Goal: Task Accomplishment & Management: Use online tool/utility

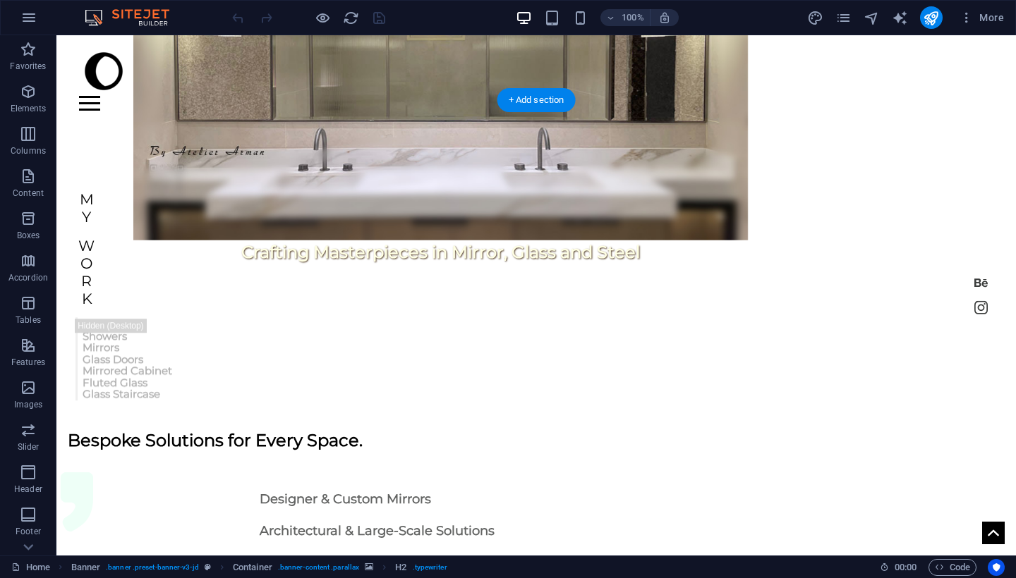
scroll to position [478, 0]
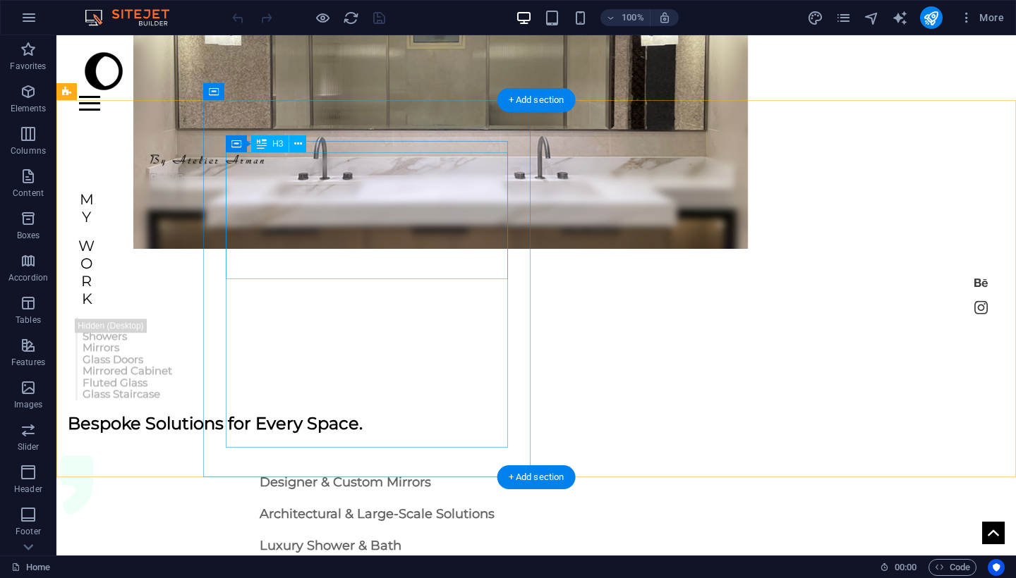
click at [343, 467] on div "Designer & Custom Mirrors Architectural & Large-Scale Solutions Luxury Shower &…" at bounding box center [401, 530] width 282 height 127
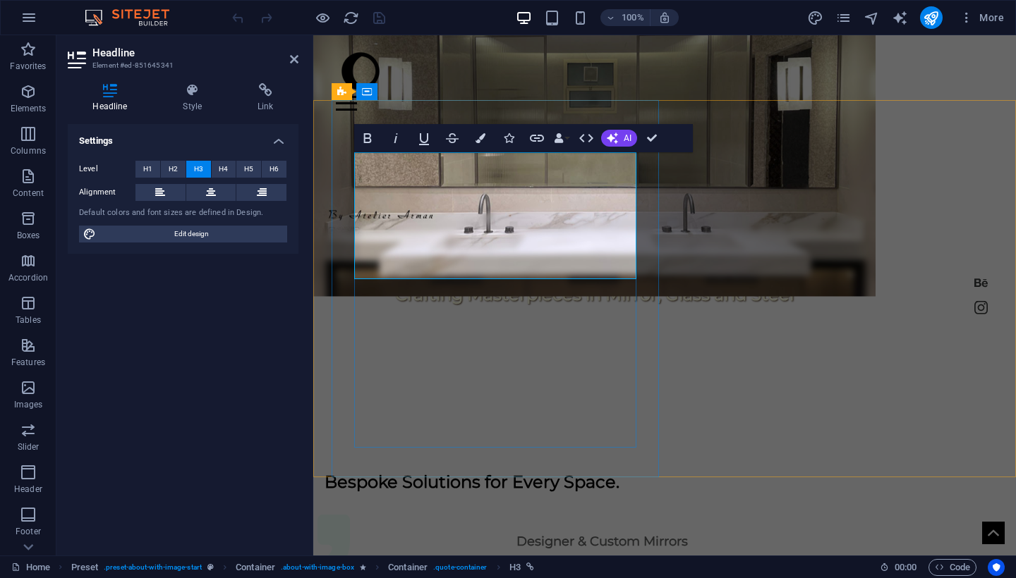
drag, startPoint x: 515, startPoint y: 233, endPoint x: 327, endPoint y: 162, distance: 200.5
click at [540, 135] on icon "button" at bounding box center [537, 138] width 14 height 7
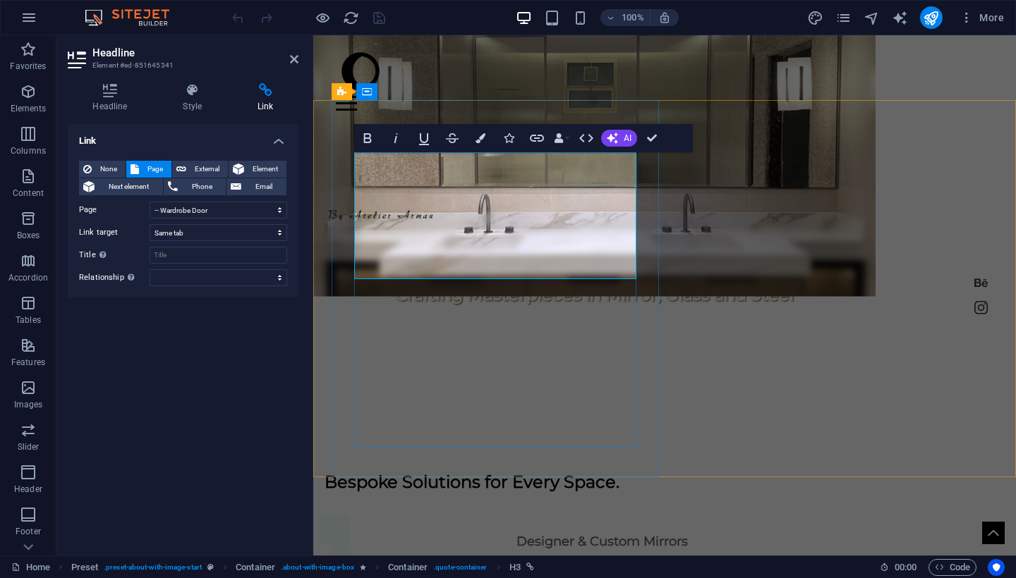
drag, startPoint x: 518, startPoint y: 229, endPoint x: 356, endPoint y: 232, distance: 162.3
click at [533, 135] on icon "button" at bounding box center [536, 138] width 17 height 17
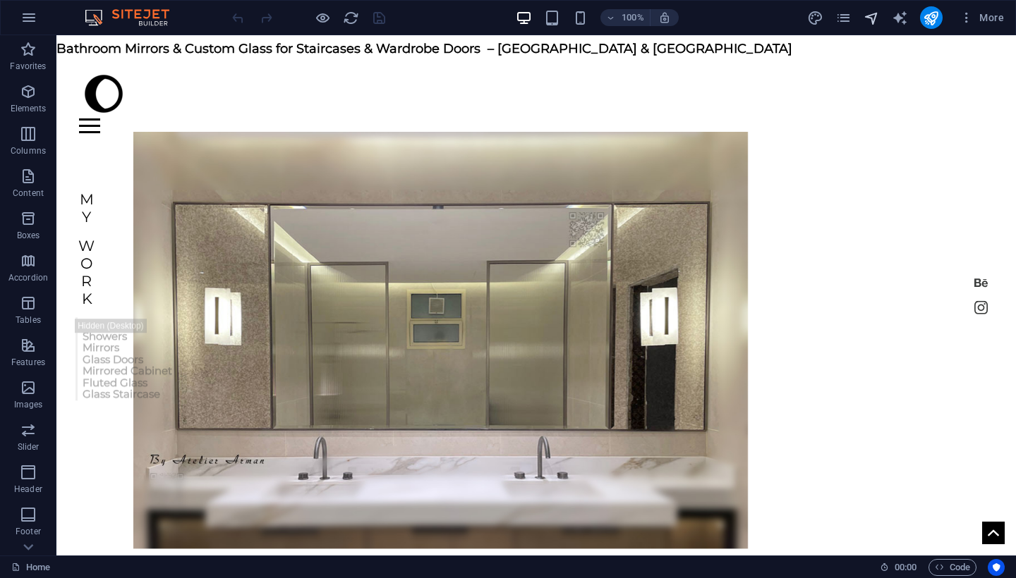
scroll to position [0, 0]
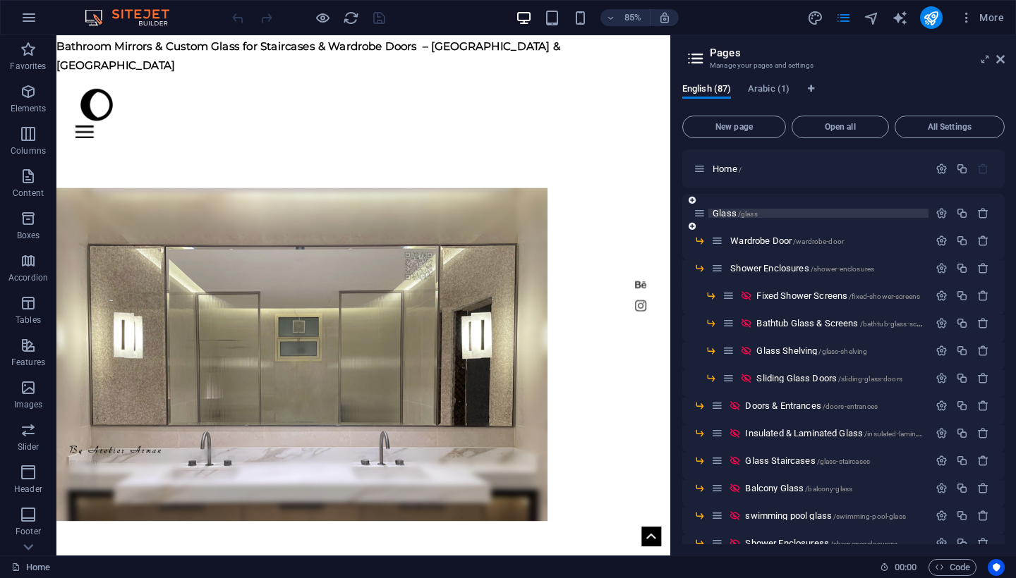
click at [797, 214] on p "Glass /glass" at bounding box center [818, 213] width 212 height 9
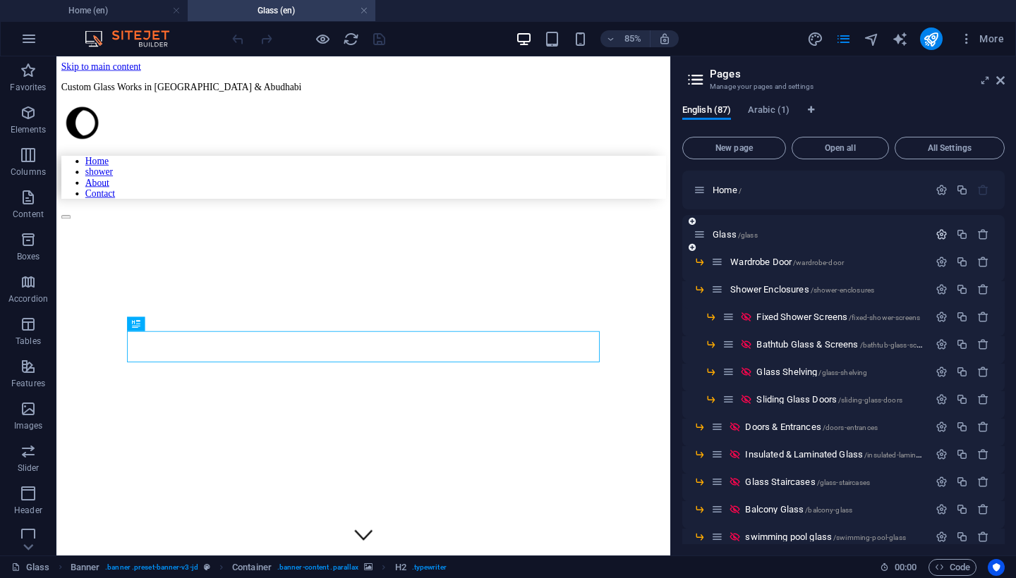
click at [940, 234] on icon "button" at bounding box center [941, 235] width 12 height 12
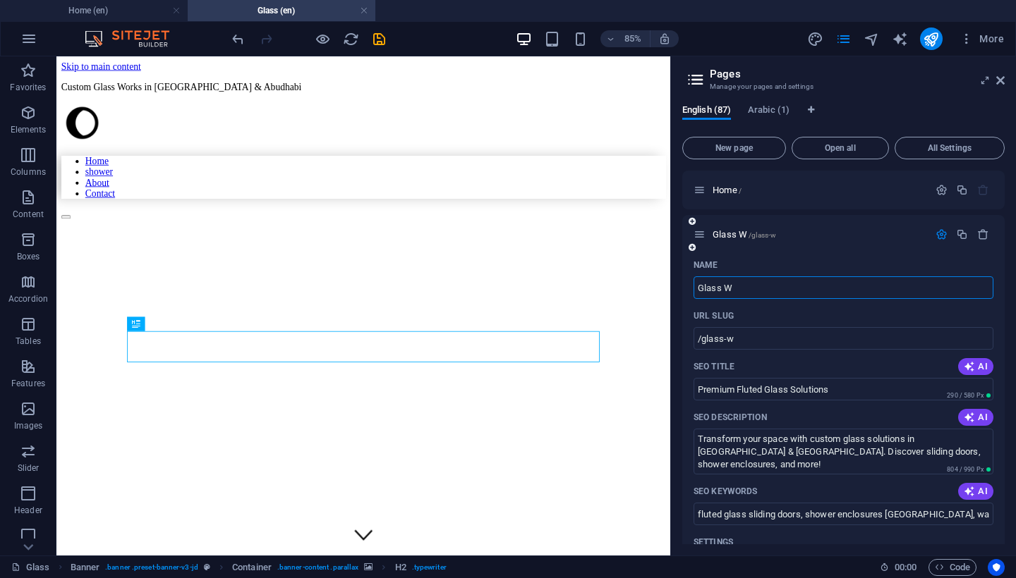
type input "Glass W"
type input "/glass-w"
type input "Glass Works"
type input "/glass-work"
type input "Glass Works"
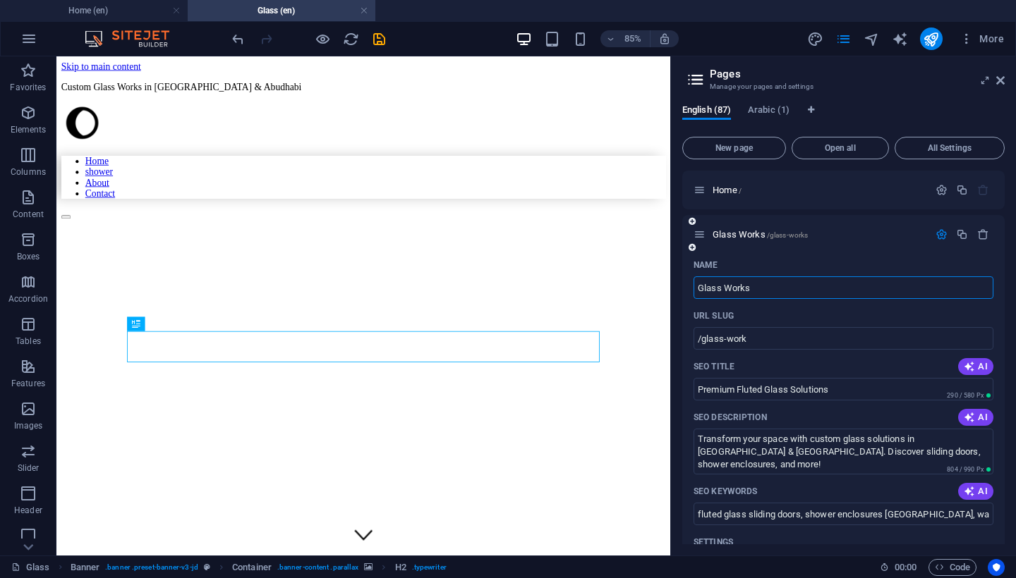
type input "/glass-works"
type input "Glass"
type input "/glass"
type input "Glass So"
type input "/glass-so"
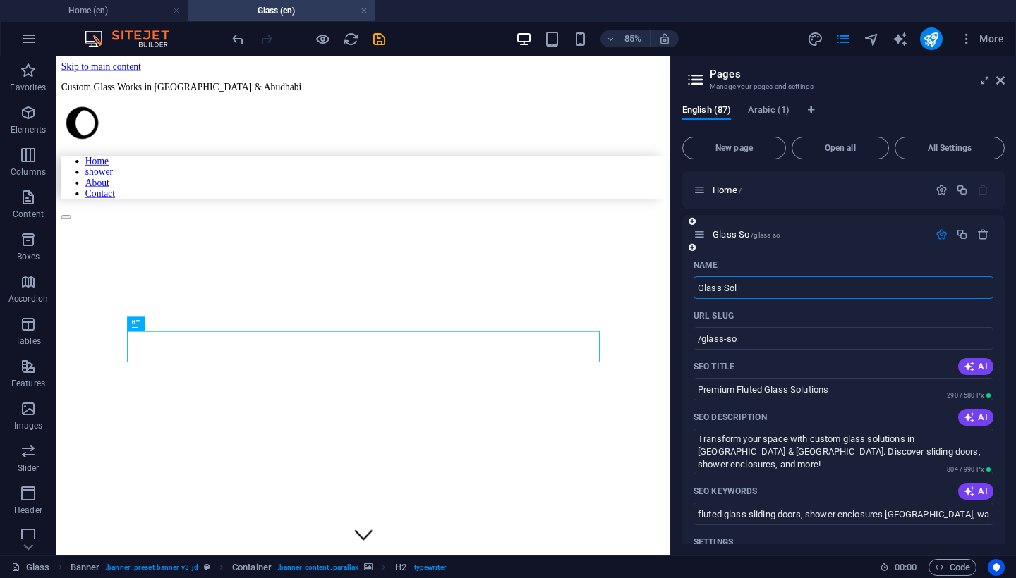
type input "Glass So"
type input "/glass-sol"
type input "Glass"
type input "/glass"
type input "Glass W"
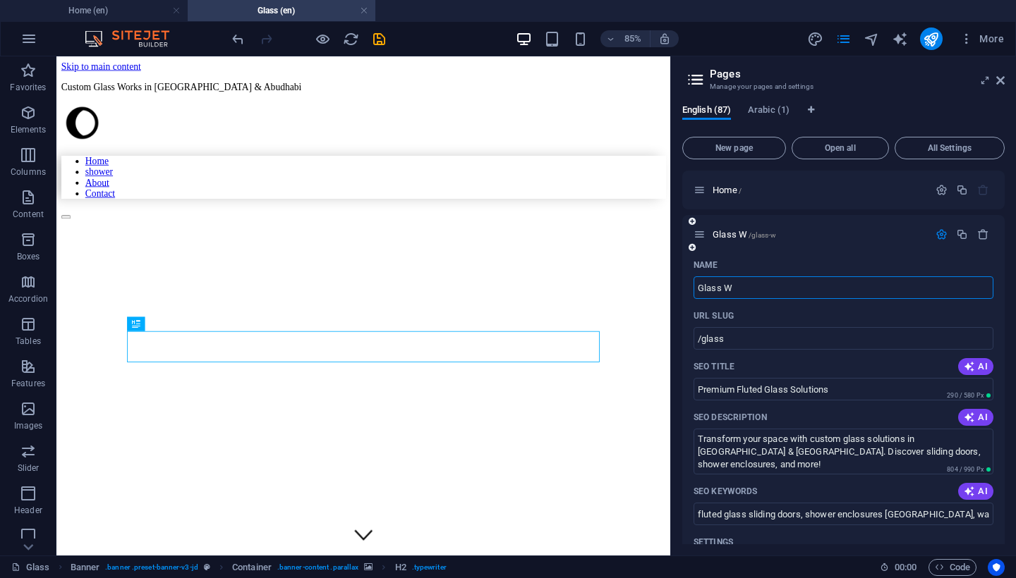
type input "/glass-w"
type input "Glass Works"
type input "/glass-work"
type input "Glass Works"
type input "/glass-works"
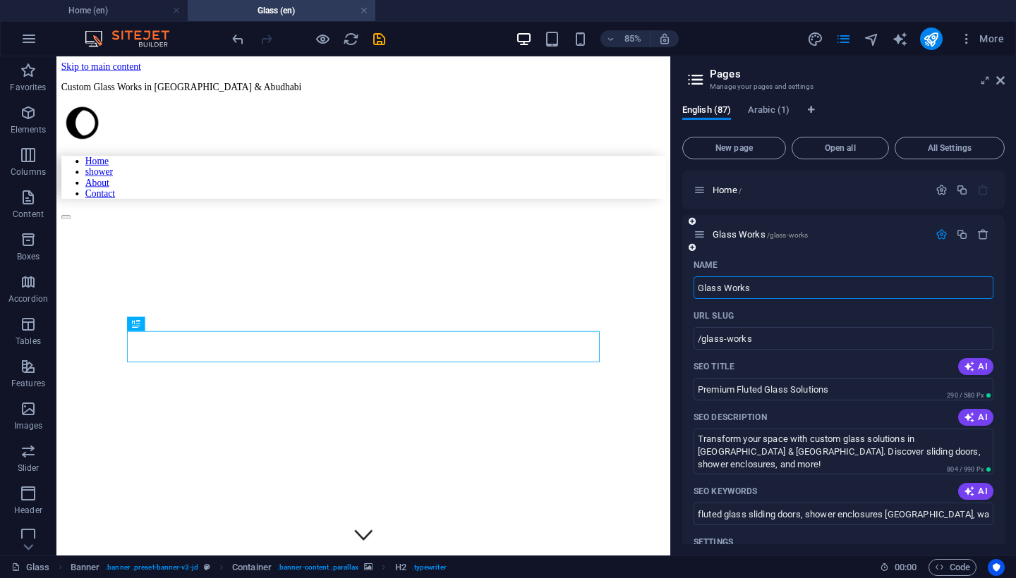
click at [796, 290] on input "Glass Works" at bounding box center [843, 288] width 300 height 23
click at [791, 284] on input "Glass Works" at bounding box center [843, 288] width 300 height 23
type input "Custom"
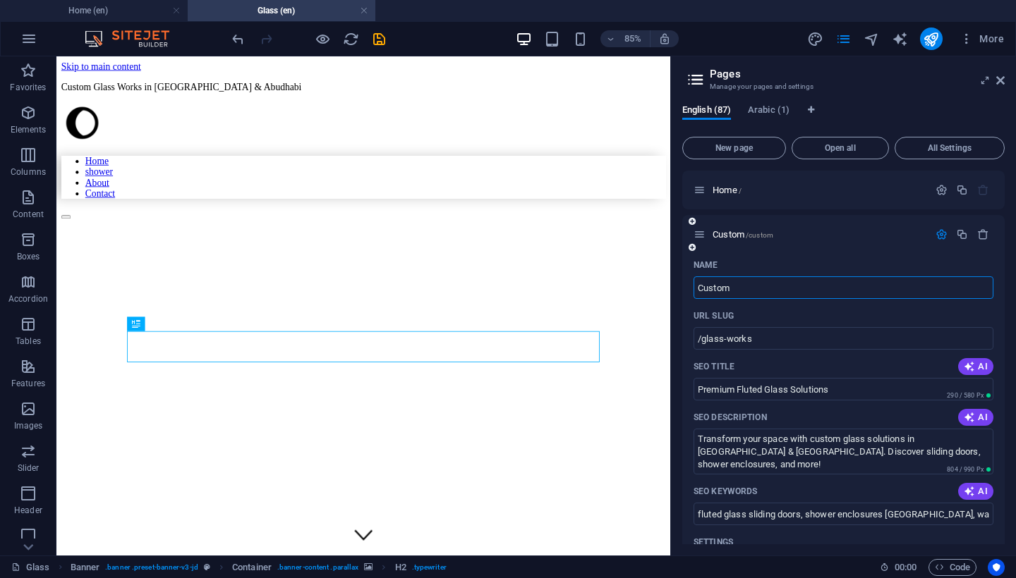
type input "/custom"
type input "Custom Glass"
type input "/custom-glass"
click at [844, 263] on div "Name" at bounding box center [843, 265] width 300 height 23
type input "Custom Glass work"
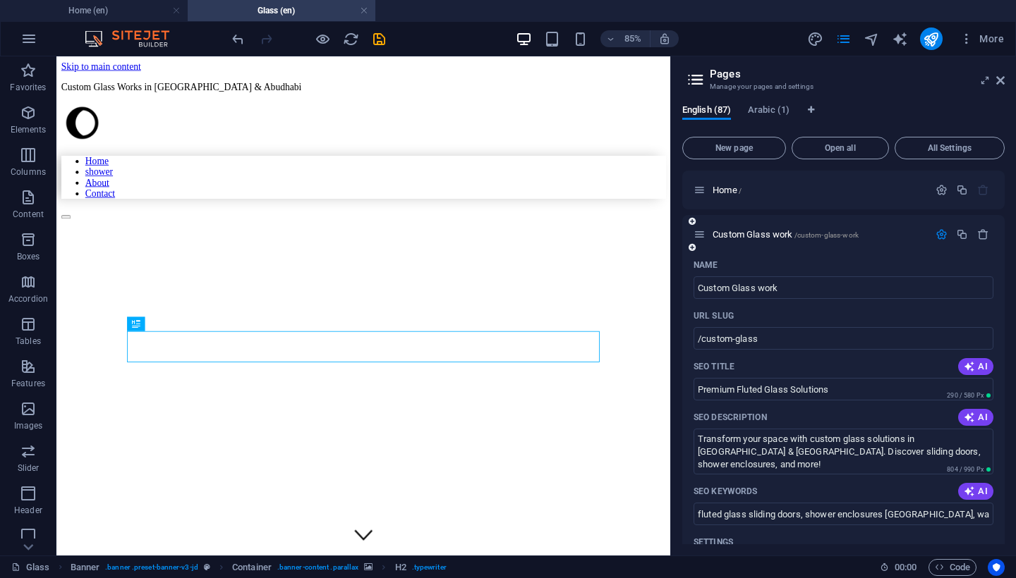
type input "/custom-glass-work"
click at [827, 268] on div "Name" at bounding box center [843, 265] width 300 height 23
click at [379, 43] on icon "save" at bounding box center [379, 39] width 16 height 16
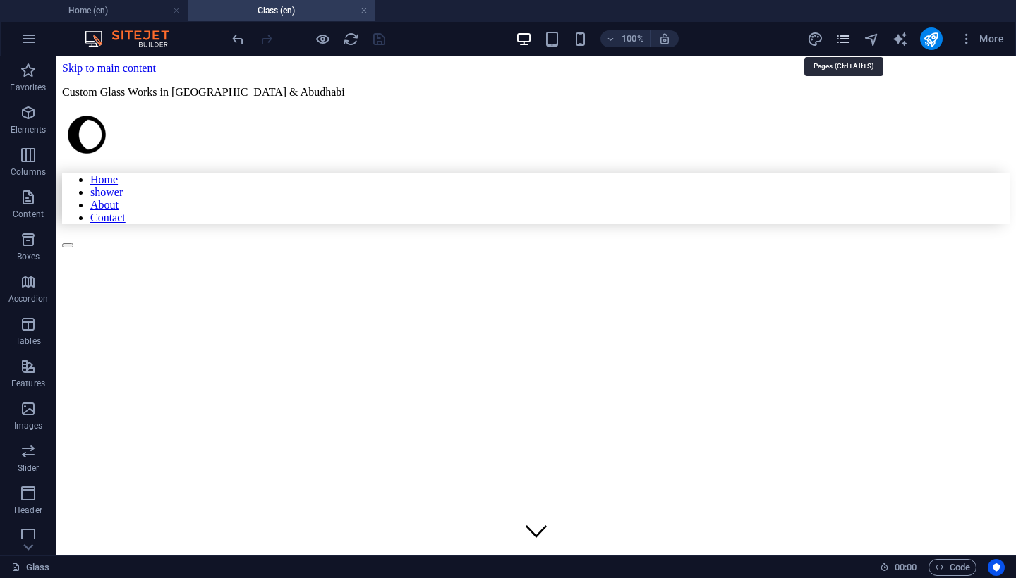
click at [843, 43] on icon "pages" at bounding box center [843, 39] width 16 height 16
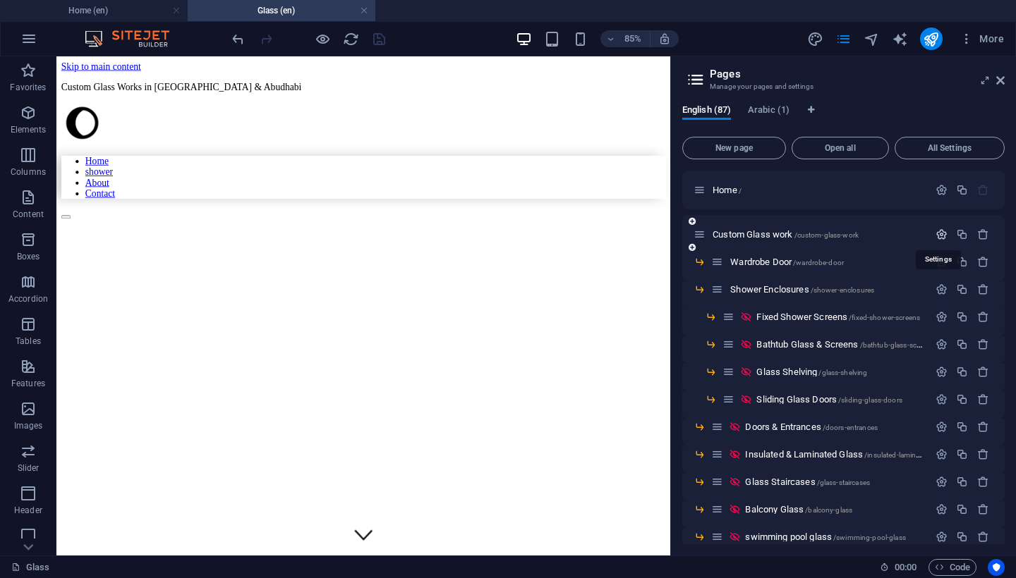
click at [938, 232] on icon "button" at bounding box center [941, 235] width 12 height 12
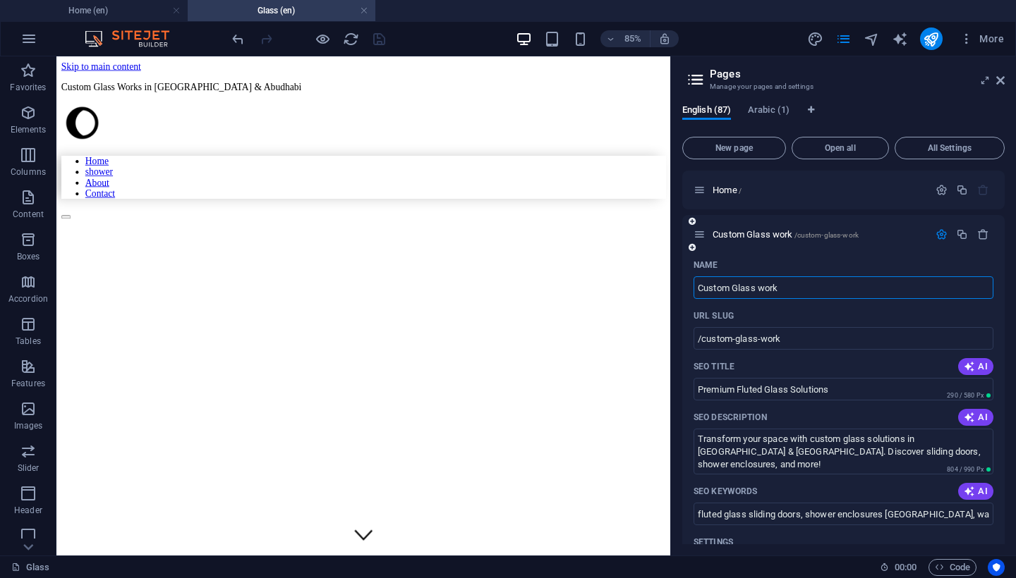
drag, startPoint x: 733, startPoint y: 286, endPoint x: 683, endPoint y: 282, distance: 50.3
click at [683, 282] on div "Name Custom Glass work ​ URL SLUG /custom-glass-work ​ SEO Title AI Premium Flu…" at bounding box center [843, 548] width 322 height 588
type input "Glass work"
type input "/glass-work"
click at [759, 293] on input "Glass work" at bounding box center [843, 288] width 300 height 23
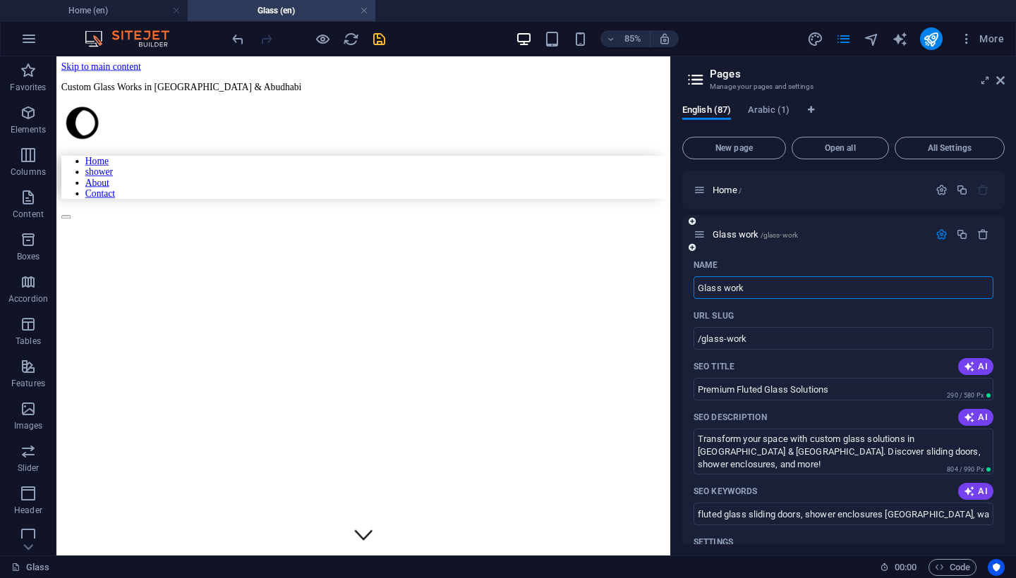
click at [755, 286] on input "Glass work" at bounding box center [843, 288] width 300 height 23
type input "Glass work dubai"
type input "/glass-work-[GEOGRAPHIC_DATA]"
click at [380, 38] on icon "save" at bounding box center [379, 39] width 16 height 16
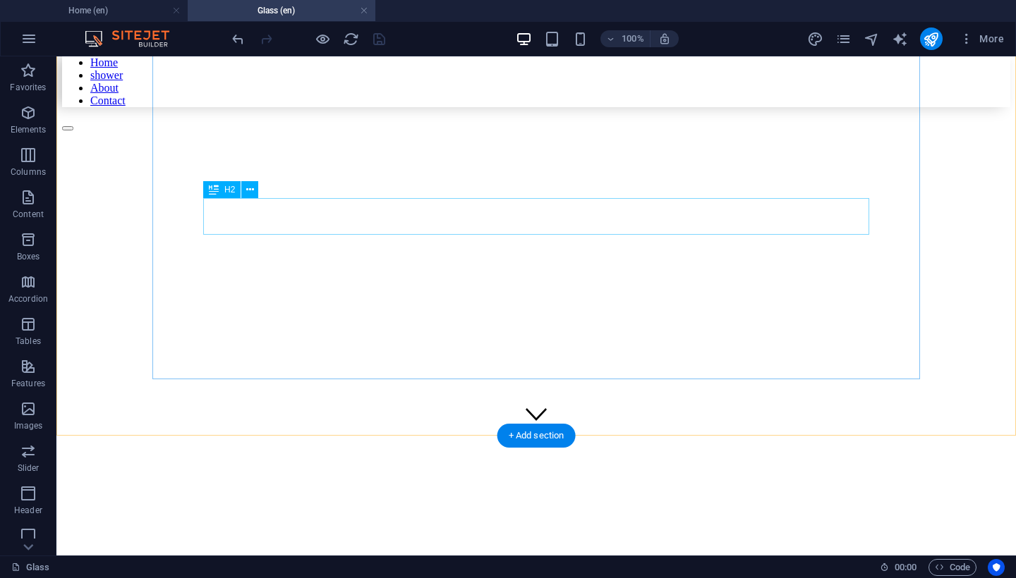
scroll to position [193, 0]
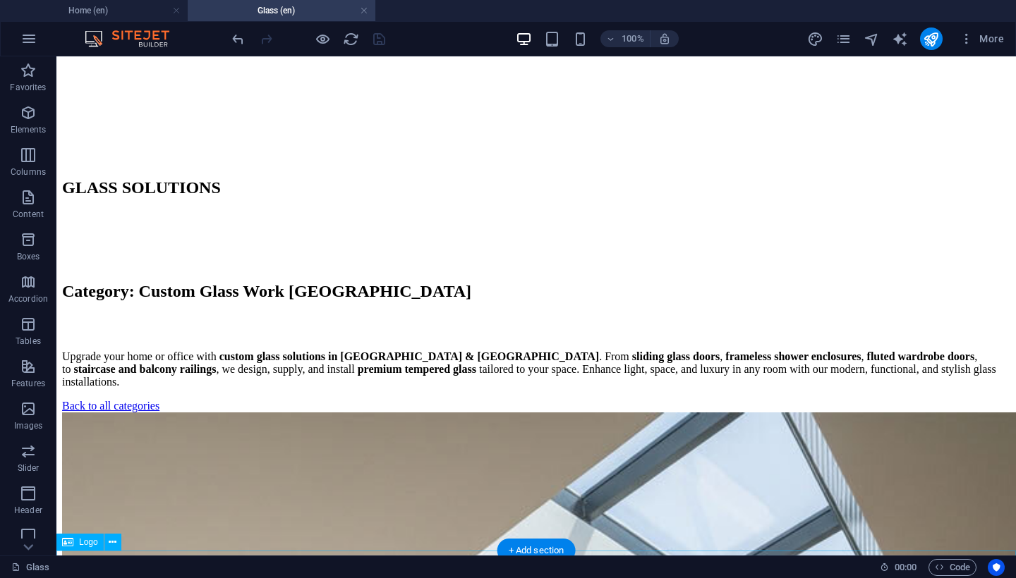
scroll to position [593, 0]
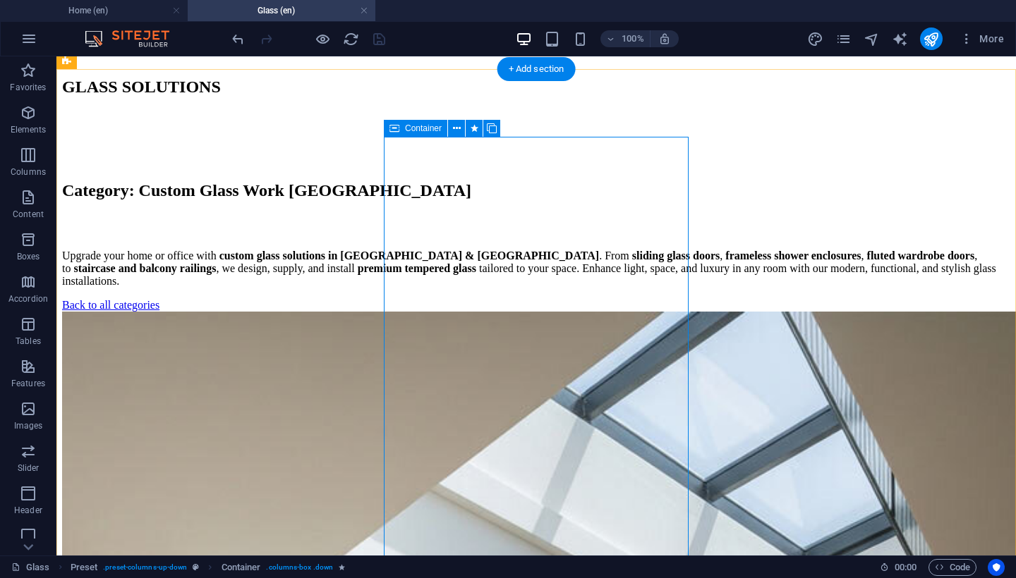
scroll to position [698, 0]
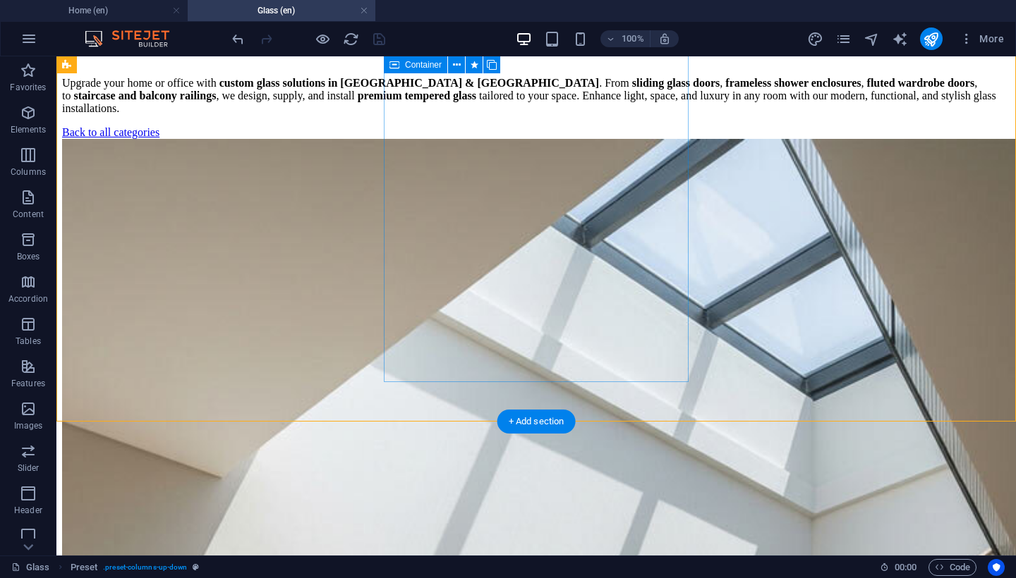
scroll to position [864, 0]
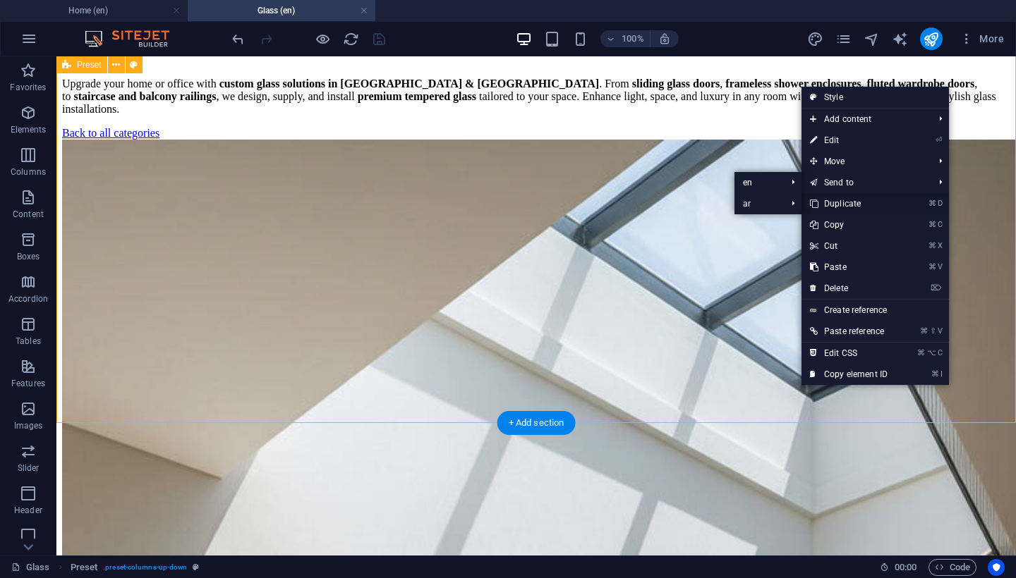
click at [856, 202] on link "⌘ D Duplicate" at bounding box center [848, 203] width 95 height 21
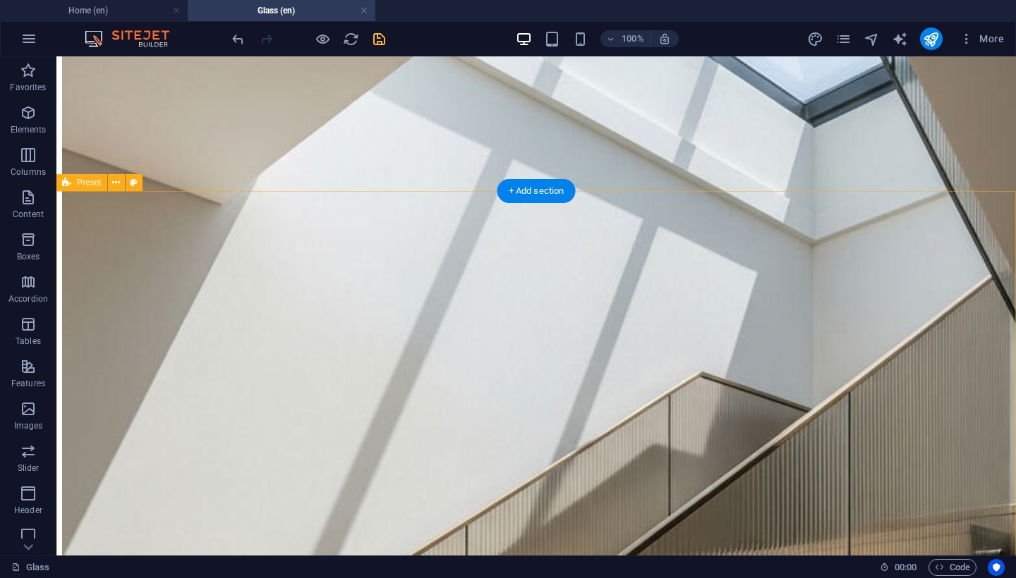
scroll to position [1146, 0]
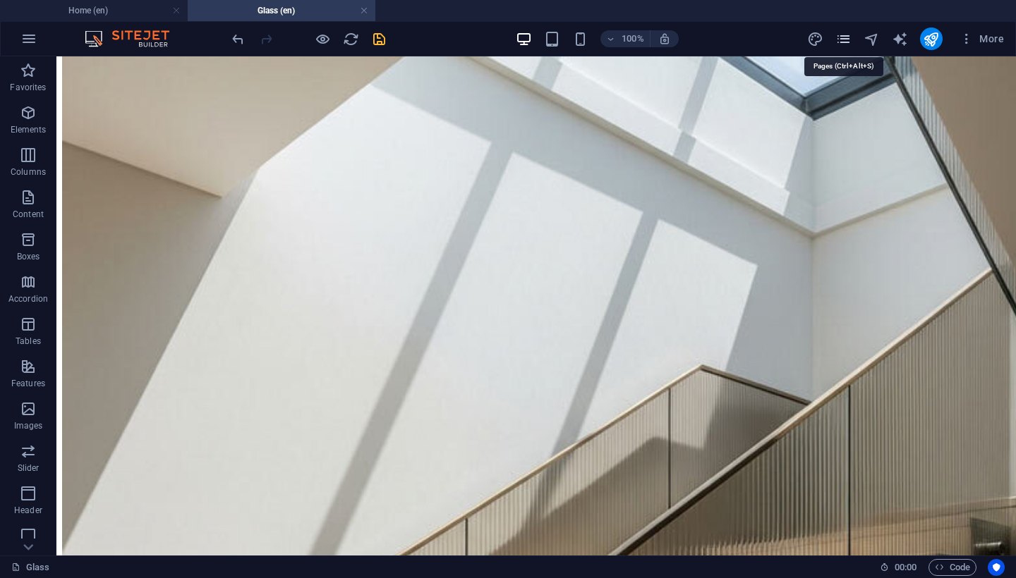
click at [842, 37] on icon "pages" at bounding box center [843, 39] width 16 height 16
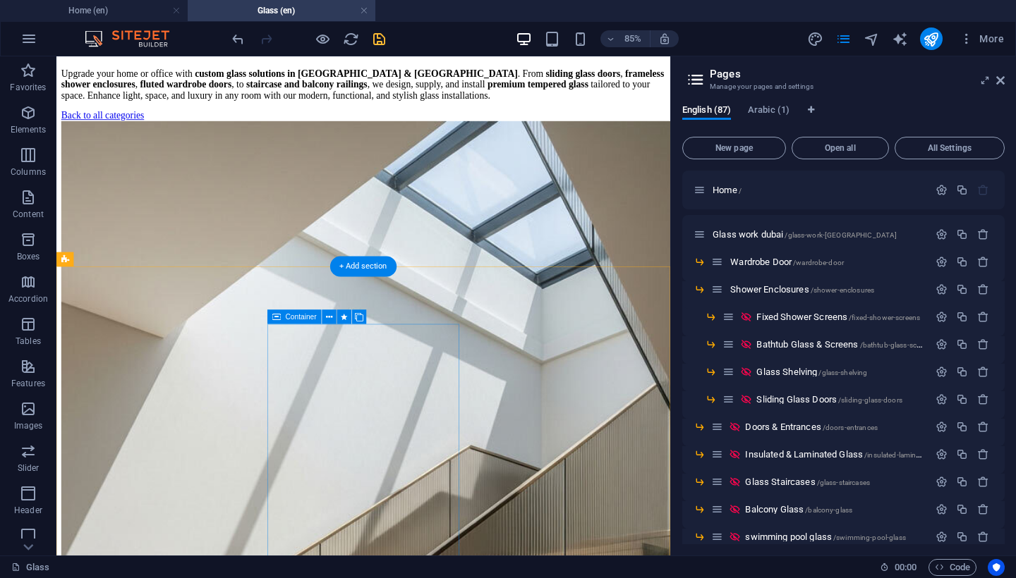
scroll to position [954, 0]
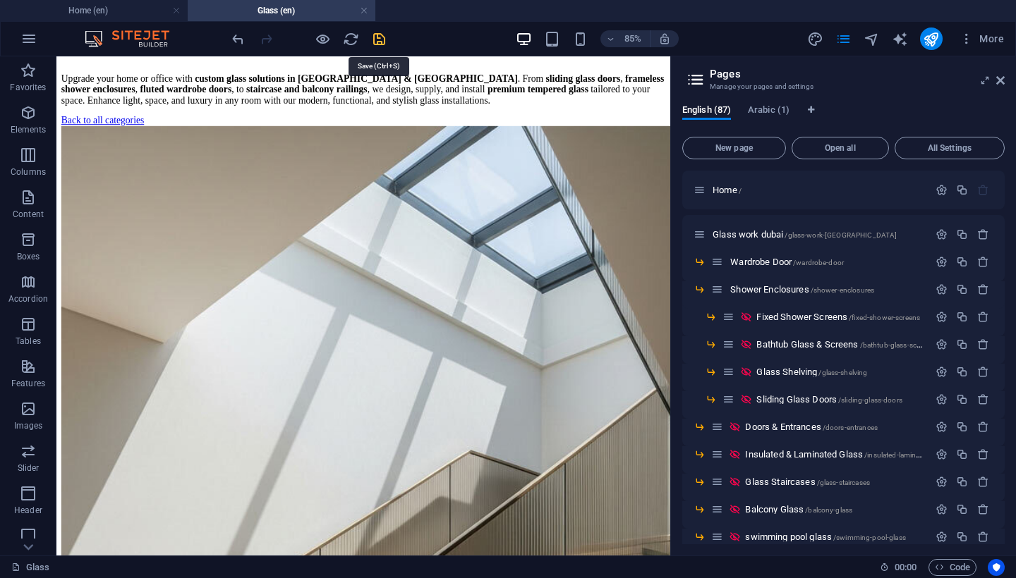
click at [377, 37] on icon "save" at bounding box center [379, 39] width 16 height 16
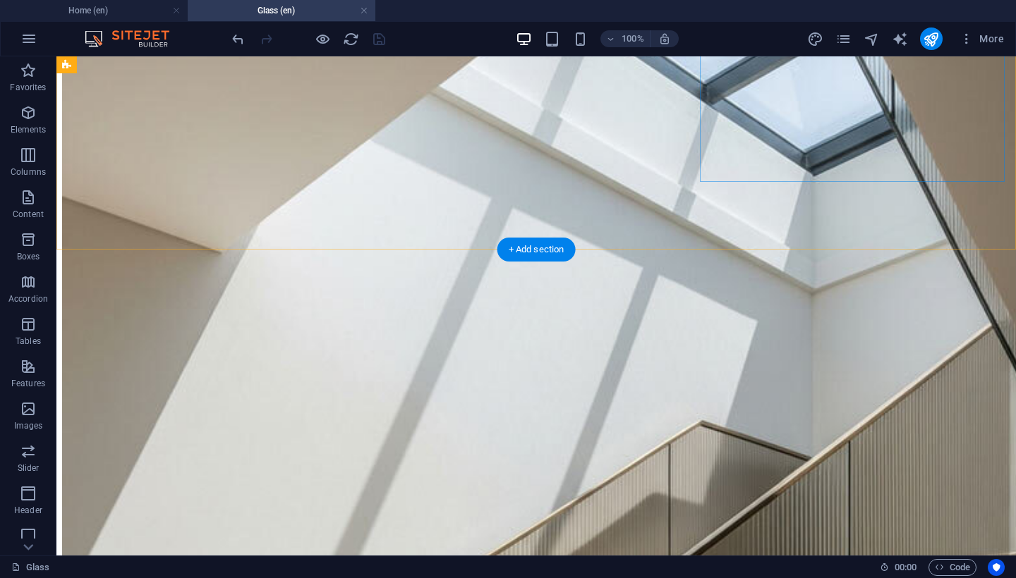
scroll to position [1202, 0]
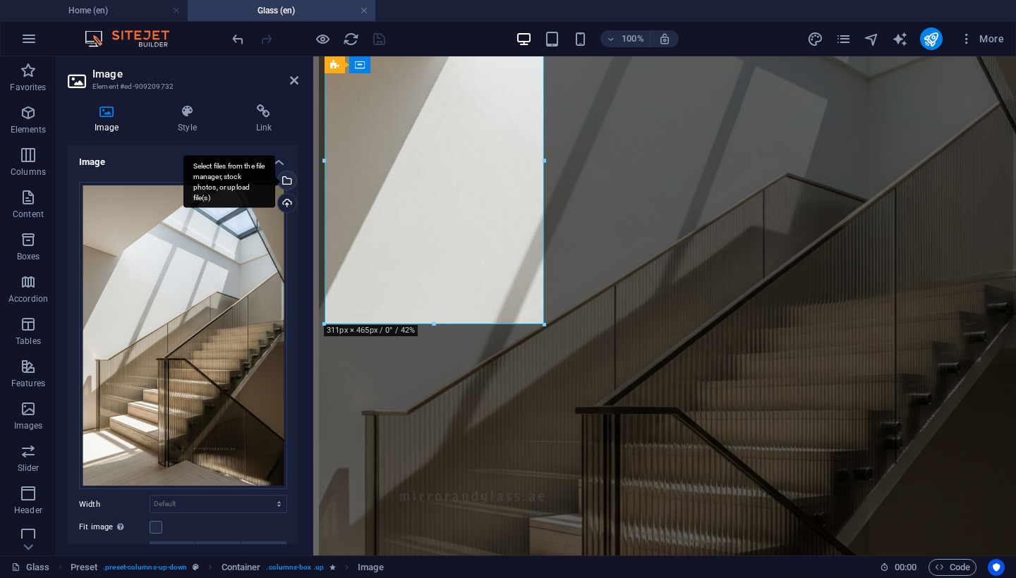
click at [284, 182] on div "Select files from the file manager, stock photos, or upload file(s)" at bounding box center [285, 181] width 21 height 21
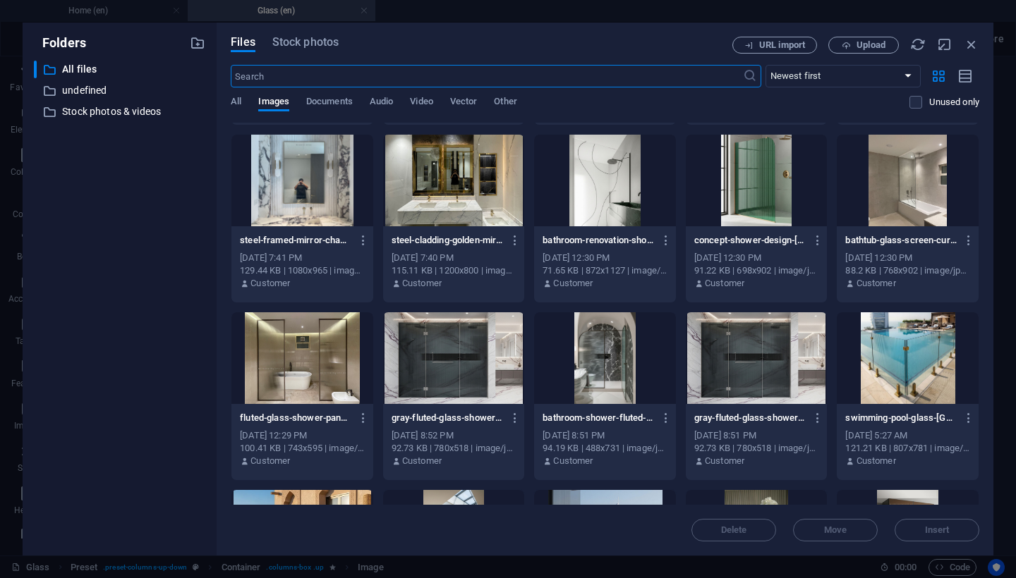
scroll to position [413, 0]
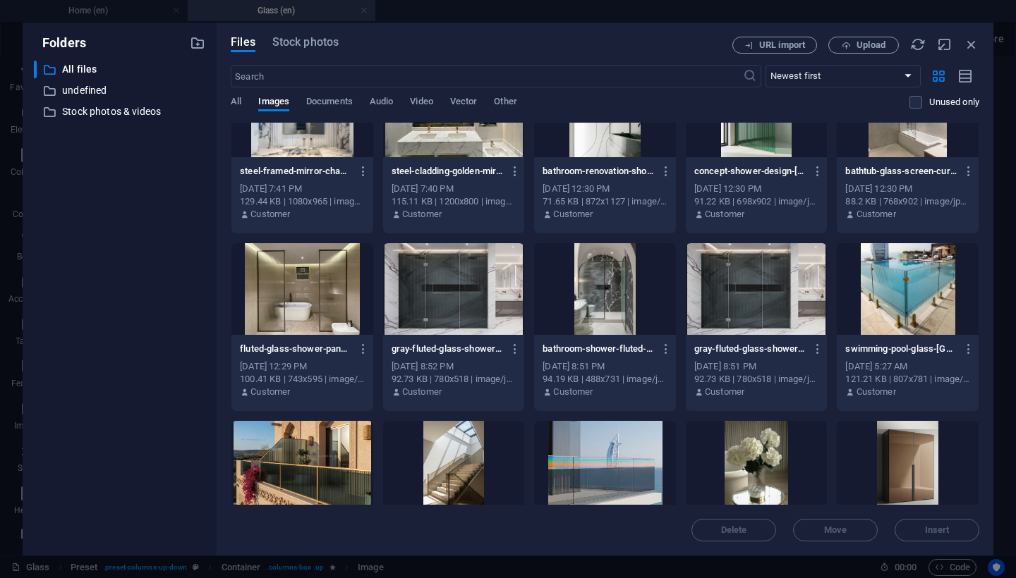
click at [751, 298] on div at bounding box center [757, 289] width 142 height 92
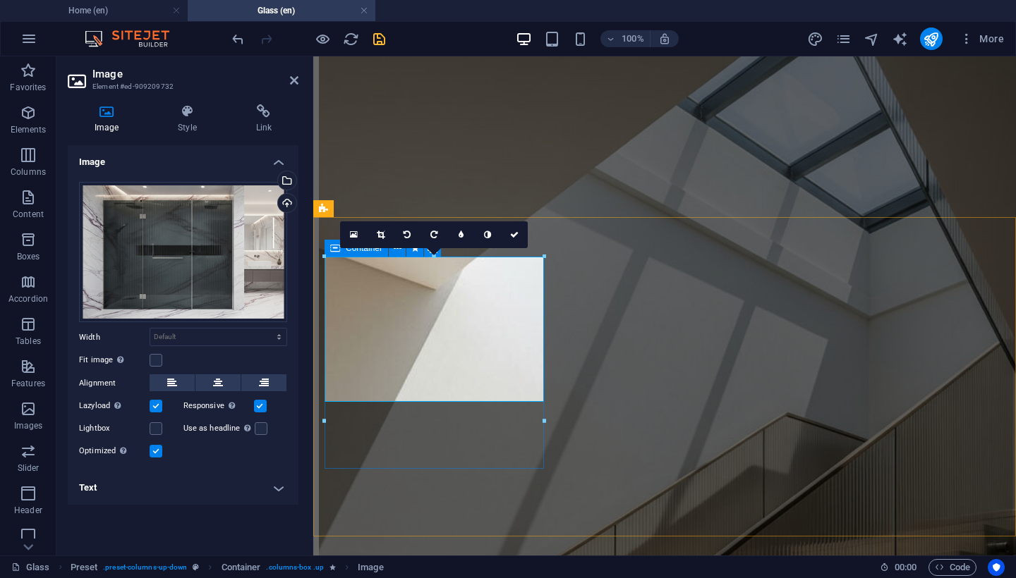
scroll to position [940, 0]
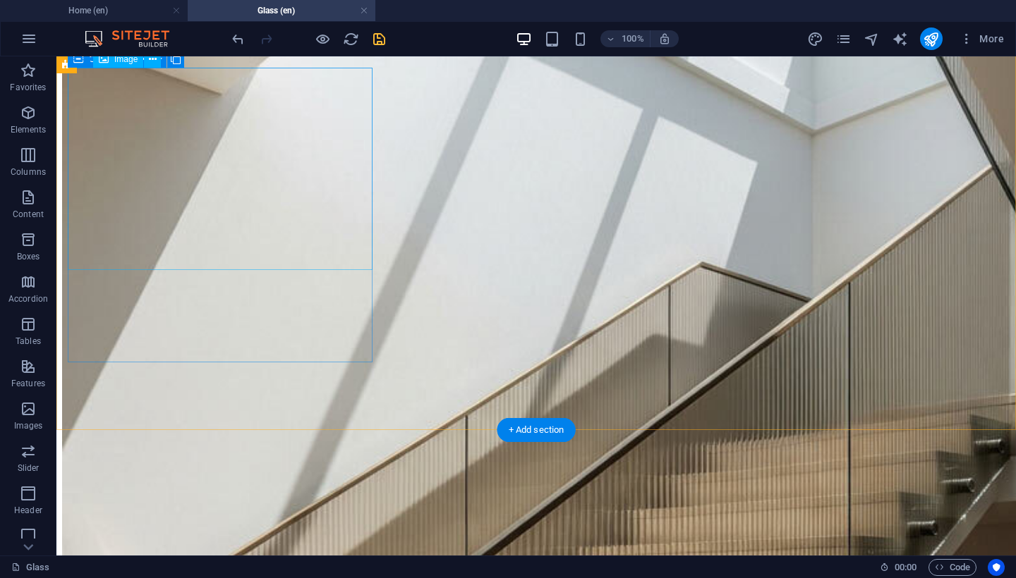
scroll to position [1259, 0]
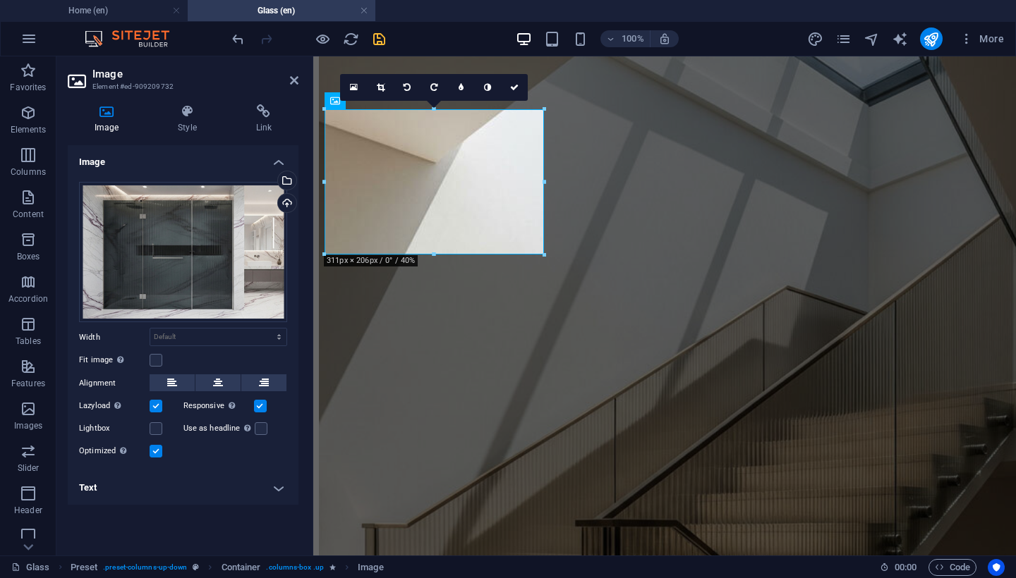
click at [257, 492] on h4 "Text" at bounding box center [183, 488] width 231 height 34
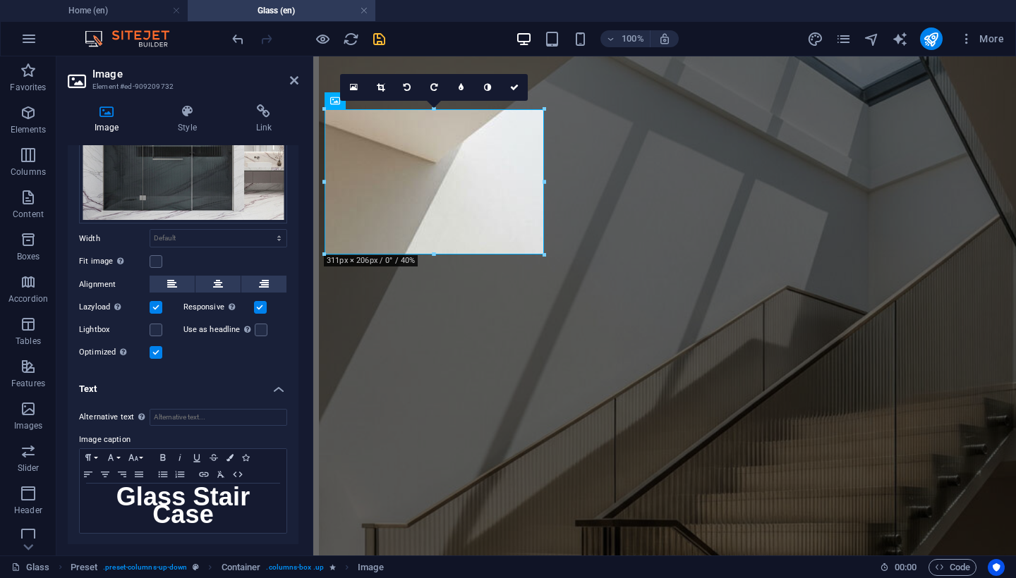
scroll to position [98, 0]
click at [220, 514] on h2 "Glass Stair Case" at bounding box center [183, 509] width 193 height 35
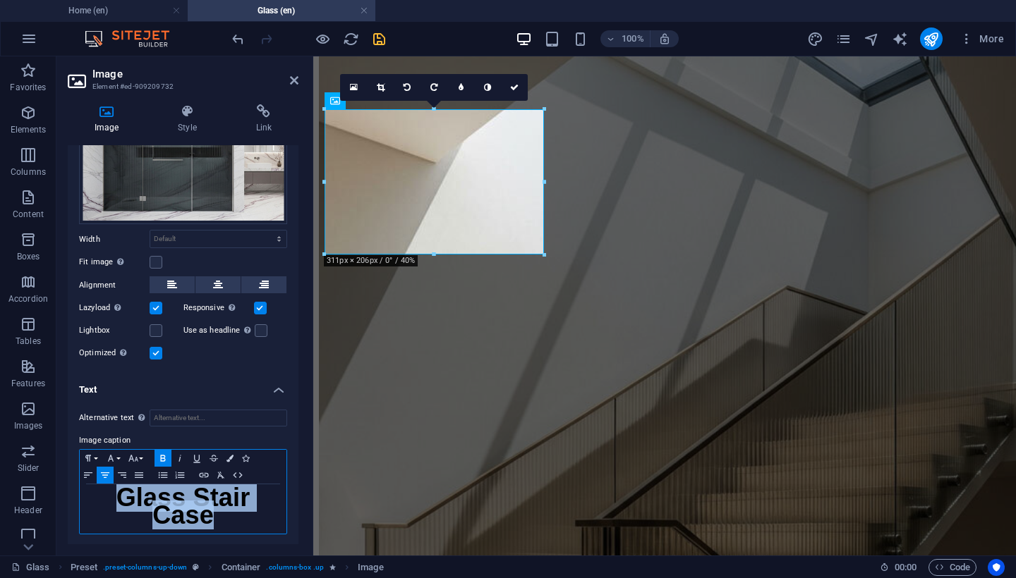
click at [220, 514] on h2 "Glass Stair Case" at bounding box center [183, 509] width 193 height 35
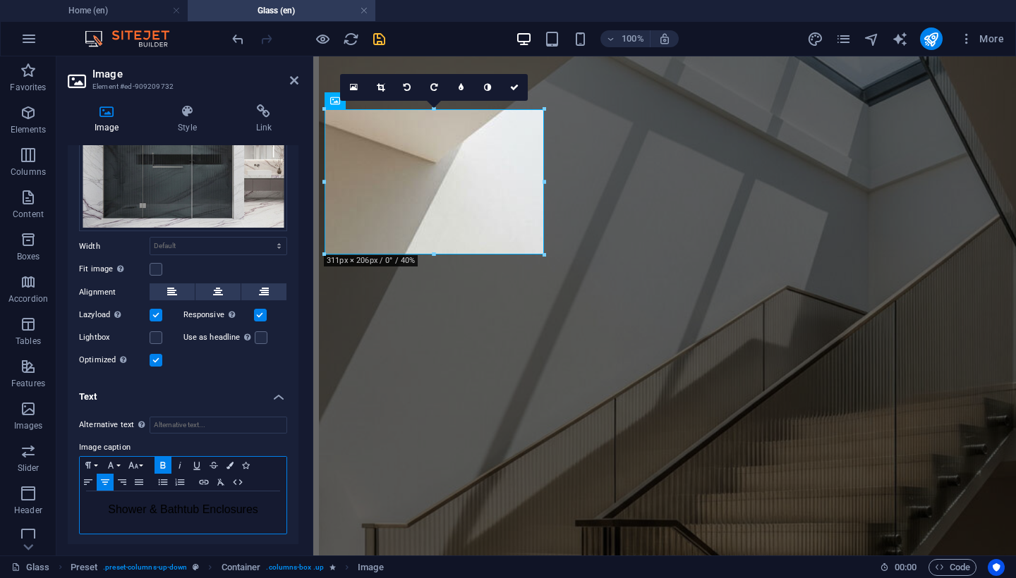
click at [224, 520] on div "​ Shower & Bathtub Enclosures" at bounding box center [183, 513] width 207 height 42
drag, startPoint x: 199, startPoint y: 507, endPoint x: 151, endPoint y: 504, distance: 48.1
click at [151, 504] on span "Shower & Bathtub Enclosures" at bounding box center [183, 510] width 150 height 12
click at [136, 461] on icon "button" at bounding box center [133, 465] width 17 height 11
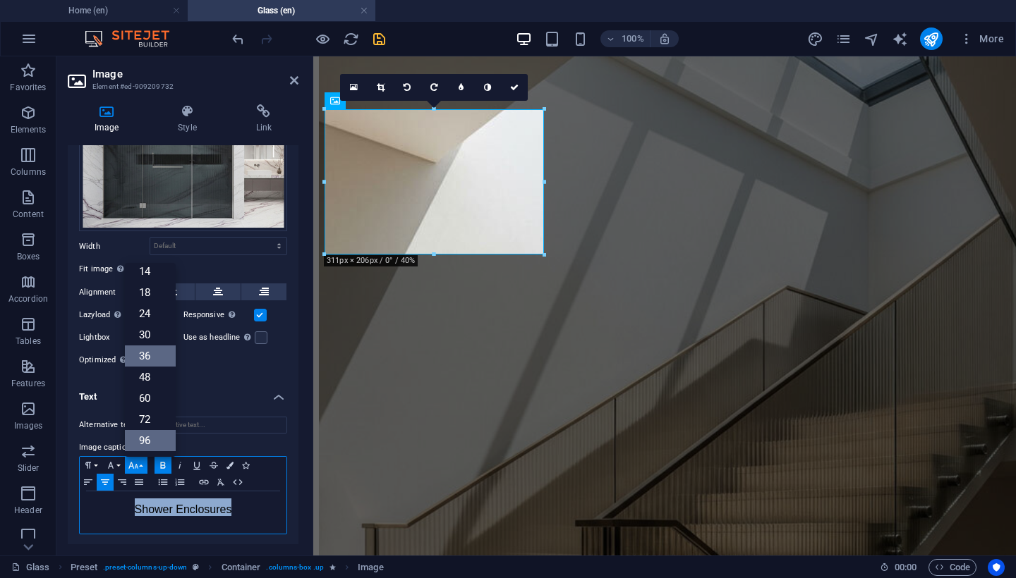
scroll to position [114, 0]
click at [145, 358] on link "36" at bounding box center [150, 356] width 51 height 21
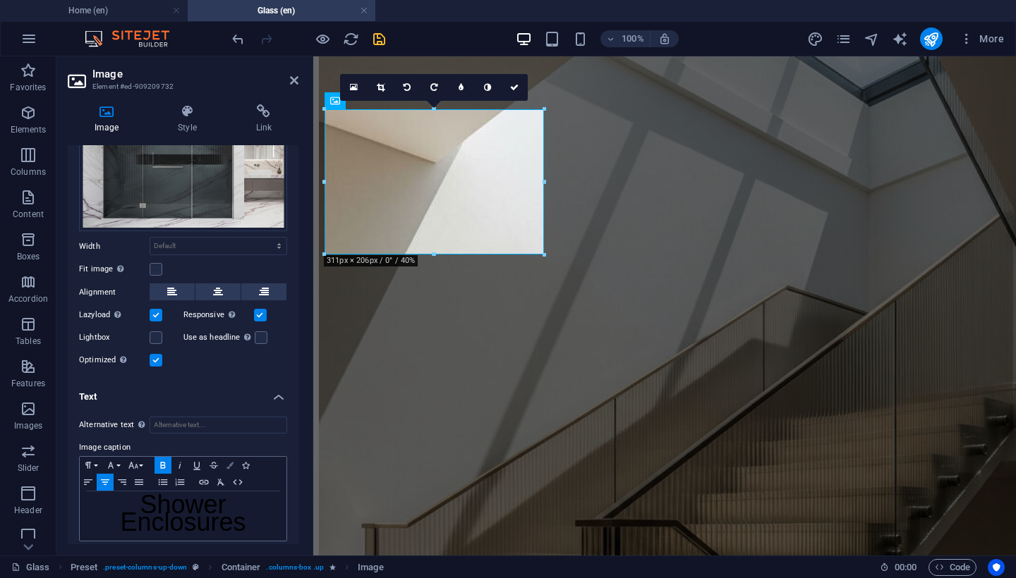
click at [226, 463] on button "Colors" at bounding box center [230, 465] width 16 height 17
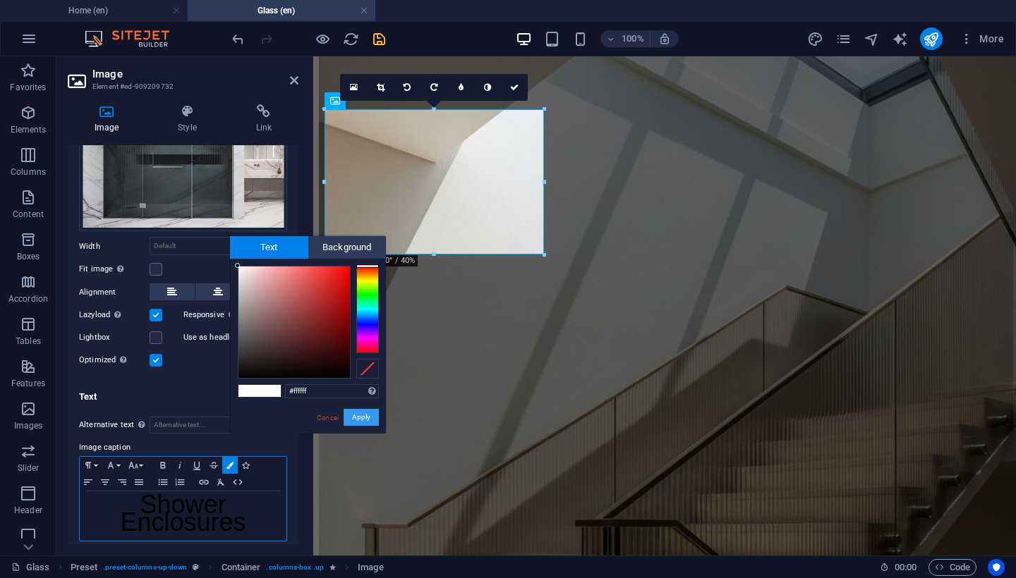
click at [354, 418] on button "Apply" at bounding box center [361, 417] width 35 height 17
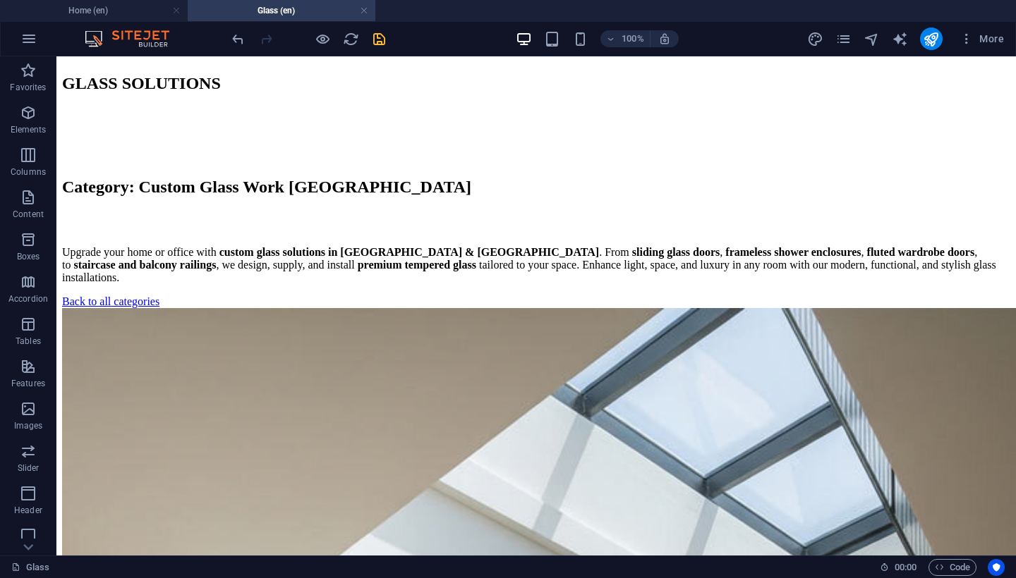
scroll to position [695, 0]
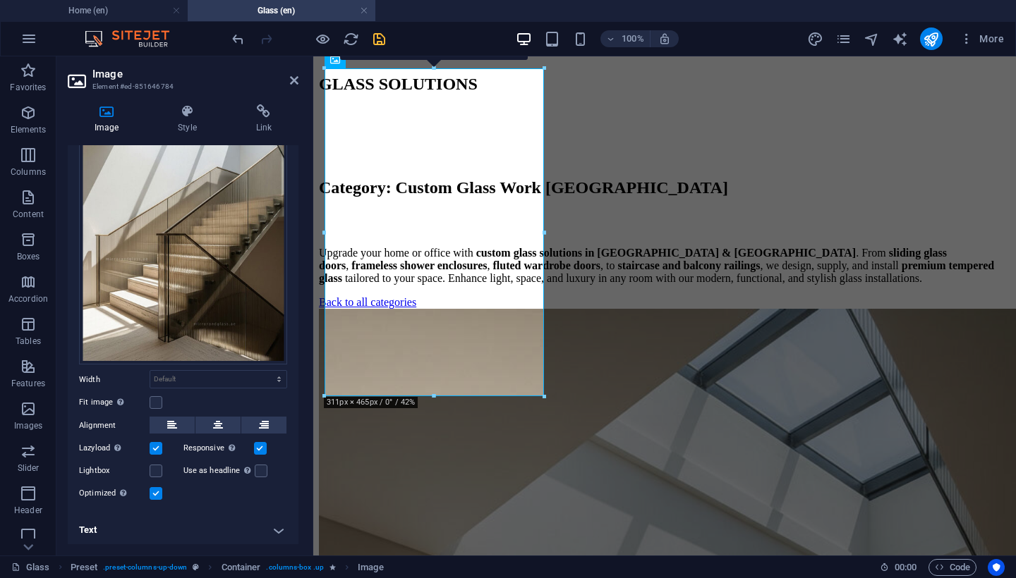
scroll to position [123, 0]
click at [219, 521] on h4 "Text" at bounding box center [183, 532] width 231 height 34
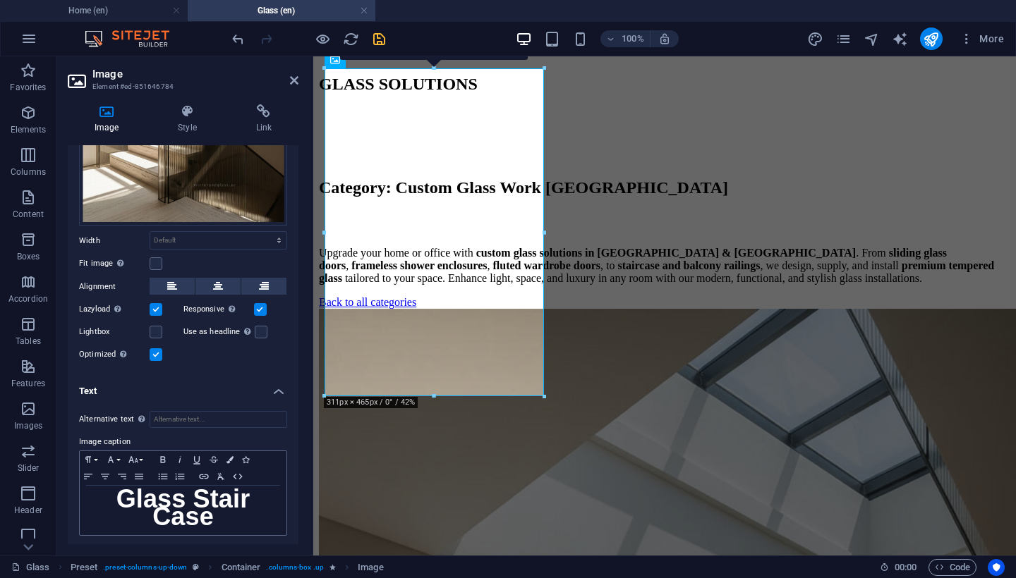
scroll to position [263, 0]
click at [223, 506] on span "Glass Stair Case" at bounding box center [183, 508] width 134 height 47
click at [178, 491] on span "Glass Stair Case" at bounding box center [183, 508] width 134 height 47
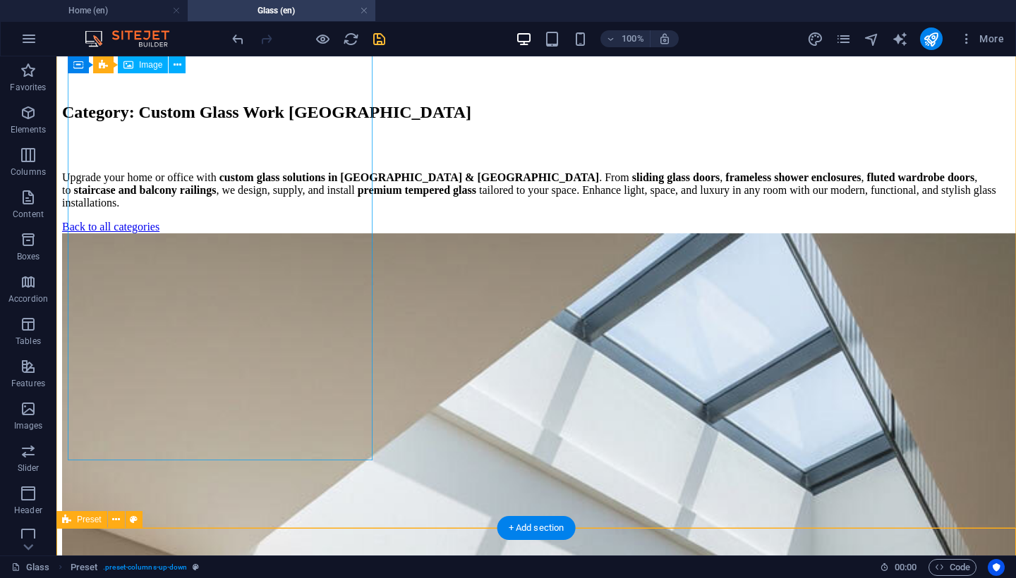
scroll to position [759, 0]
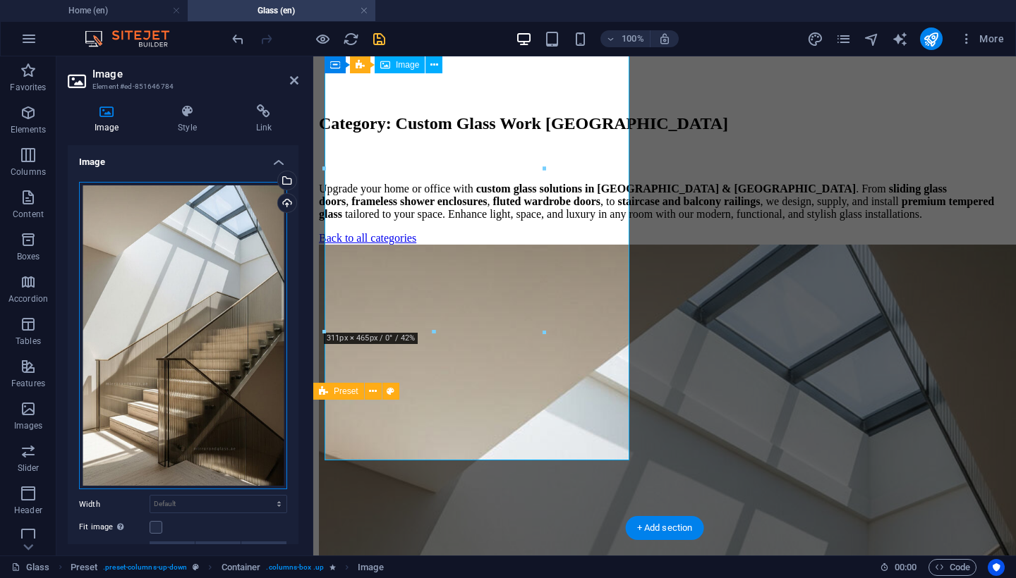
click at [232, 243] on div "Drag files here, click to choose files or select files from Files or our free s…" at bounding box center [183, 336] width 208 height 308
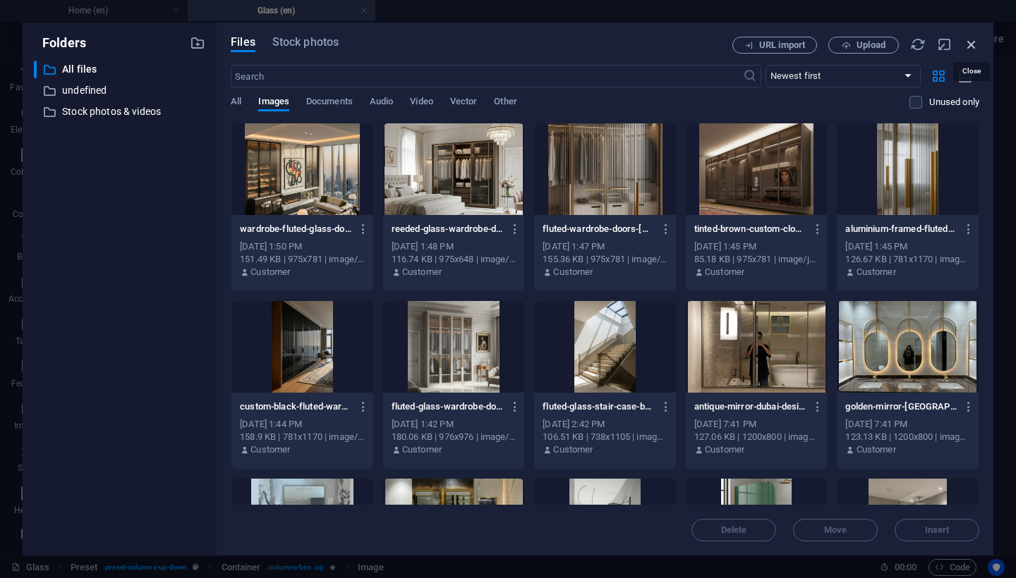
click at [974, 44] on icon "button" at bounding box center [972, 45] width 16 height 16
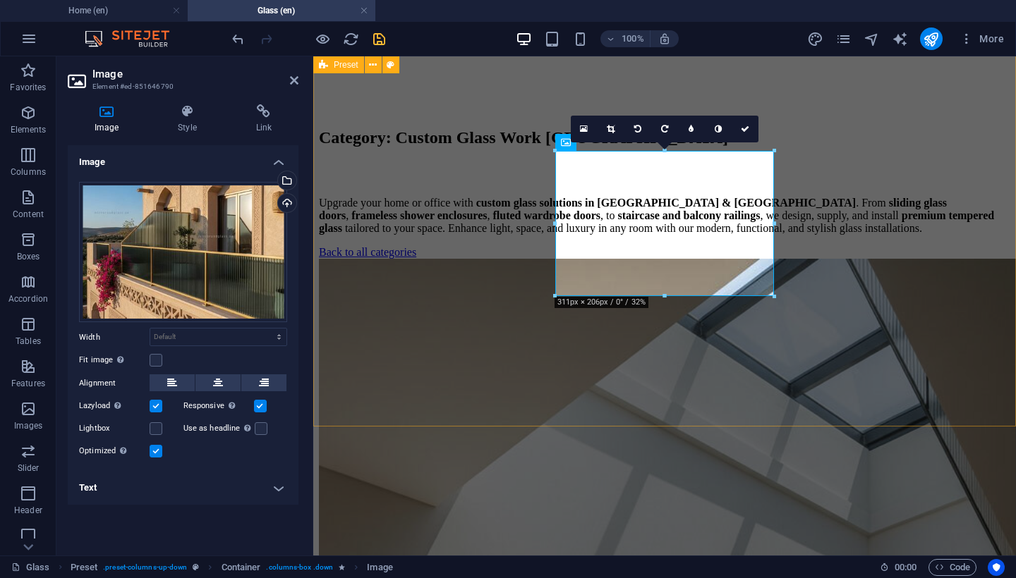
scroll to position [751, 0]
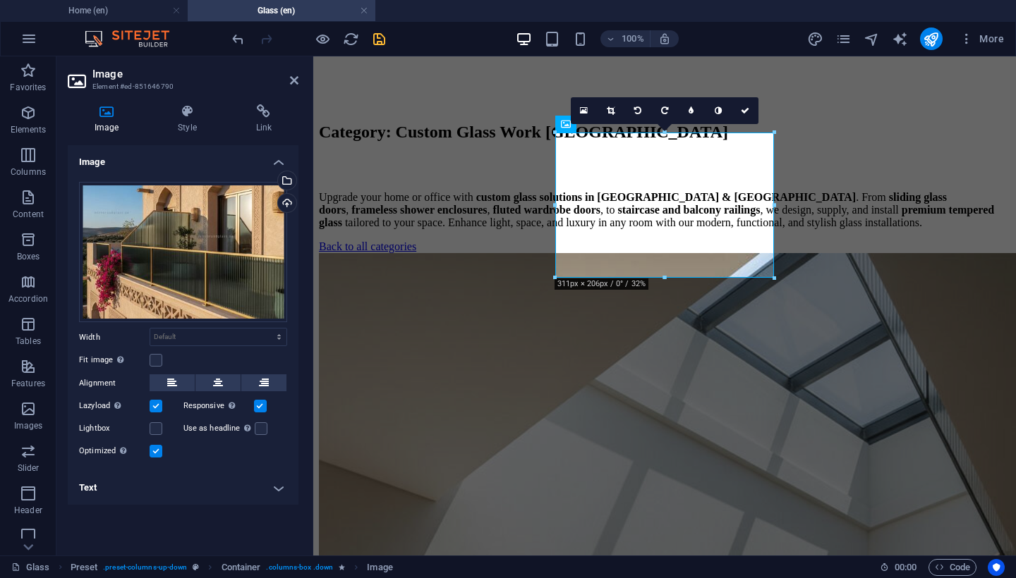
click at [277, 487] on h4 "Text" at bounding box center [183, 488] width 231 height 34
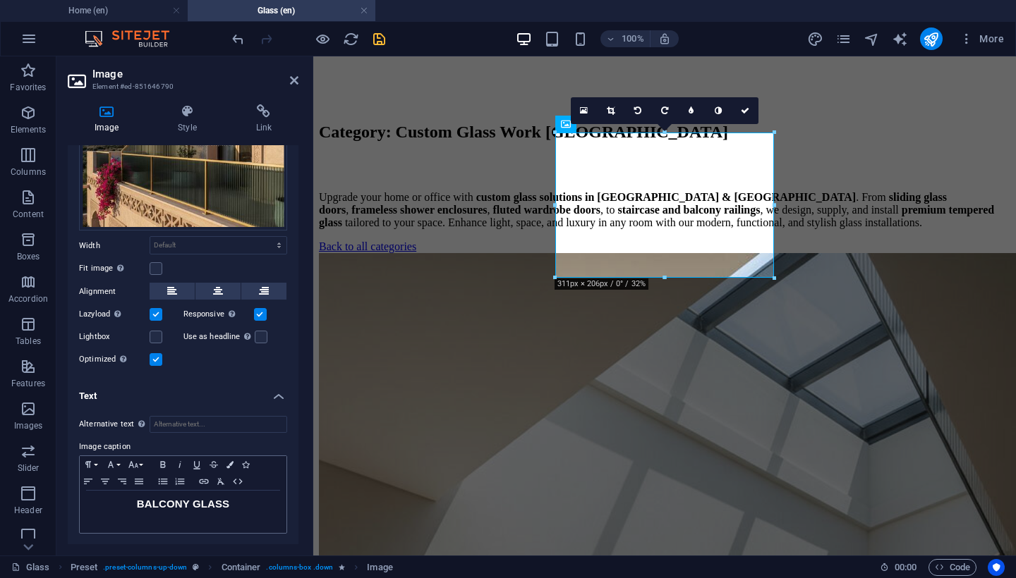
scroll to position [91, 0]
click at [229, 506] on h2 "BALCONY GLASS" at bounding box center [183, 505] width 193 height 13
drag, startPoint x: 199, startPoint y: 501, endPoint x: 147, endPoint y: 499, distance: 51.5
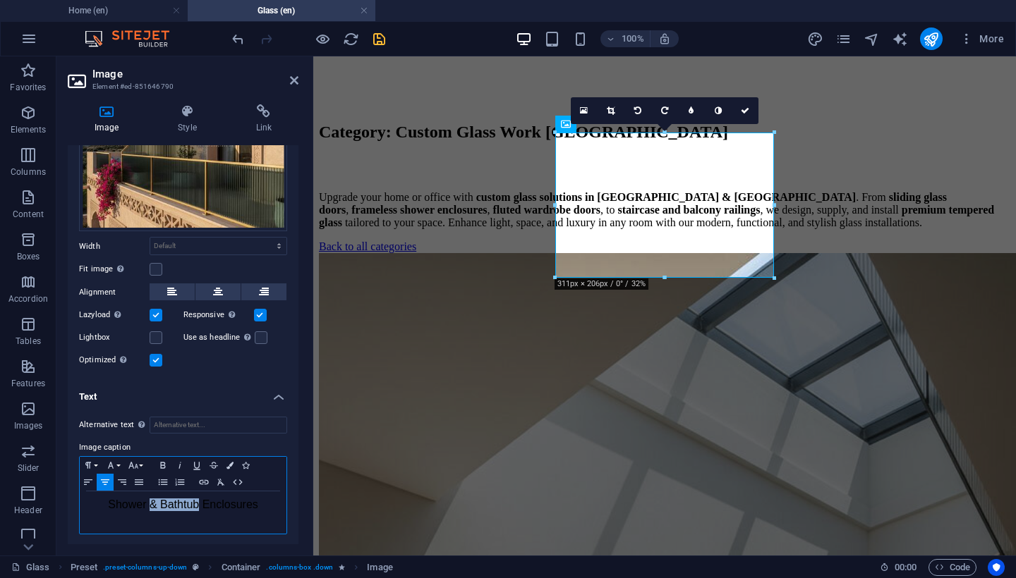
click at [147, 499] on span "Shower & Bathtub Enclosures" at bounding box center [183, 505] width 150 height 12
click at [140, 460] on icon "button" at bounding box center [133, 465] width 17 height 11
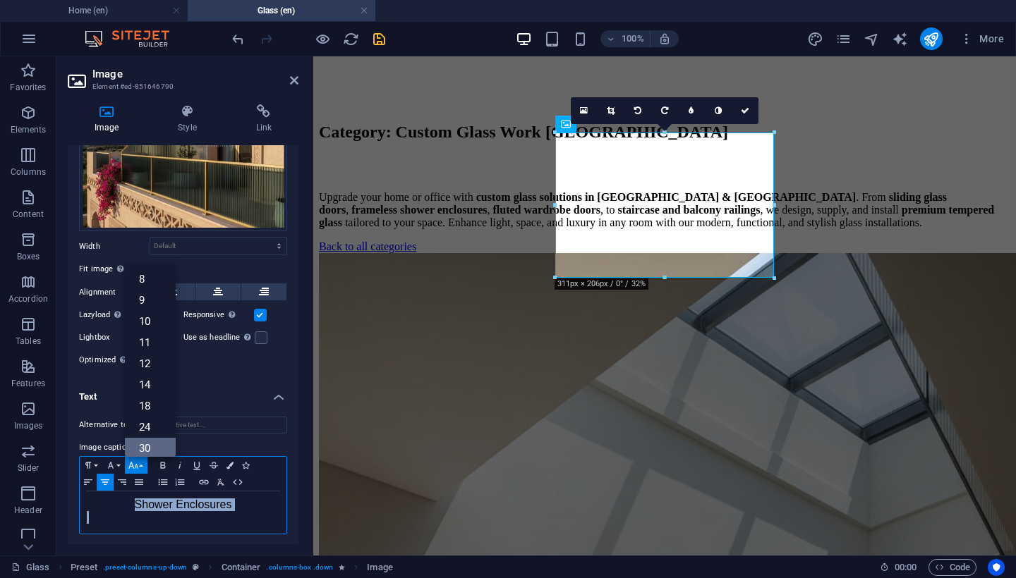
click at [155, 447] on link "30" at bounding box center [150, 448] width 51 height 21
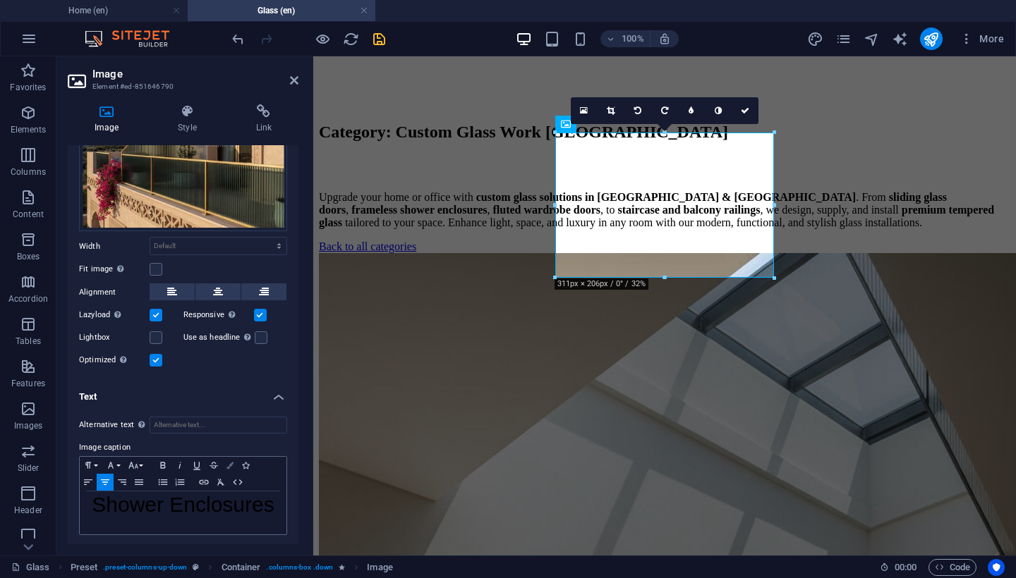
click at [237, 460] on button "Colors" at bounding box center [230, 465] width 16 height 17
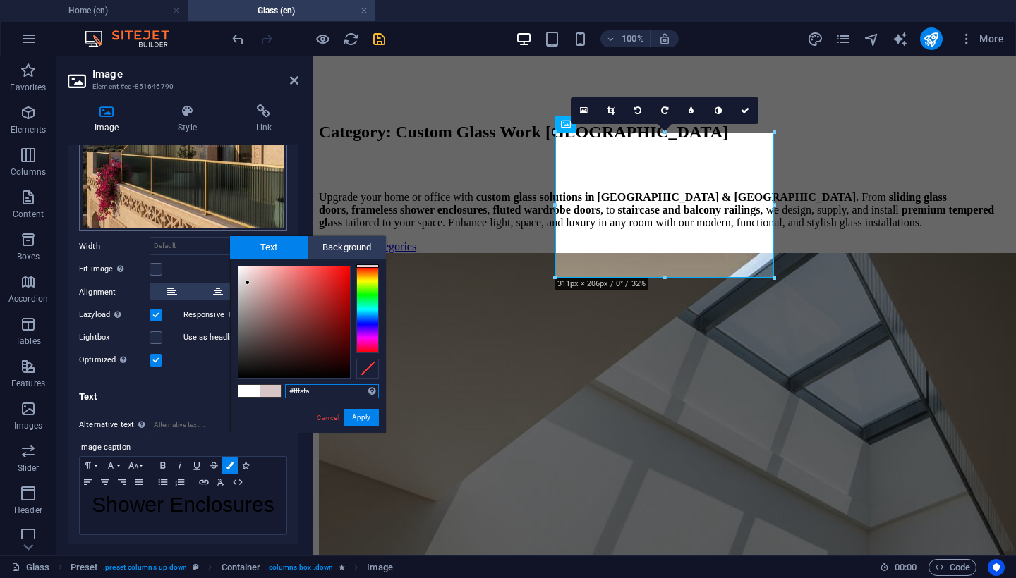
type input "#ffffff"
drag, startPoint x: 272, startPoint y: 363, endPoint x: 213, endPoint y: 213, distance: 160.6
click at [213, 213] on body "[DOMAIN_NAME] Home (en) Glass (en) Favorites Elements Columns Content Boxes Acc…" at bounding box center [508, 289] width 1016 height 578
click at [365, 418] on button "Apply" at bounding box center [361, 417] width 35 height 17
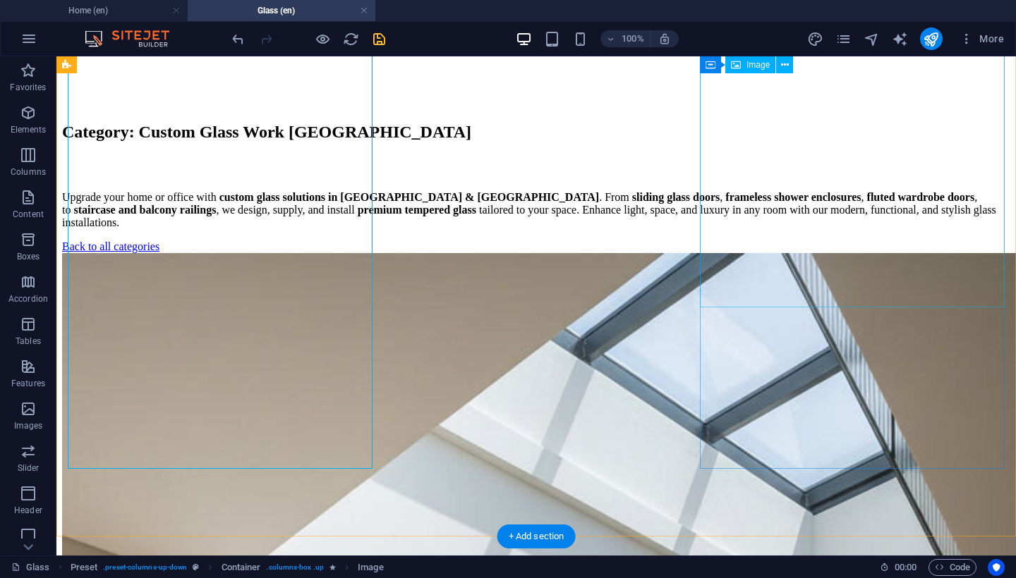
scroll to position [729, 0]
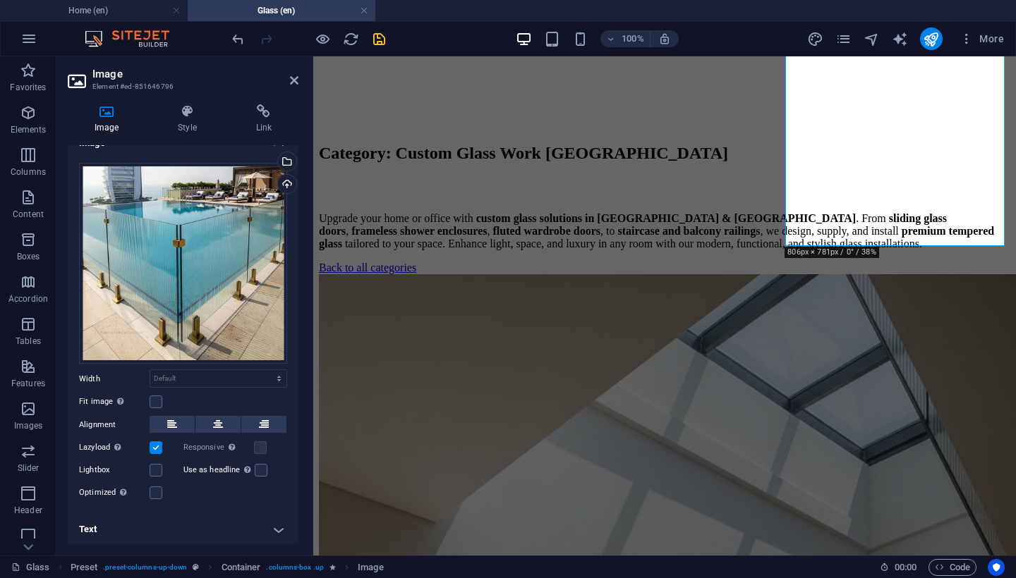
scroll to position [18, 0]
click at [231, 528] on h4 "Text" at bounding box center [183, 531] width 231 height 34
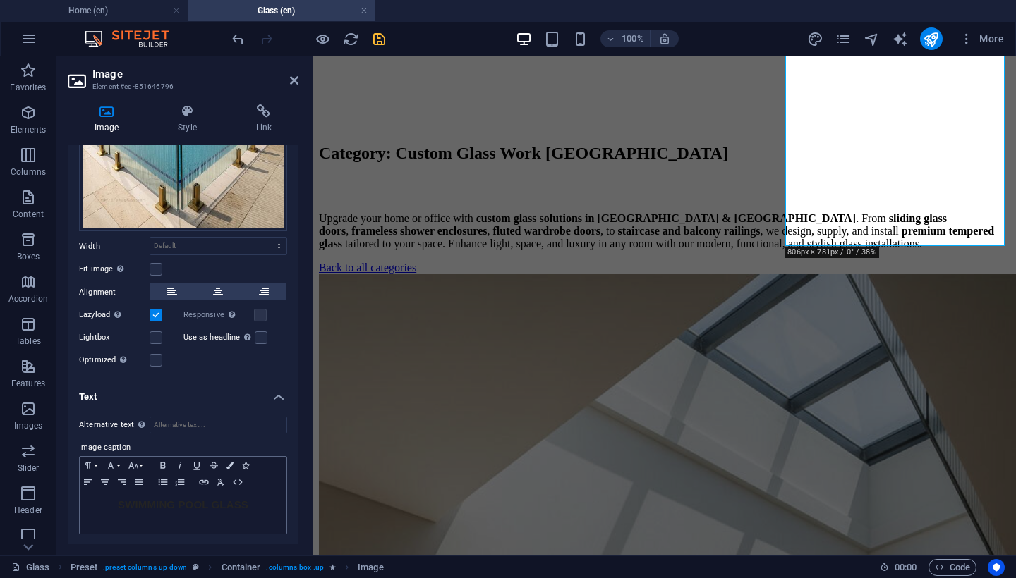
scroll to position [151, 0]
click at [198, 506] on span "SWIMMING POOL GLASS" at bounding box center [183, 505] width 131 height 12
click at [159, 461] on icon "button" at bounding box center [162, 466] width 17 height 11
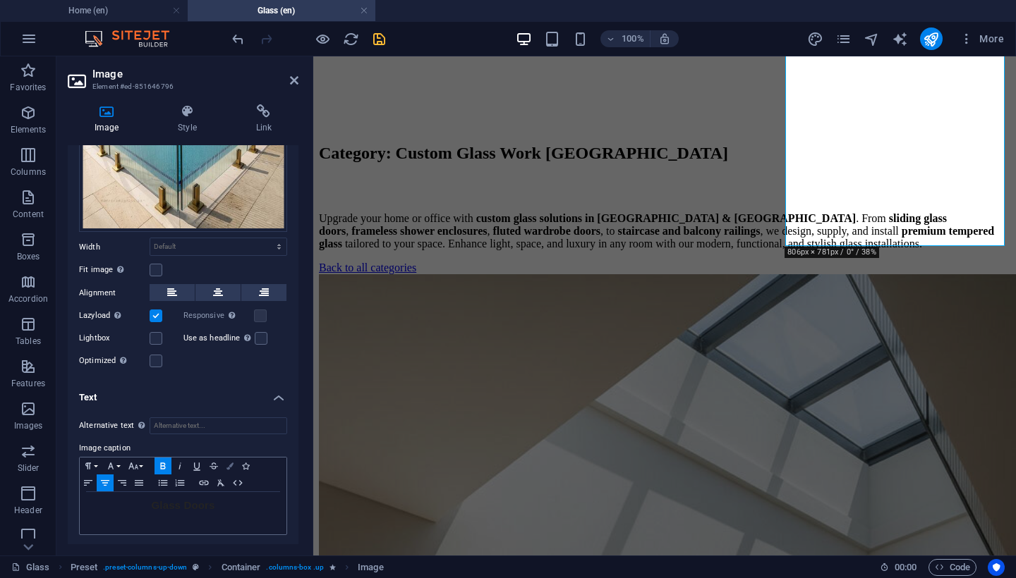
click at [233, 466] on button "Colors" at bounding box center [230, 466] width 16 height 17
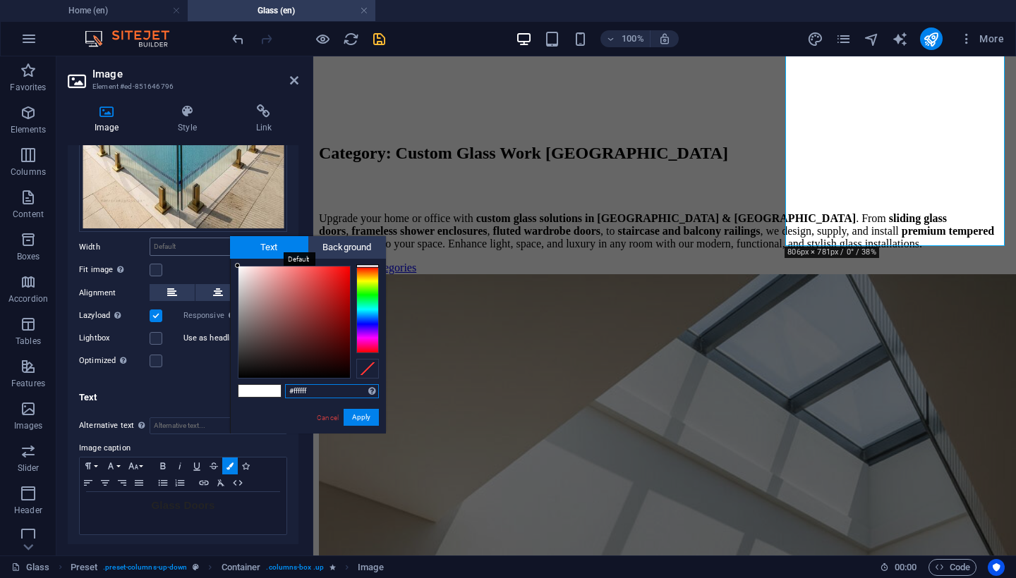
drag, startPoint x: 259, startPoint y: 344, endPoint x: 215, endPoint y: 236, distance: 117.1
click at [215, 236] on body "[DOMAIN_NAME] Home (en) Glass (en) Favorites Elements Columns Content Boxes Acc…" at bounding box center [508, 289] width 1016 height 578
click at [359, 413] on button "Apply" at bounding box center [361, 417] width 35 height 17
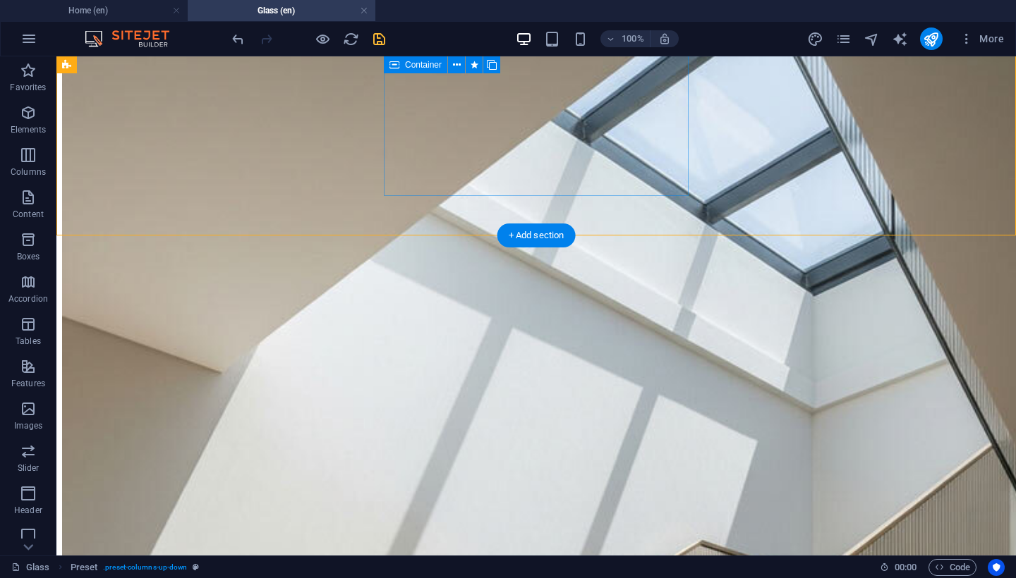
scroll to position [1169, 0]
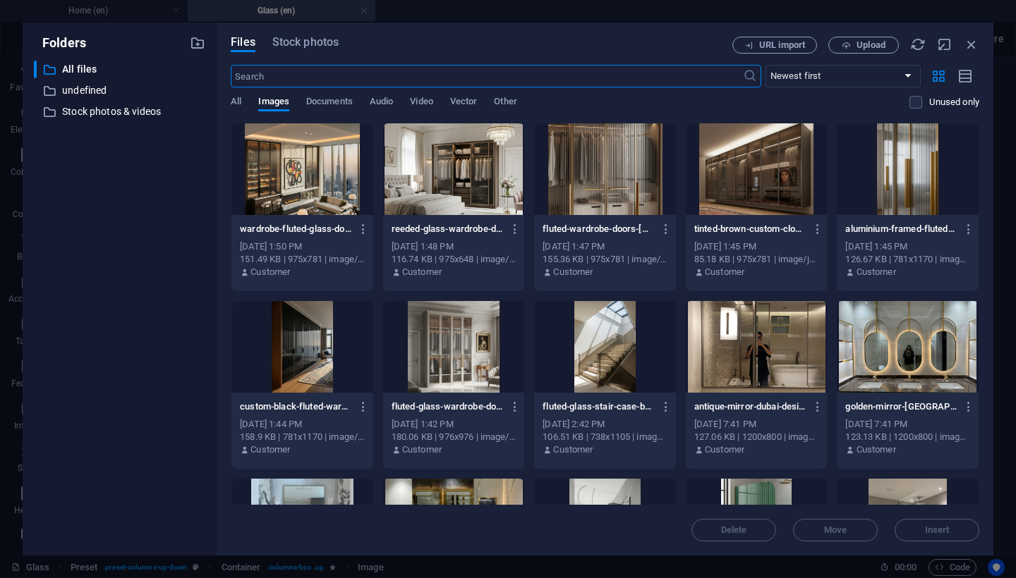
scroll to position [16, 0]
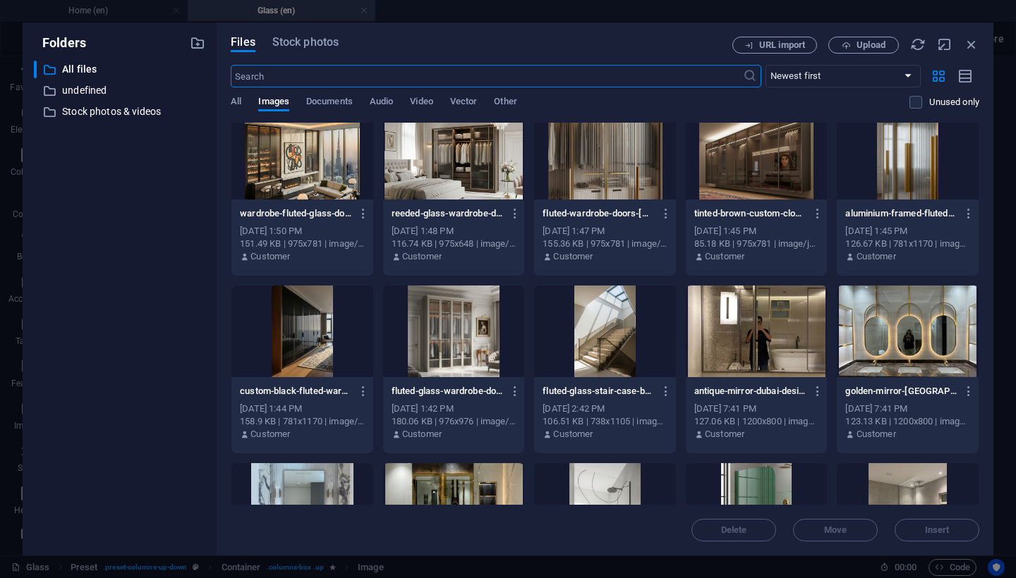
click at [320, 162] on div at bounding box center [302, 154] width 142 height 92
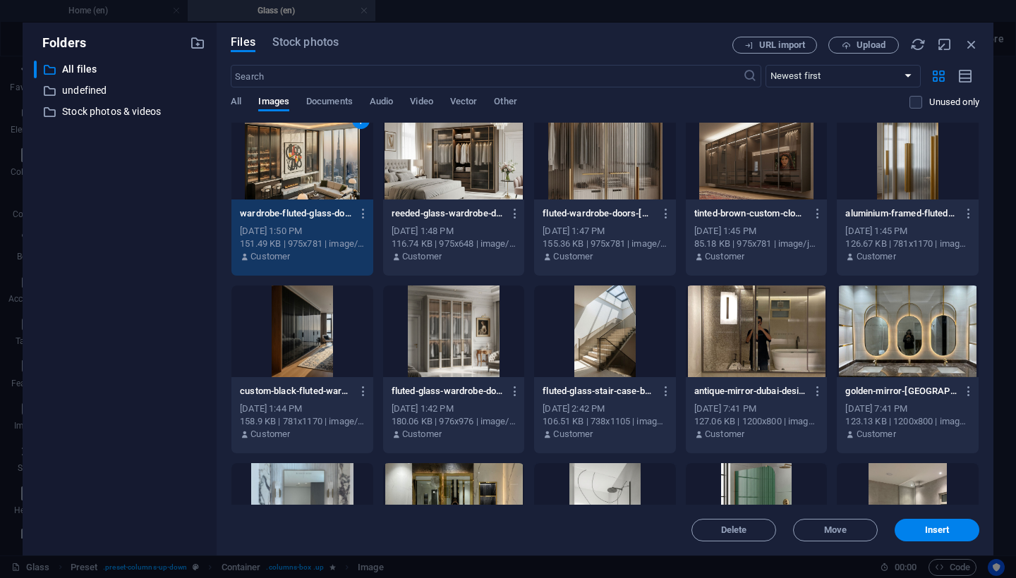
click at [320, 162] on div "1" at bounding box center [302, 154] width 142 height 92
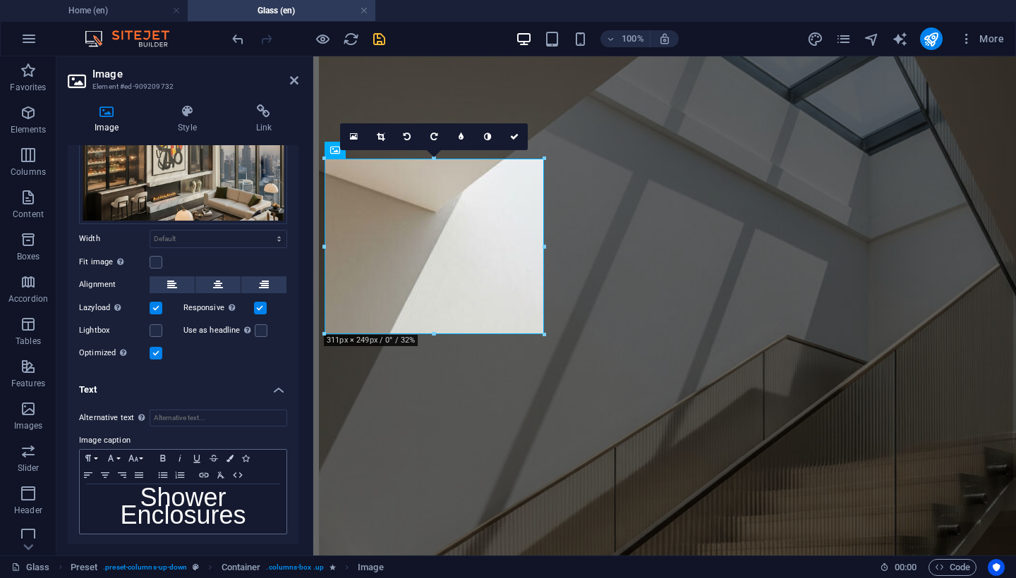
scroll to position [125, 0]
click at [213, 516] on span "Shower Enclosures" at bounding box center [183, 507] width 126 height 47
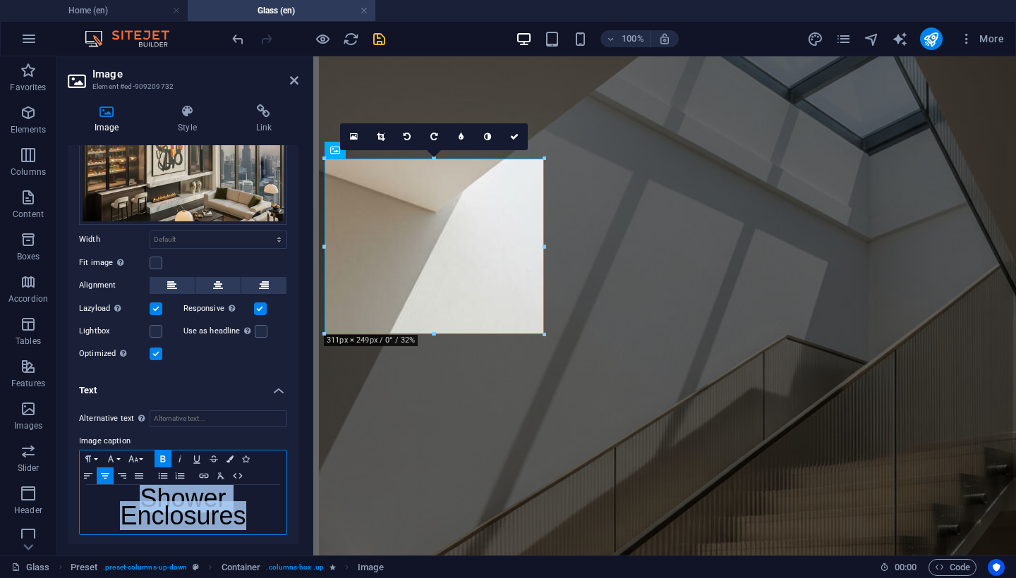
click at [213, 516] on span "Shower Enclosures" at bounding box center [183, 507] width 126 height 47
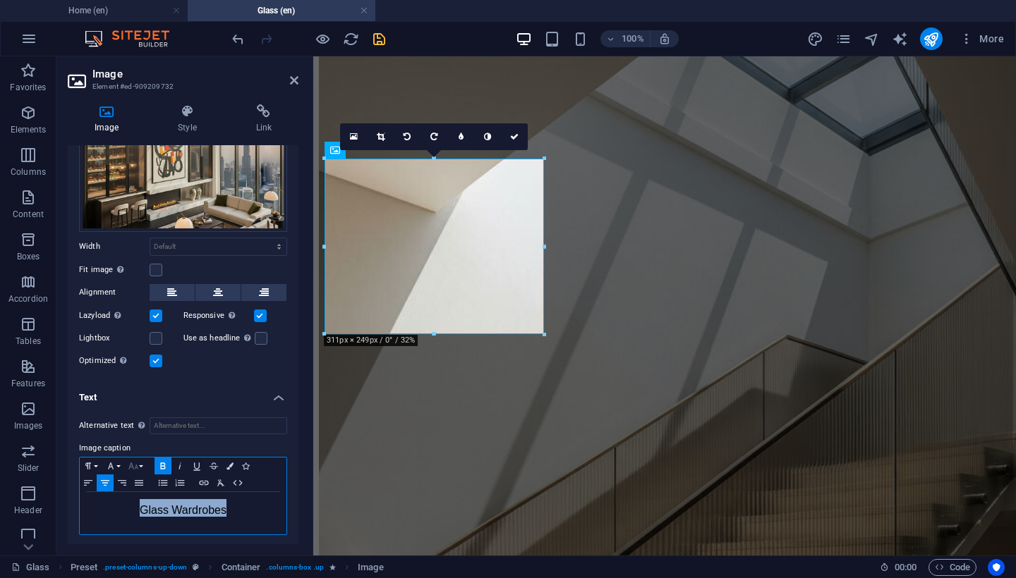
click at [136, 458] on button "Font Size" at bounding box center [136, 466] width 23 height 17
click at [152, 348] on link "36" at bounding box center [150, 356] width 51 height 21
click at [226, 464] on icon "button" at bounding box center [229, 466] width 7 height 7
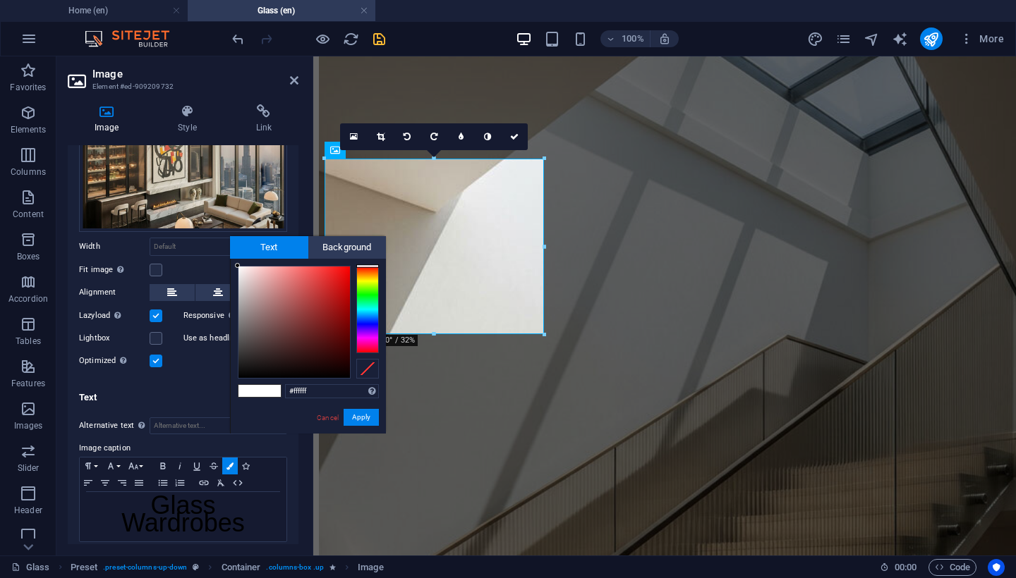
click at [372, 426] on div "Cancel Apply" at bounding box center [346, 418] width 63 height 18
click at [372, 422] on button "Apply" at bounding box center [361, 417] width 35 height 17
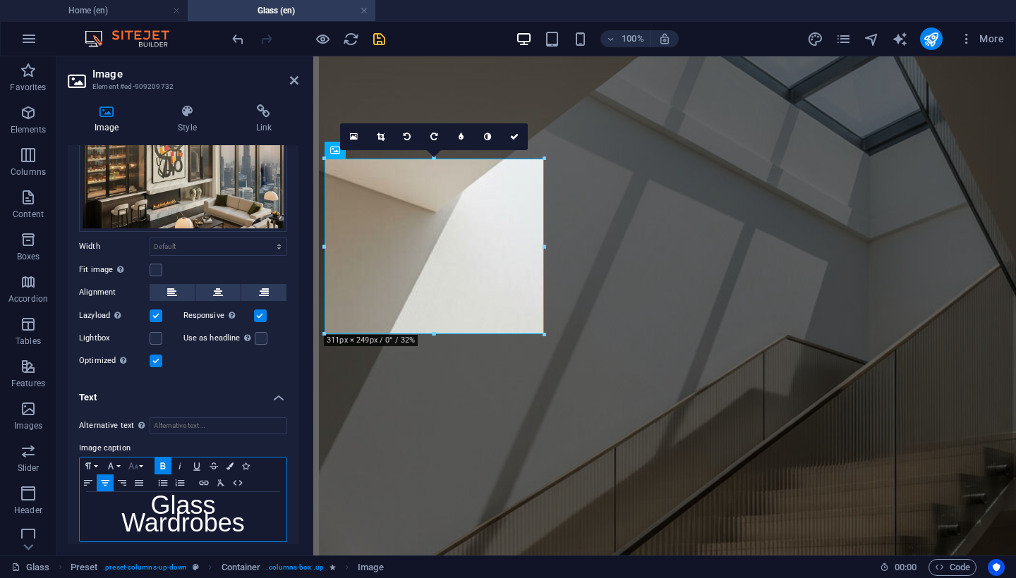
click at [135, 470] on button "Font Size" at bounding box center [136, 466] width 23 height 17
click at [161, 337] on link "30" at bounding box center [150, 335] width 51 height 21
click at [246, 511] on span "Glass Wardrobes" at bounding box center [183, 505] width 163 height 23
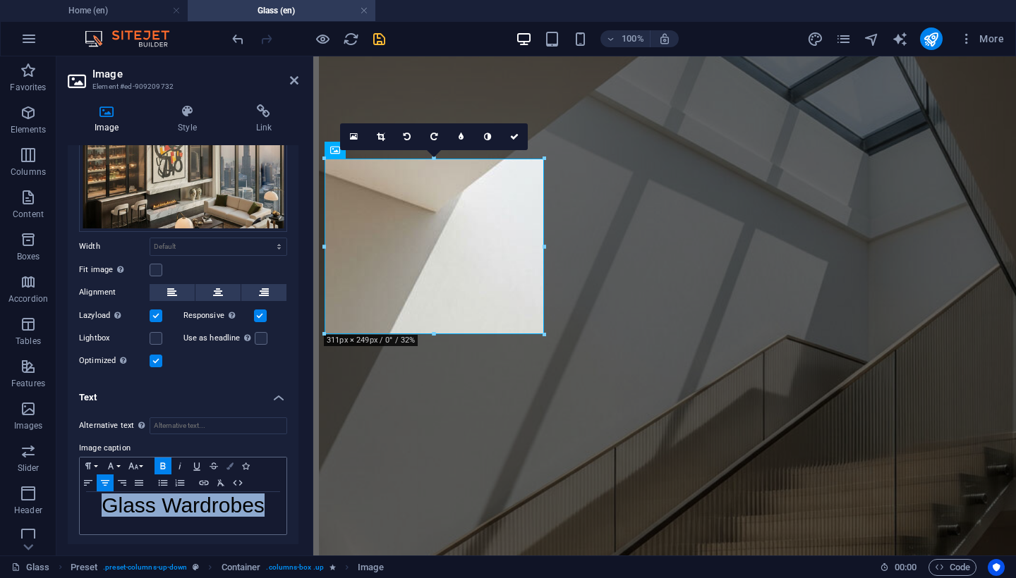
click at [231, 463] on icon "button" at bounding box center [229, 466] width 7 height 7
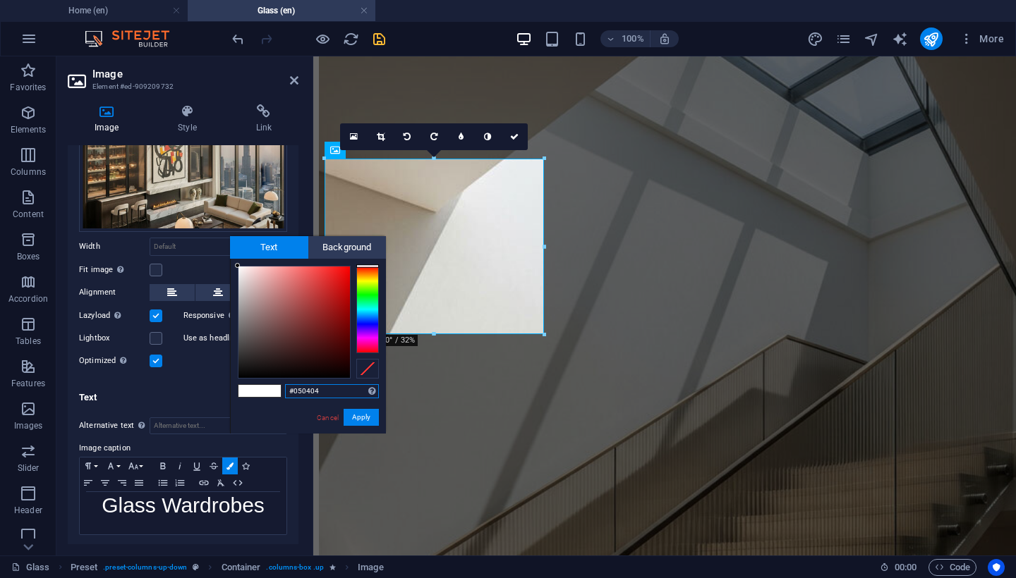
type input "#000000"
drag, startPoint x: 236, startPoint y: 407, endPoint x: 222, endPoint y: 425, distance: 23.0
click at [222, 425] on body "[DOMAIN_NAME] Home (en) Glass (en) Favorites Elements Columns Content Boxes Acc…" at bounding box center [508, 289] width 1016 height 578
click at [360, 417] on button "Apply" at bounding box center [361, 417] width 35 height 17
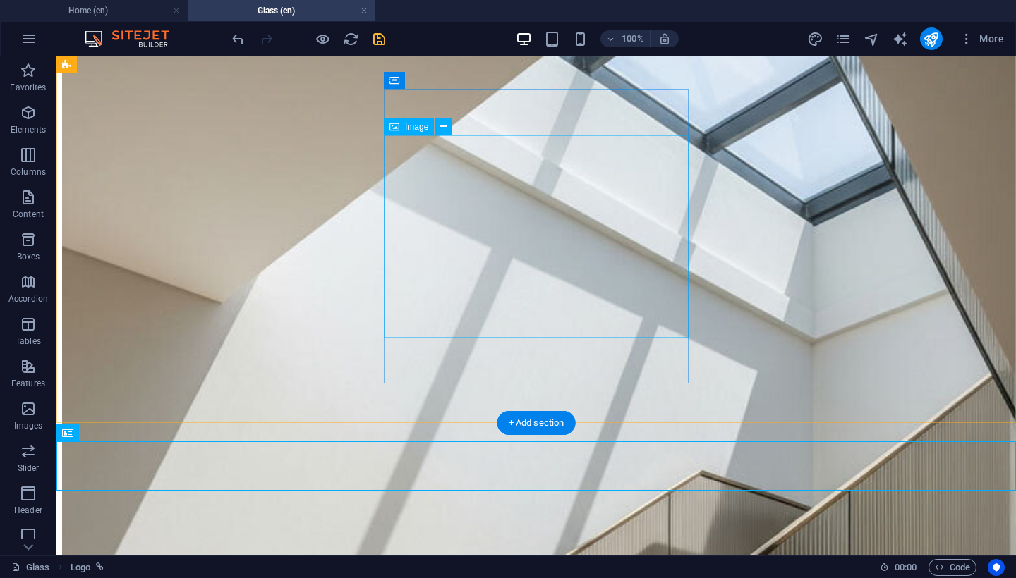
scroll to position [1266, 0]
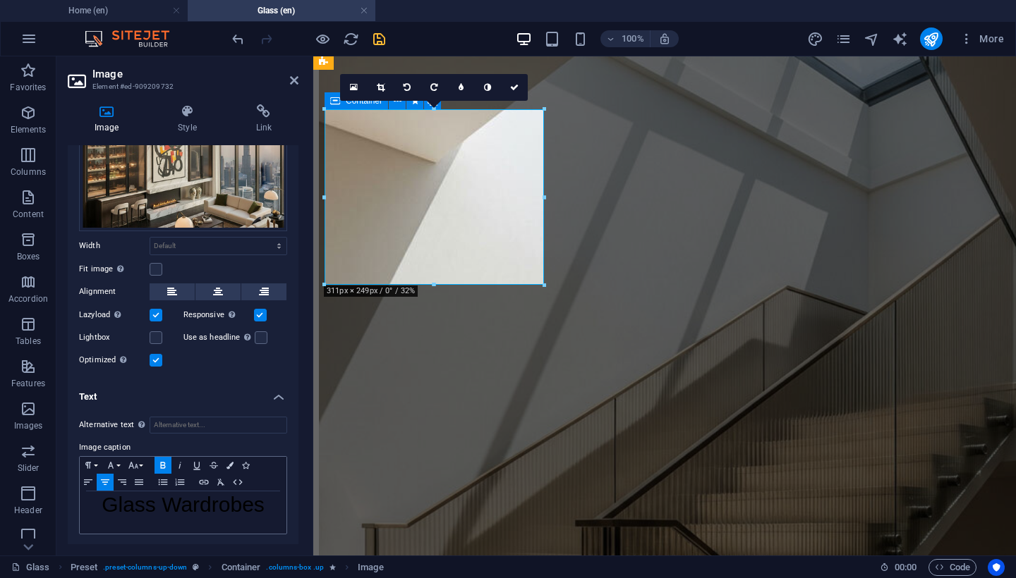
scroll to position [118, 0]
click at [238, 516] on div "​ Glass Wardrobes ​" at bounding box center [183, 513] width 207 height 42
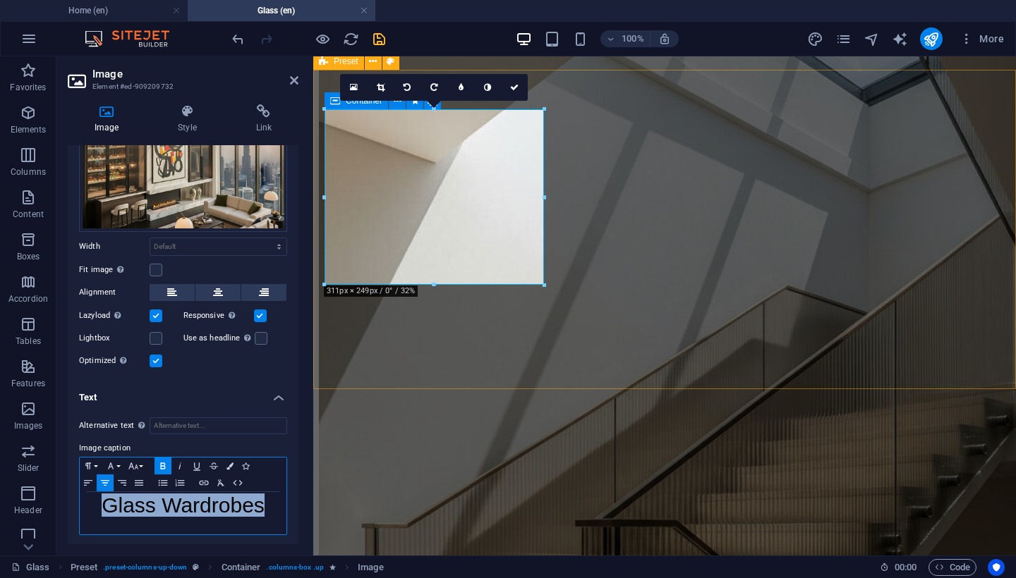
click at [238, 516] on div "​ Glass Wardrobes ​" at bounding box center [183, 513] width 207 height 42
click at [268, 521] on div "Glass Wardrobe ​ ​" at bounding box center [183, 513] width 207 height 42
click at [263, 504] on h2 "Glass Wardrobe ​ ​" at bounding box center [183, 507] width 193 height 16
click at [165, 465] on icon "button" at bounding box center [162, 466] width 5 height 6
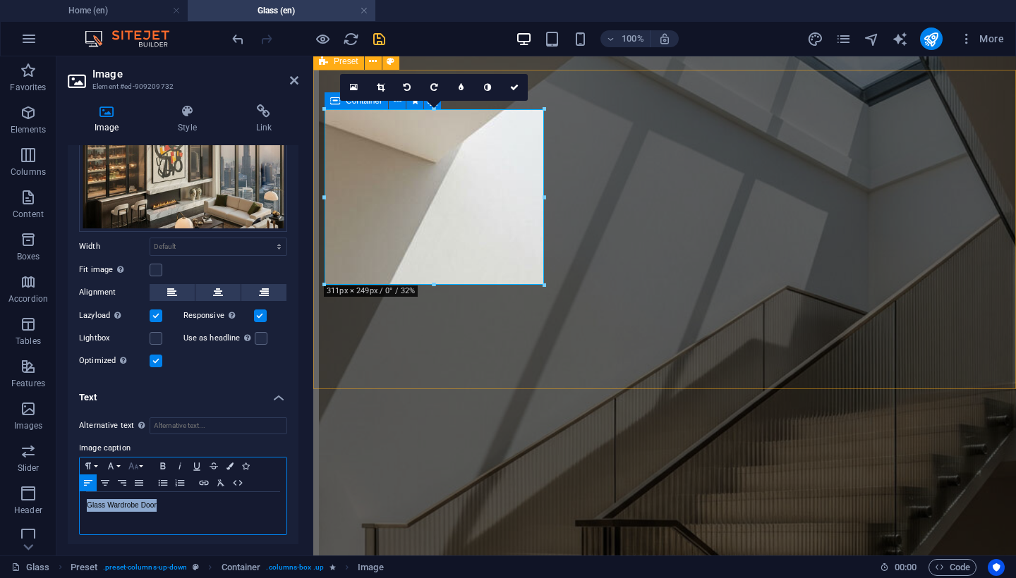
click at [140, 462] on button "Font Size" at bounding box center [136, 466] width 23 height 17
click at [150, 370] on link "24" at bounding box center [150, 369] width 51 height 21
click at [99, 463] on button "Paragraph Format" at bounding box center [91, 466] width 23 height 17
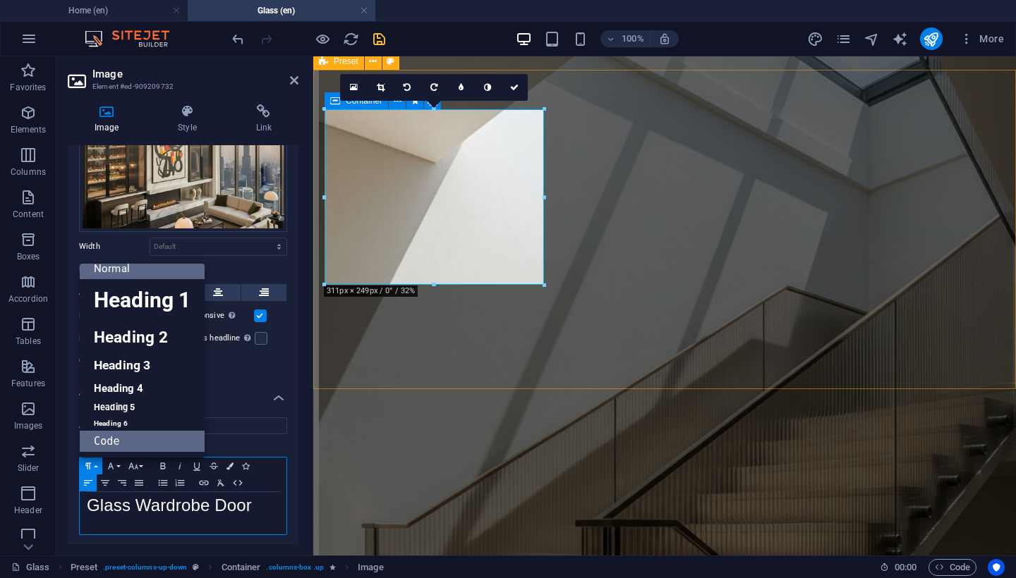
scroll to position [11, 0]
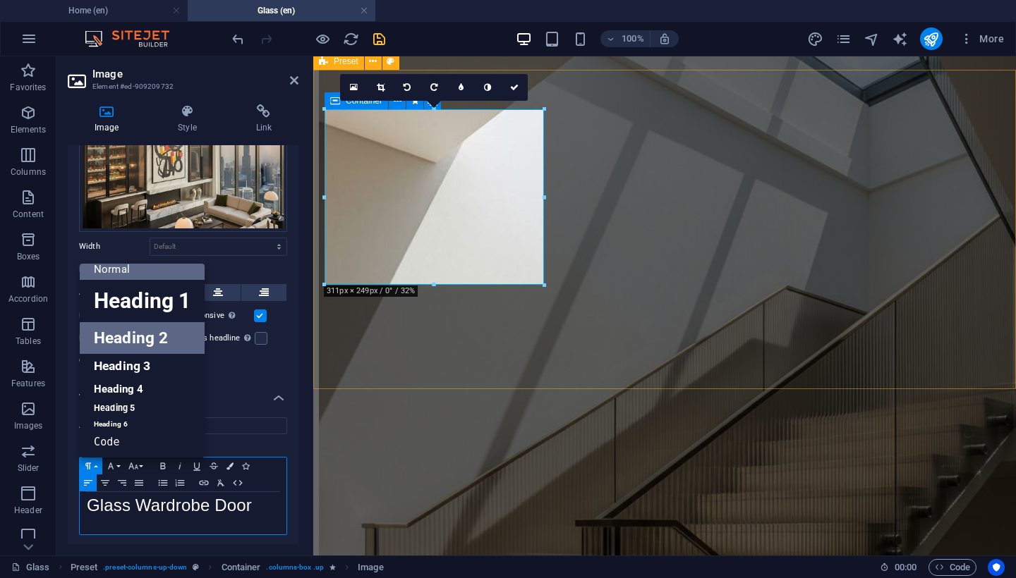
click at [152, 327] on link "Heading 2" at bounding box center [142, 338] width 125 height 32
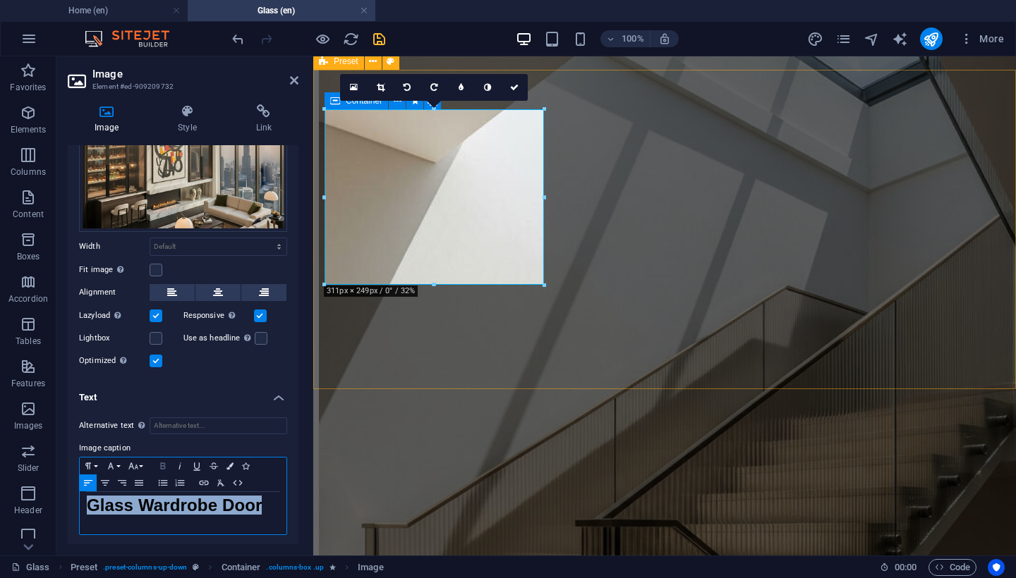
click at [160, 461] on icon "button" at bounding box center [162, 466] width 17 height 11
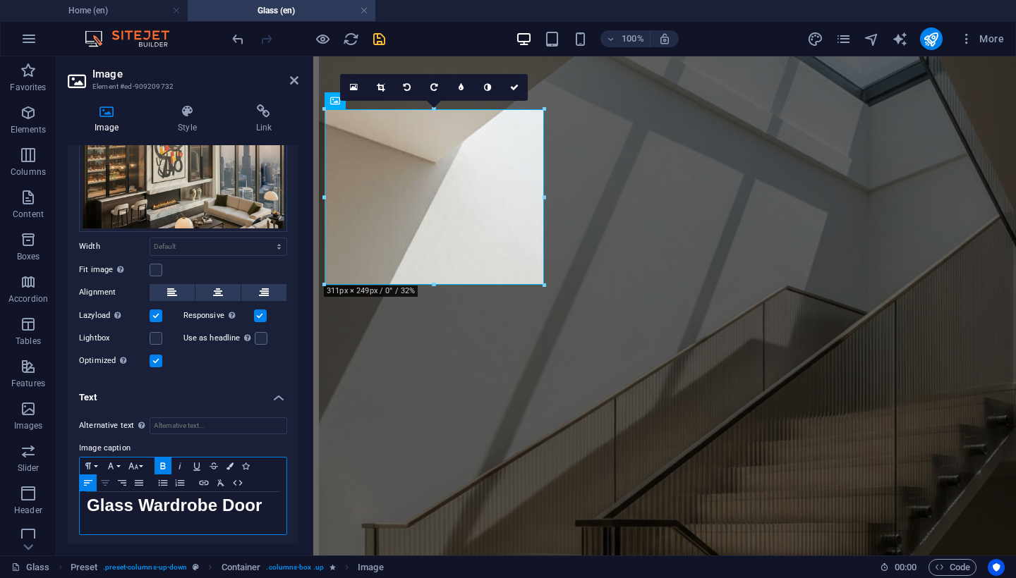
click at [108, 478] on icon "button" at bounding box center [105, 483] width 17 height 11
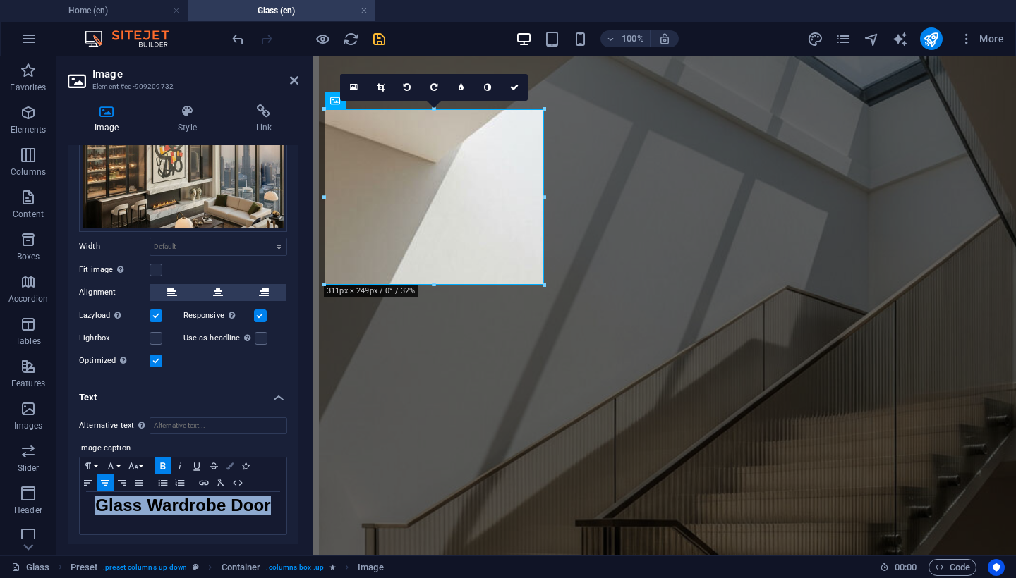
click at [232, 468] on button "Colors" at bounding box center [230, 466] width 16 height 17
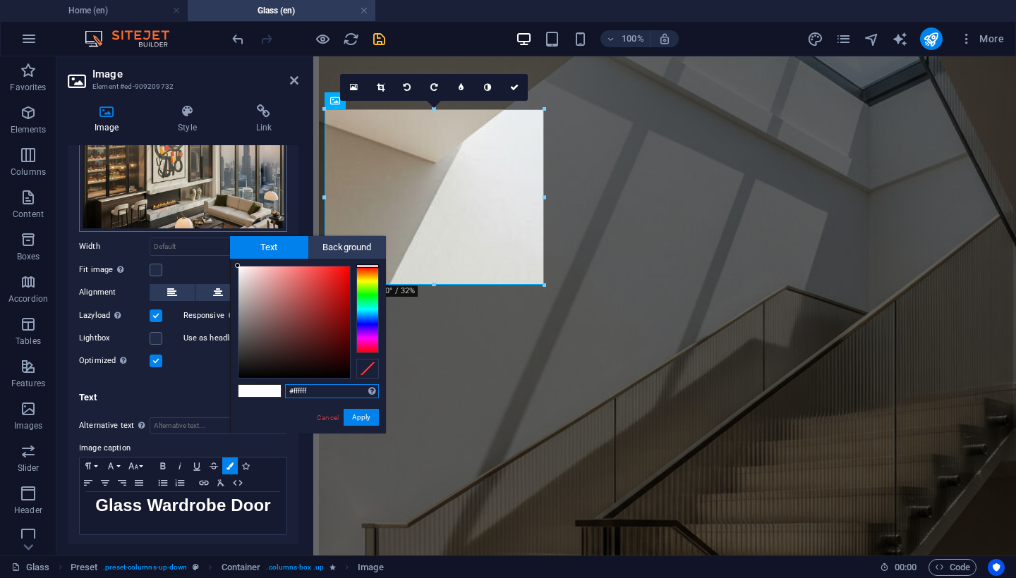
drag, startPoint x: 277, startPoint y: 345, endPoint x: 212, endPoint y: 204, distance: 155.3
click at [212, 204] on body "[DOMAIN_NAME] Home (en) Glass (en) Favorites Elements Columns Content Boxes Acc…" at bounding box center [508, 289] width 1016 height 578
click at [355, 419] on button "Apply" at bounding box center [361, 417] width 35 height 17
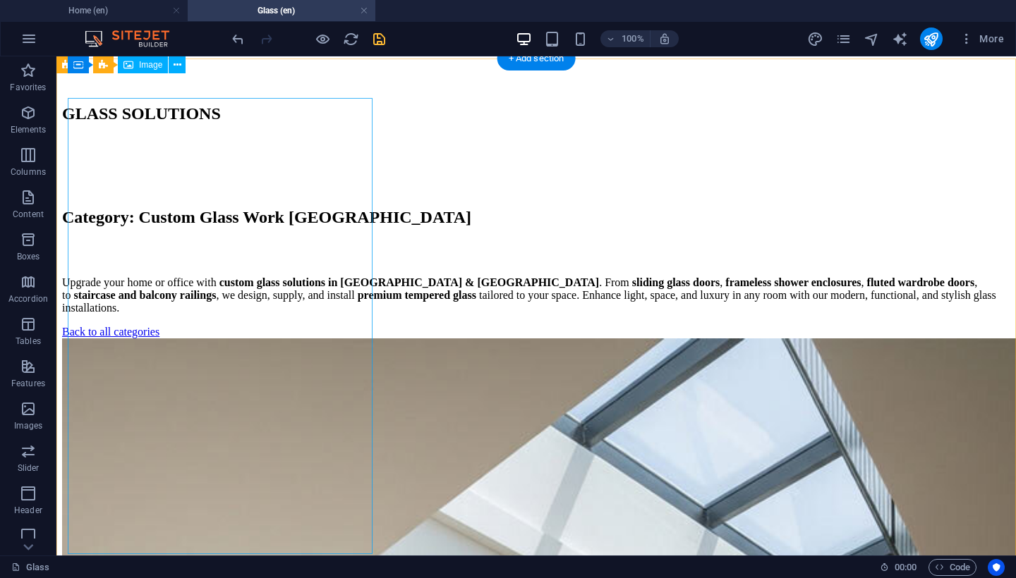
scroll to position [664, 0]
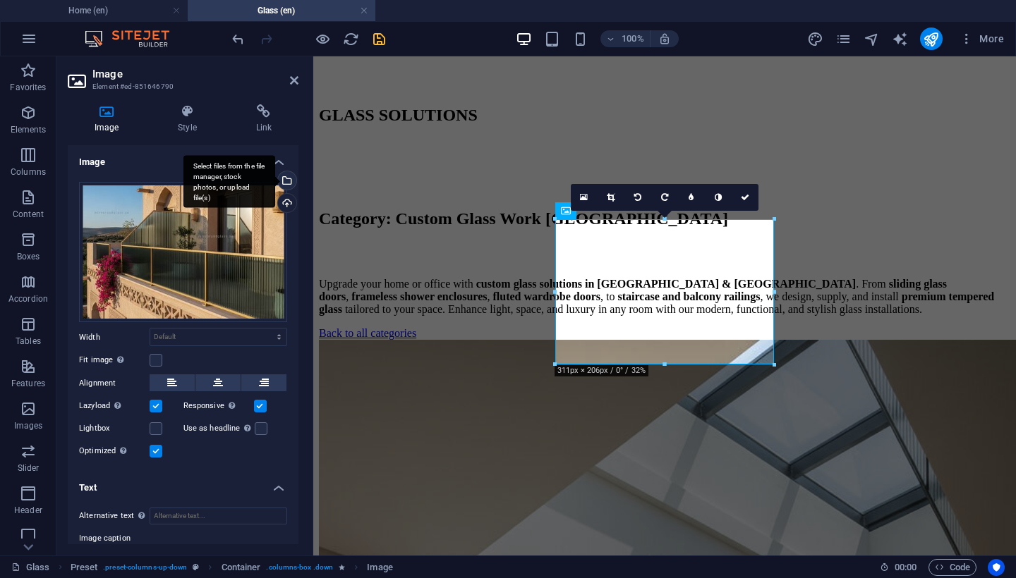
click at [275, 183] on div "Select files from the file manager, stock photos, or upload file(s)" at bounding box center [229, 181] width 92 height 53
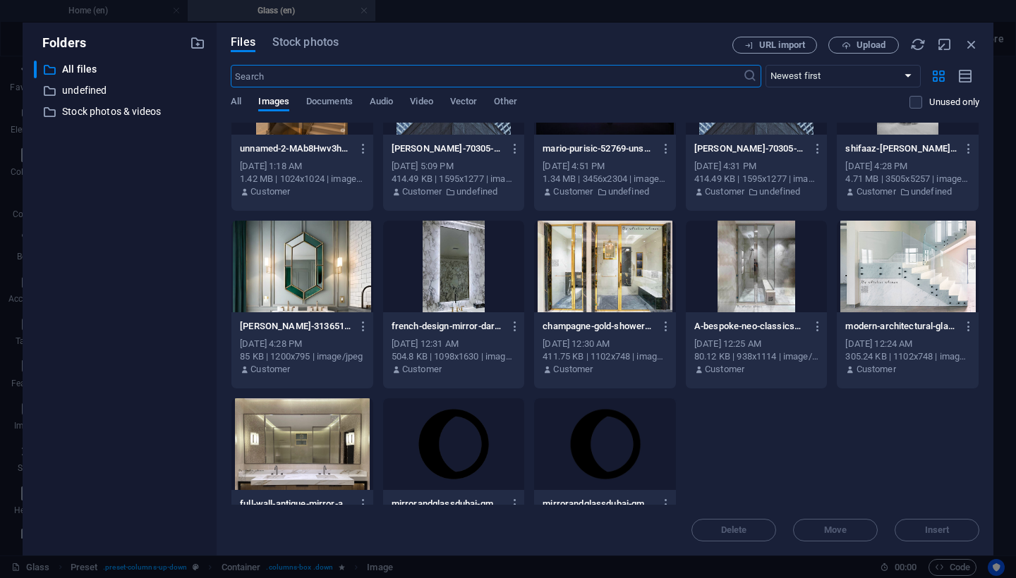
scroll to position [3636, 0]
click at [589, 298] on div at bounding box center [605, 266] width 142 height 92
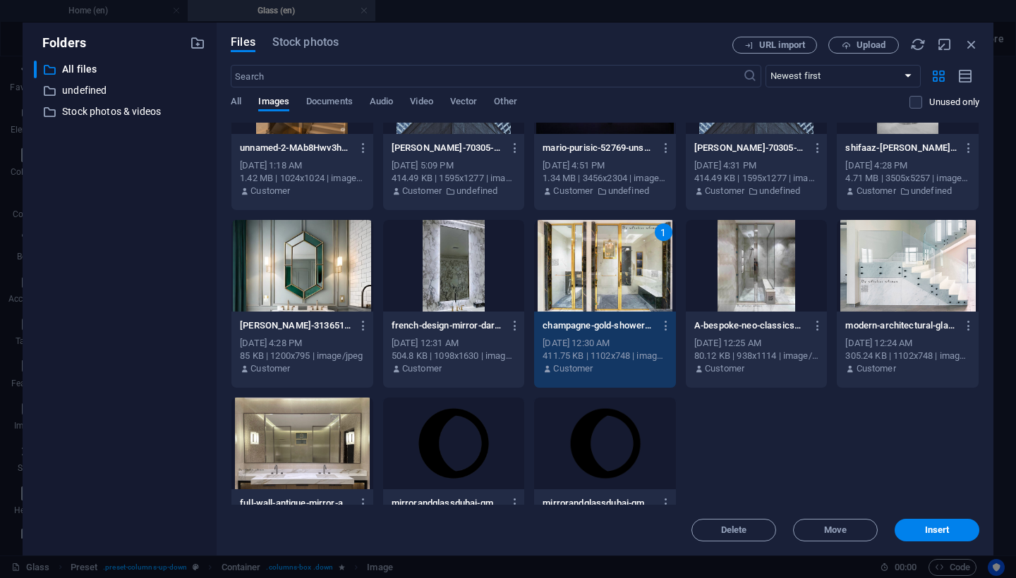
click at [589, 298] on div "1" at bounding box center [605, 266] width 142 height 92
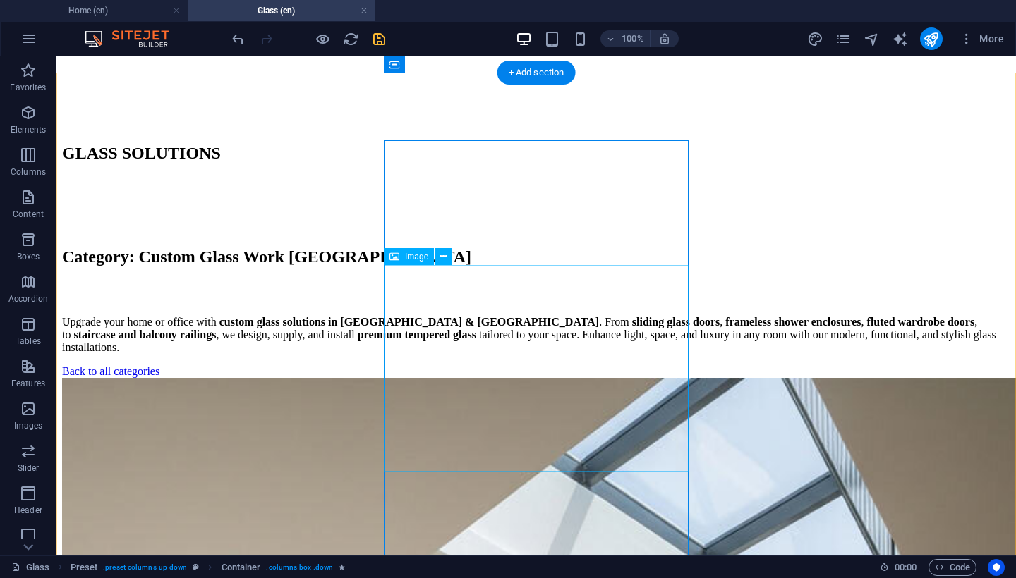
scroll to position [575, 0]
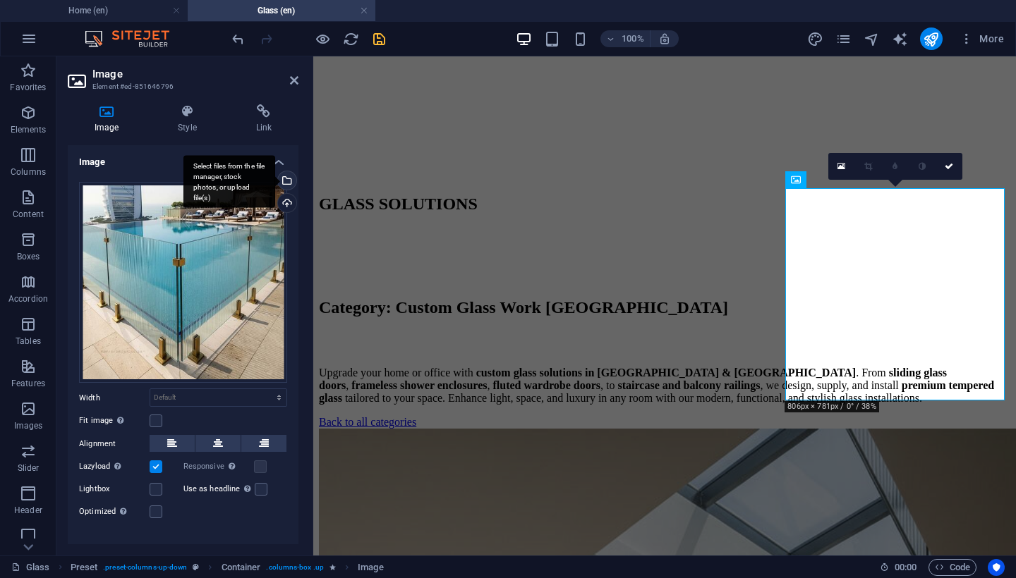
click at [282, 175] on div "Select files from the file manager, stock photos, or upload file(s)" at bounding box center [285, 181] width 21 height 21
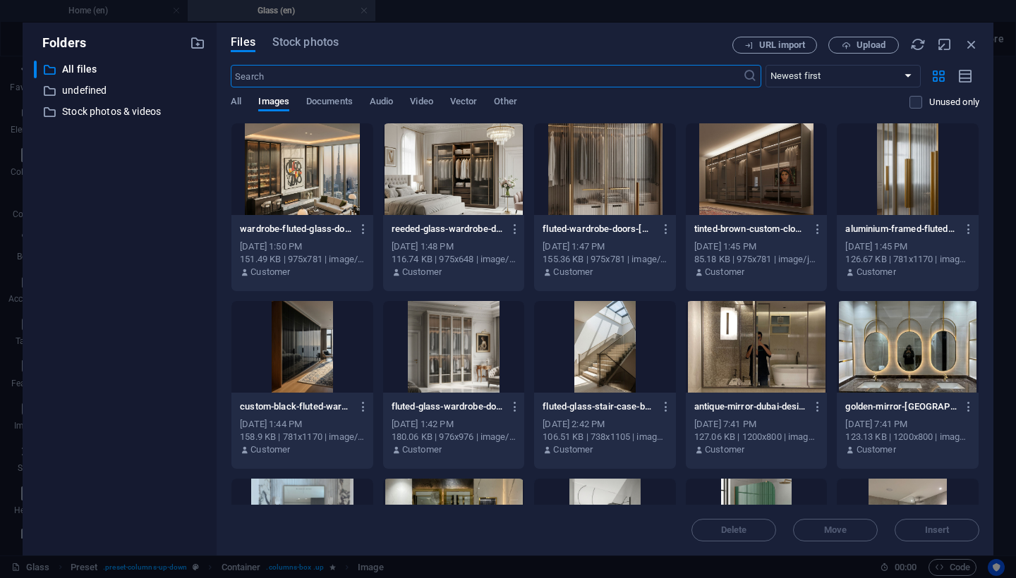
scroll to position [0, 0]
click at [975, 40] on icon "button" at bounding box center [972, 45] width 16 height 16
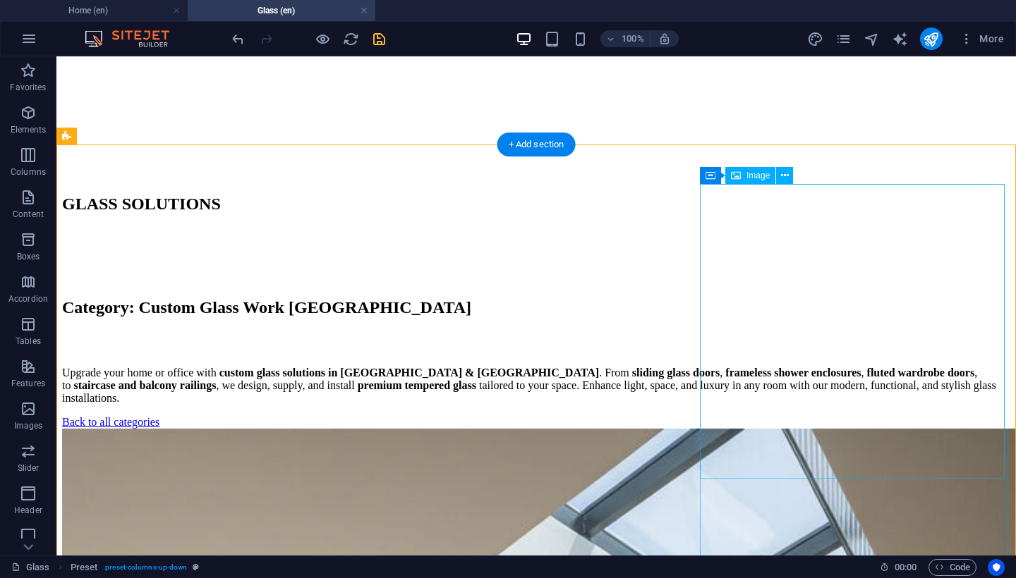
scroll to position [661, 0]
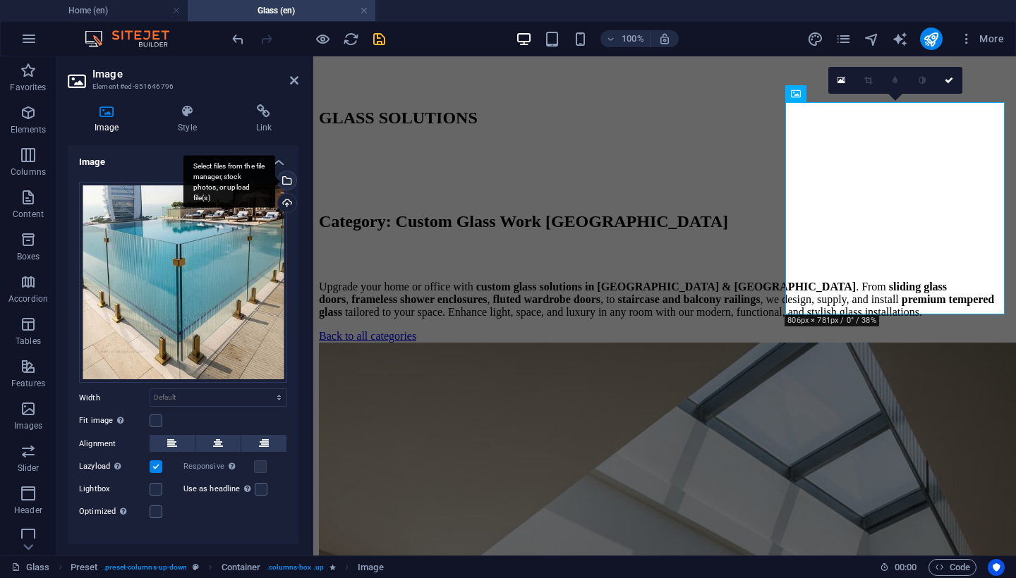
click at [288, 181] on div "Select files from the file manager, stock photos, or upload file(s)" at bounding box center [285, 181] width 21 height 21
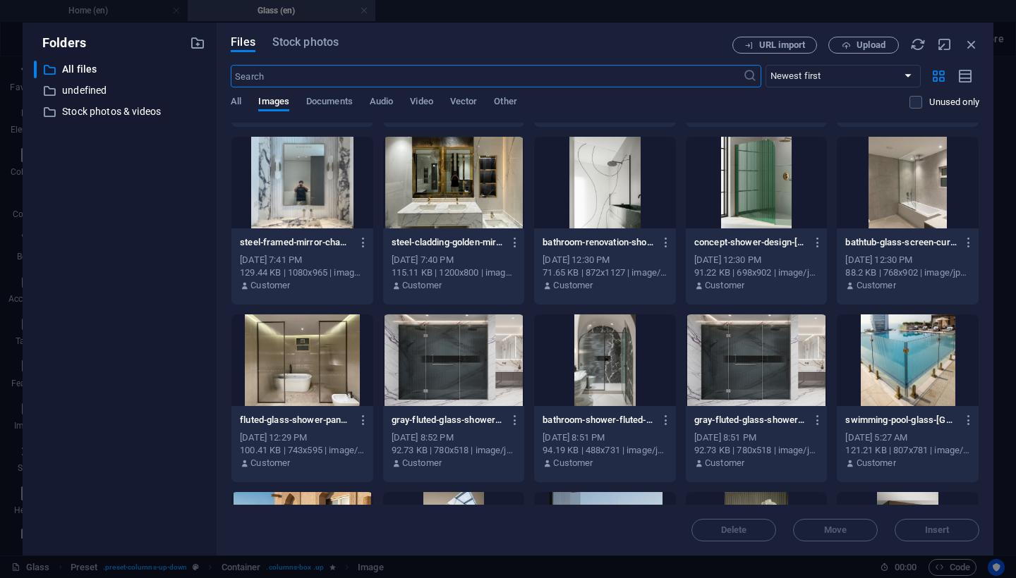
scroll to position [385, 0]
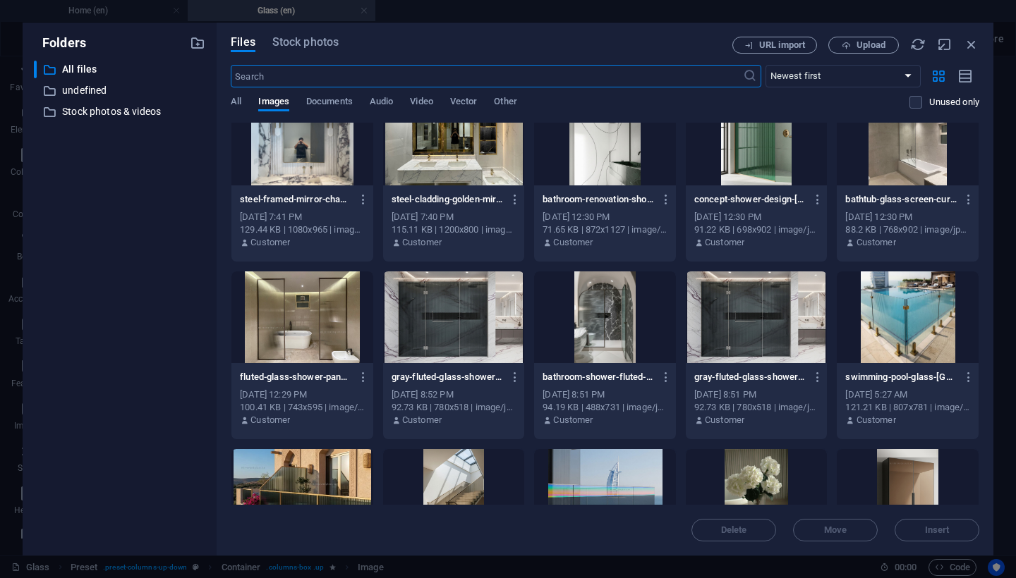
click at [610, 341] on div at bounding box center [605, 318] width 142 height 92
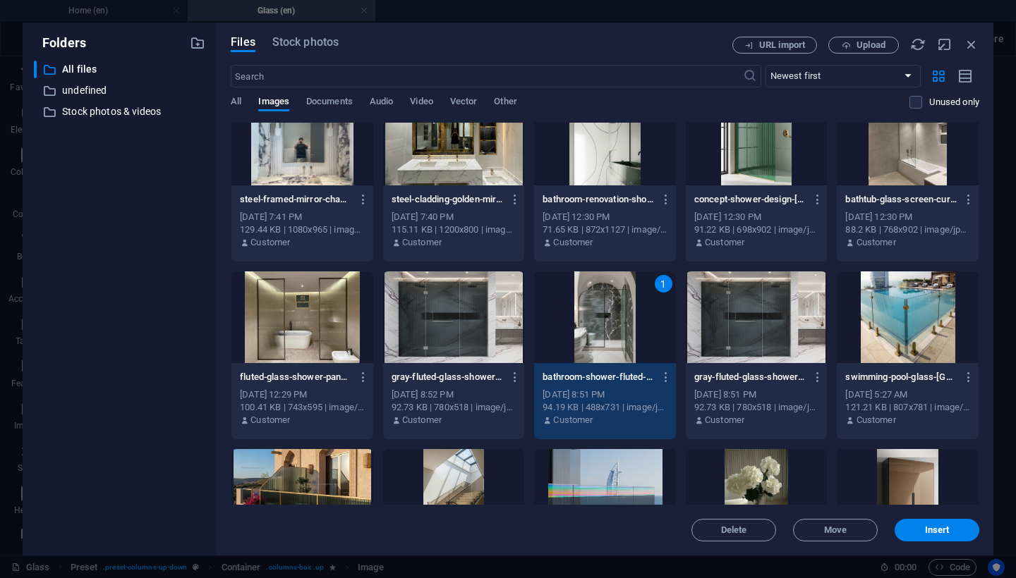
click at [610, 341] on div "1" at bounding box center [605, 318] width 142 height 92
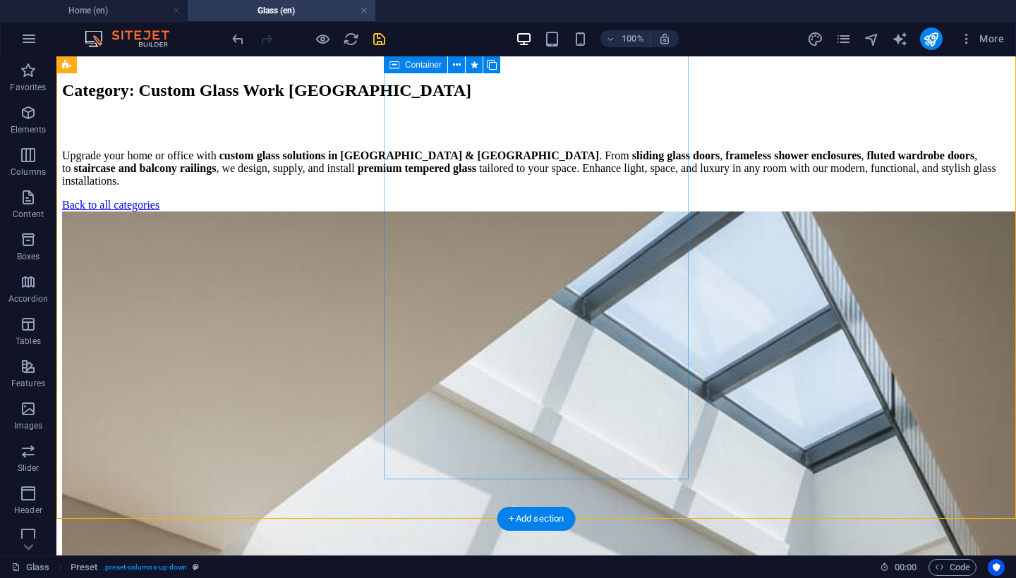
scroll to position [729, 0]
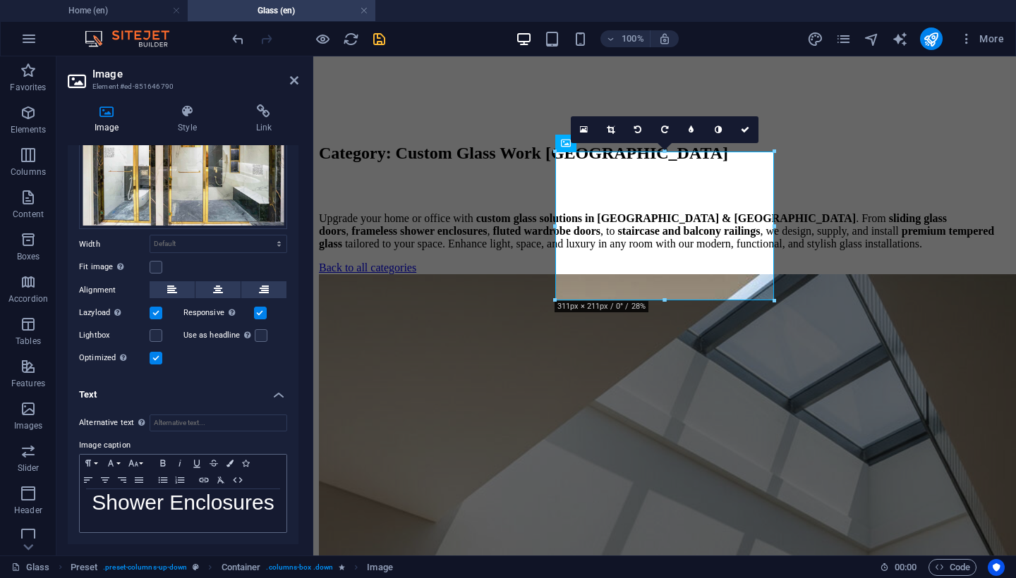
scroll to position [95, 0]
click at [215, 505] on span "Shower Enclosures" at bounding box center [183, 503] width 182 height 23
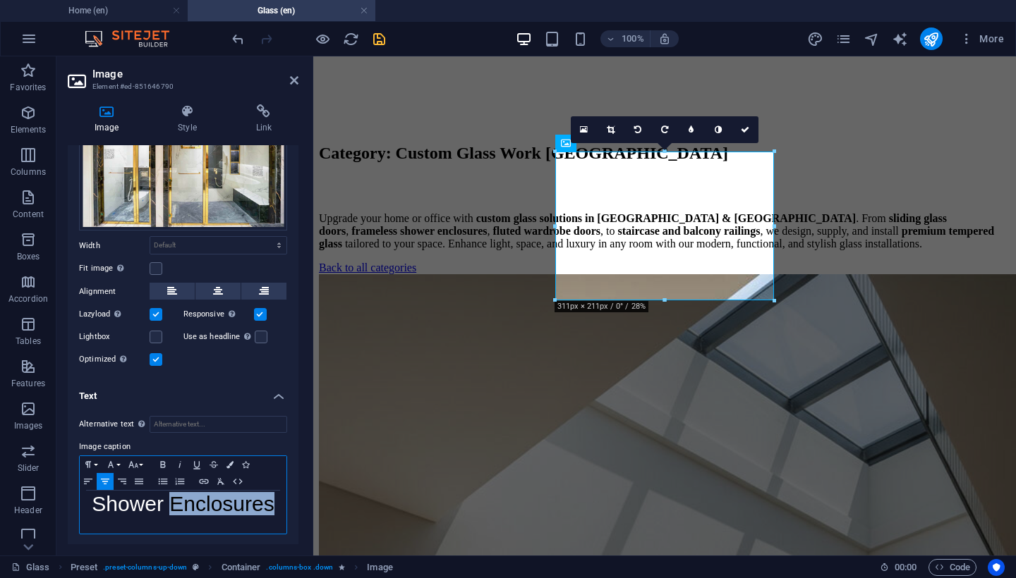
click at [215, 505] on span "Shower Enclosures" at bounding box center [183, 503] width 182 height 23
click at [227, 465] on icon "button" at bounding box center [229, 464] width 7 height 7
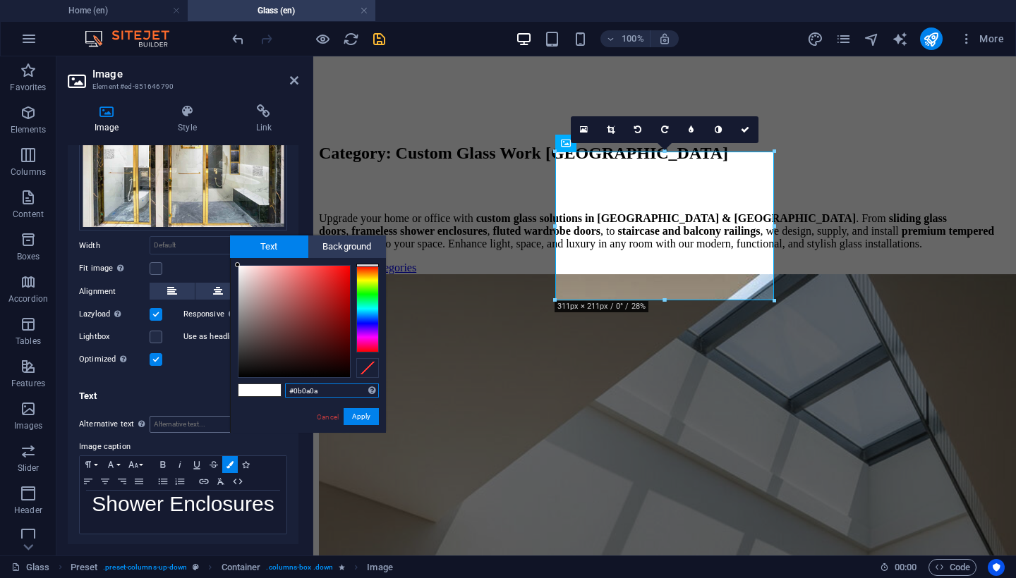
type input "#000000"
drag, startPoint x: 269, startPoint y: 353, endPoint x: 204, endPoint y: 423, distance: 94.8
click at [204, 423] on body "[DOMAIN_NAME] Home (en) Glass (en) Favorites Elements Columns Content Boxes Acc…" at bounding box center [508, 289] width 1016 height 578
click at [356, 419] on button "Apply" at bounding box center [361, 416] width 35 height 17
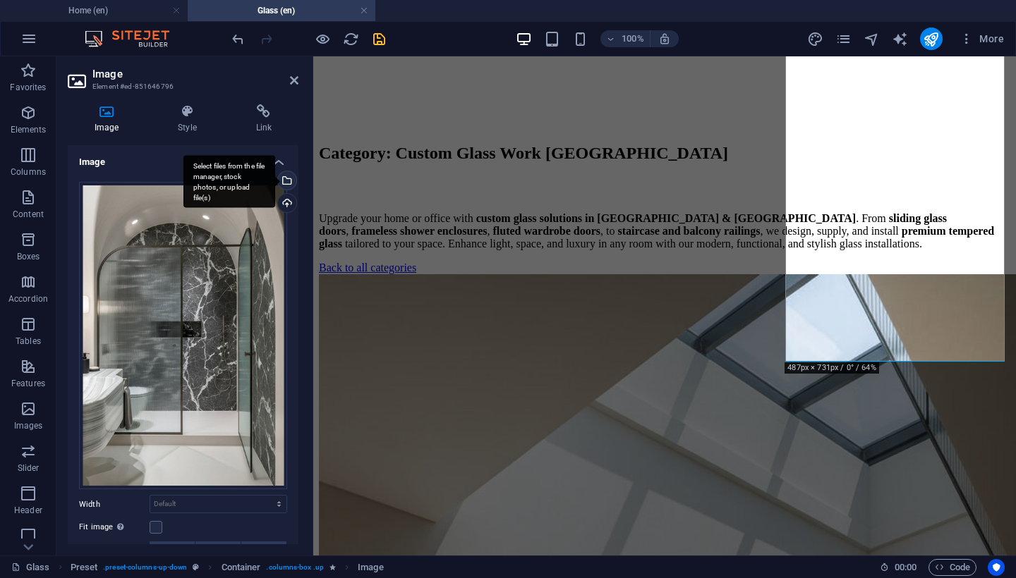
click at [286, 178] on div "Select files from the file manager, stock photos, or upload file(s)" at bounding box center [285, 181] width 21 height 21
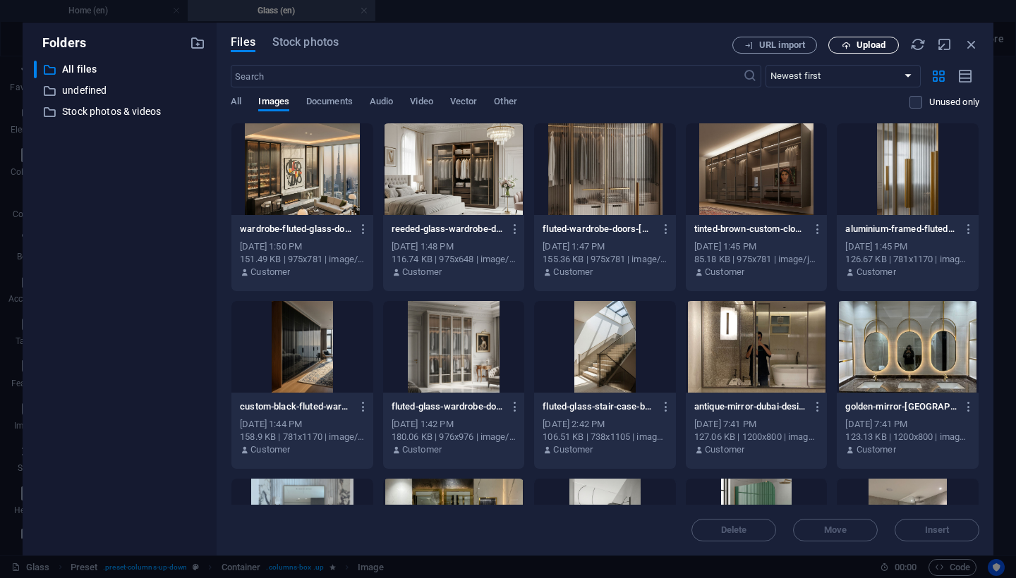
click at [860, 44] on span "Upload" at bounding box center [870, 45] width 29 height 8
click at [967, 40] on icon "button" at bounding box center [972, 45] width 16 height 16
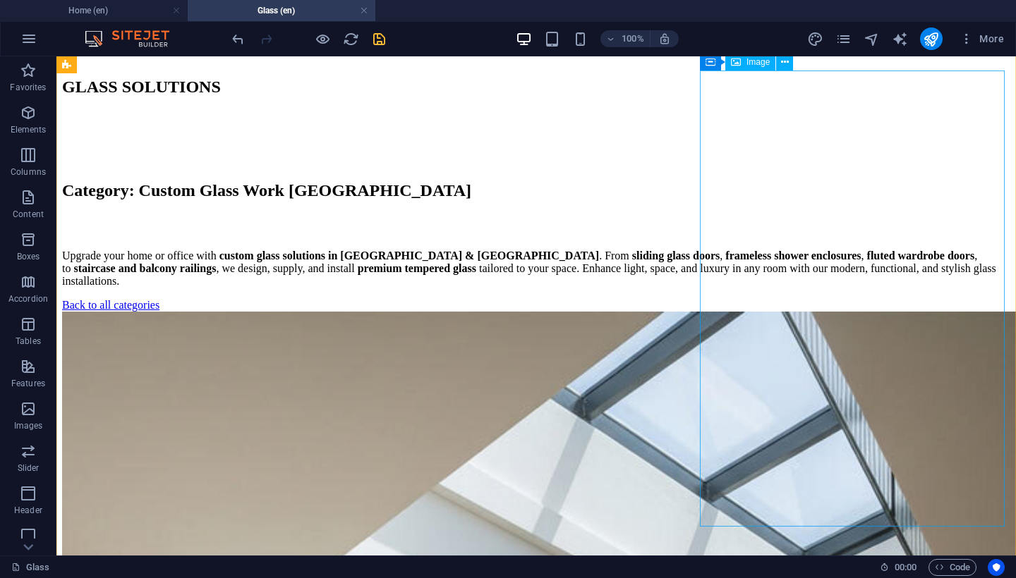
scroll to position [694, 0]
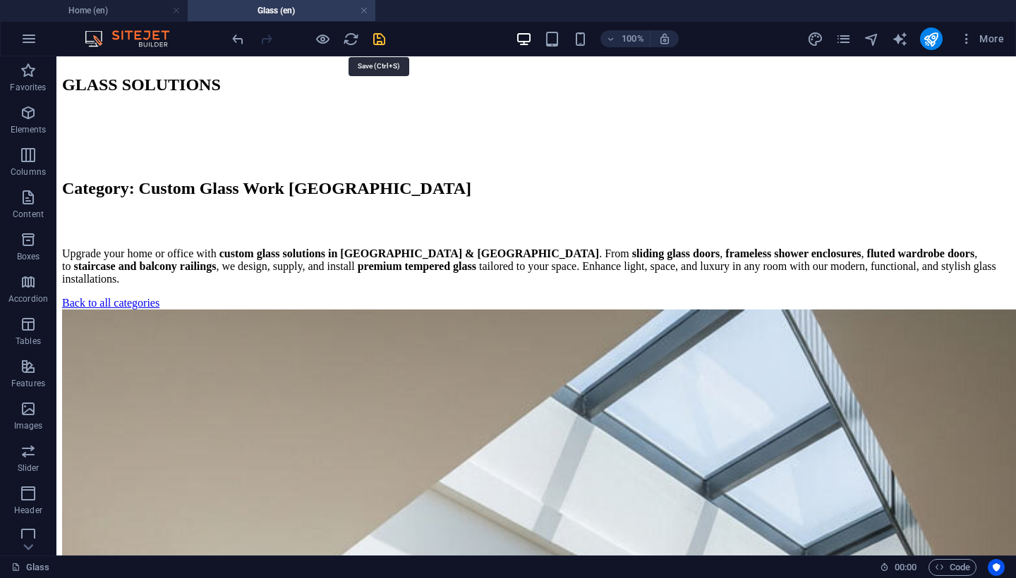
click at [384, 40] on icon "save" at bounding box center [379, 39] width 16 height 16
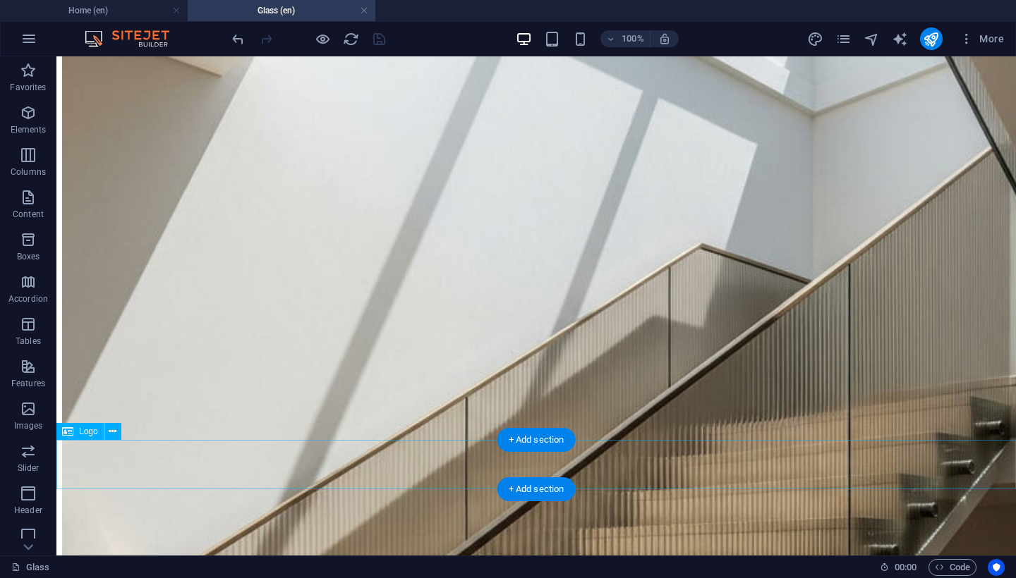
scroll to position [1266, 0]
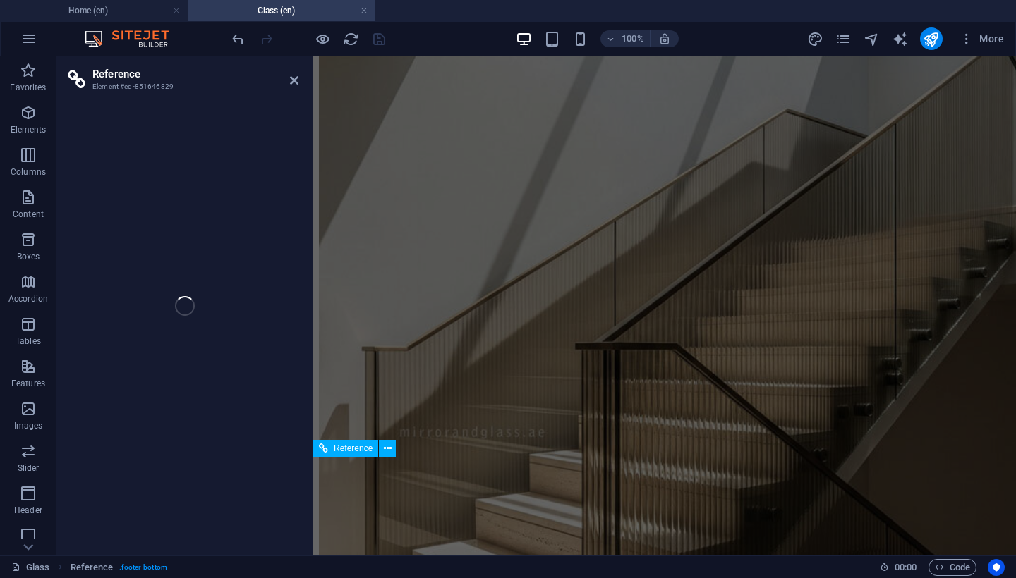
scroll to position [1089, 0]
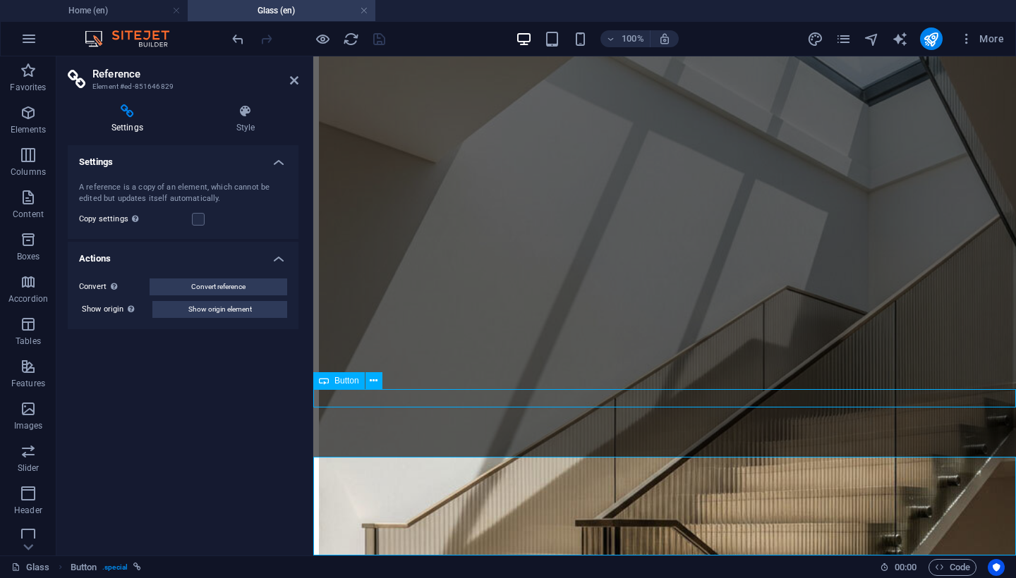
scroll to position [1266, 0]
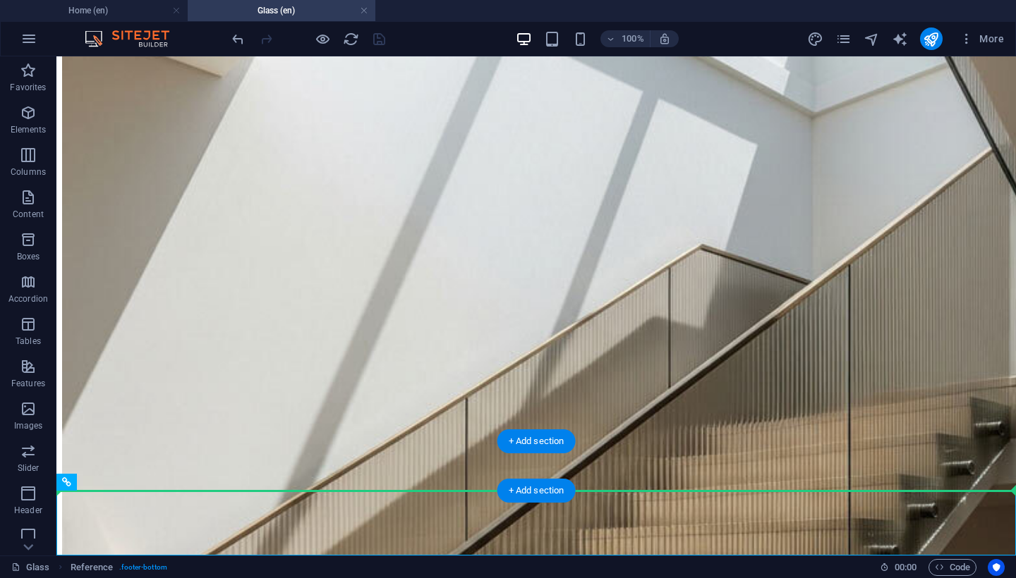
drag, startPoint x: 876, startPoint y: 511, endPoint x: 853, endPoint y: 464, distance: 52.1
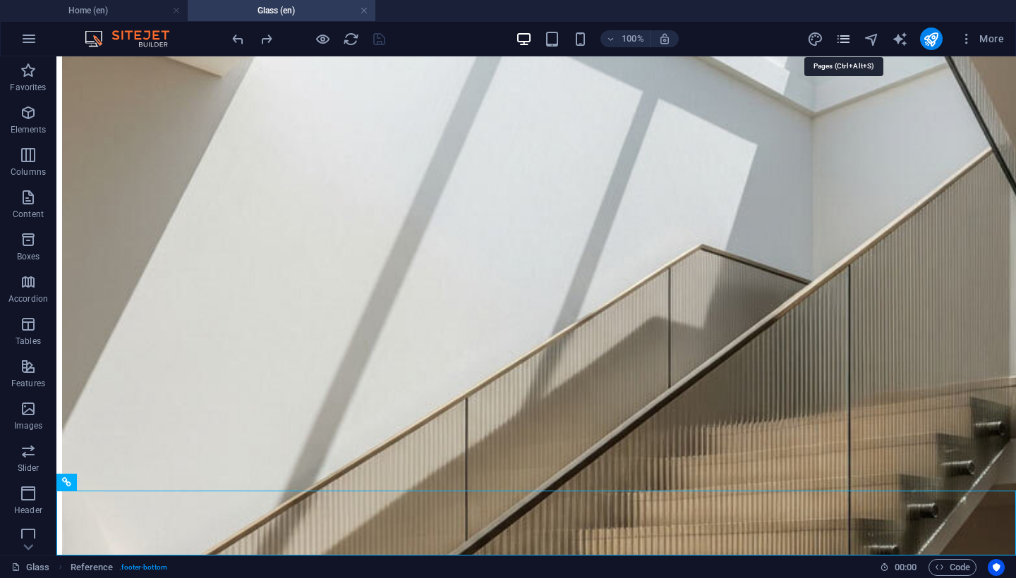
click at [845, 40] on icon "pages" at bounding box center [843, 39] width 16 height 16
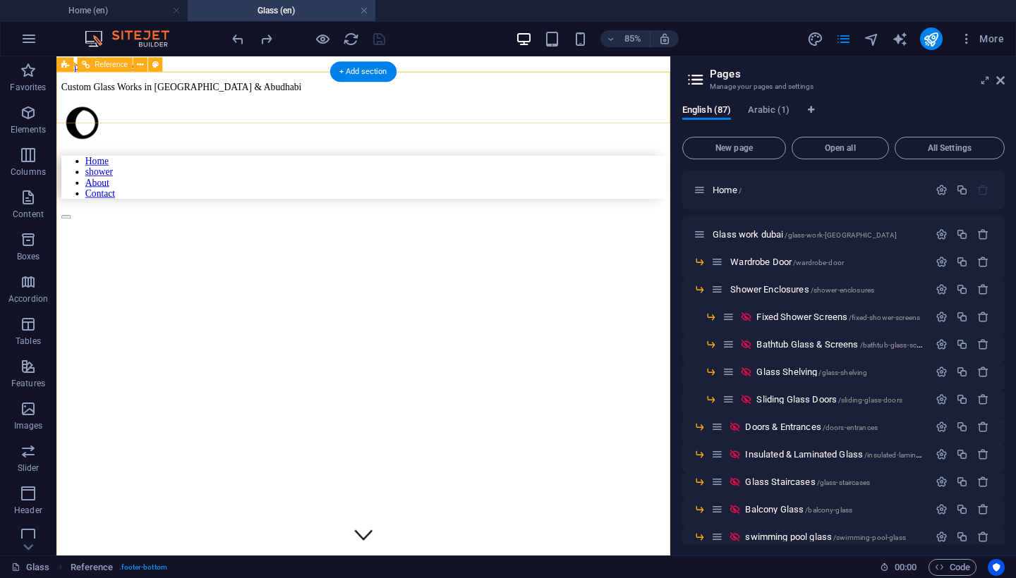
scroll to position [0, 0]
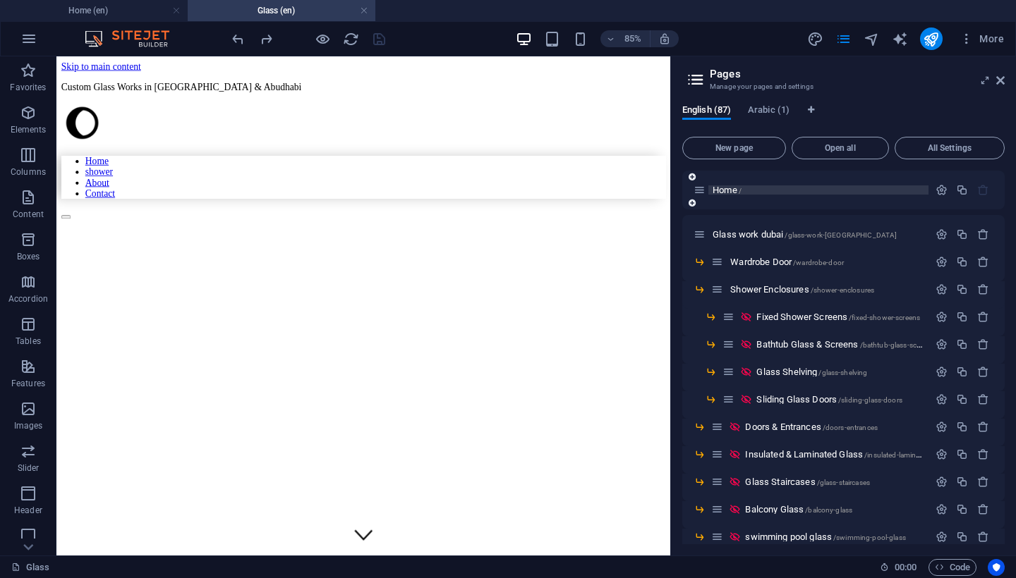
click at [728, 191] on span "Home /" at bounding box center [726, 190] width 29 height 11
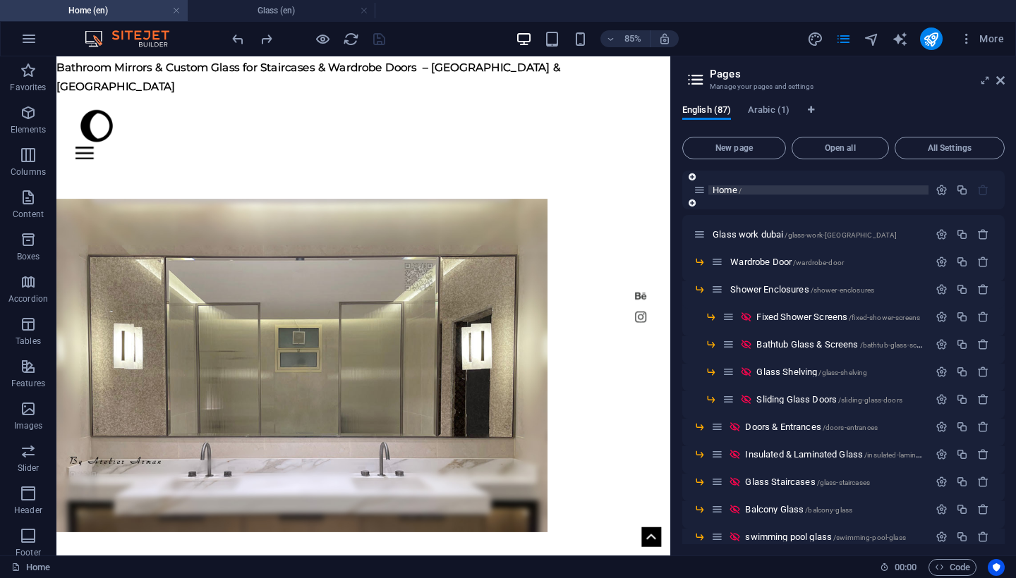
click at [728, 188] on span "Home /" at bounding box center [726, 190] width 29 height 11
click at [1000, 79] on icon at bounding box center [1000, 80] width 8 height 11
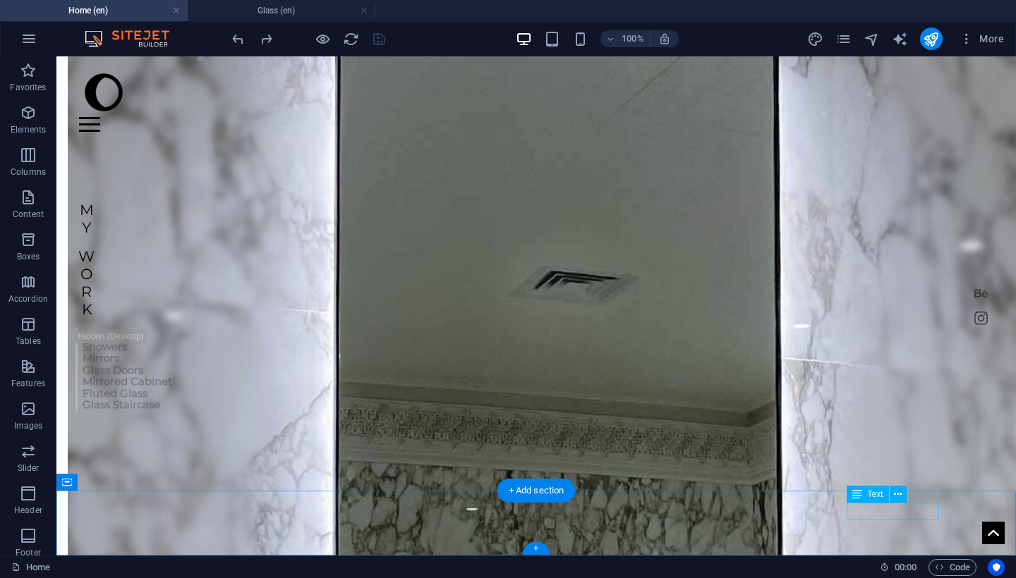
scroll to position [1538, 0]
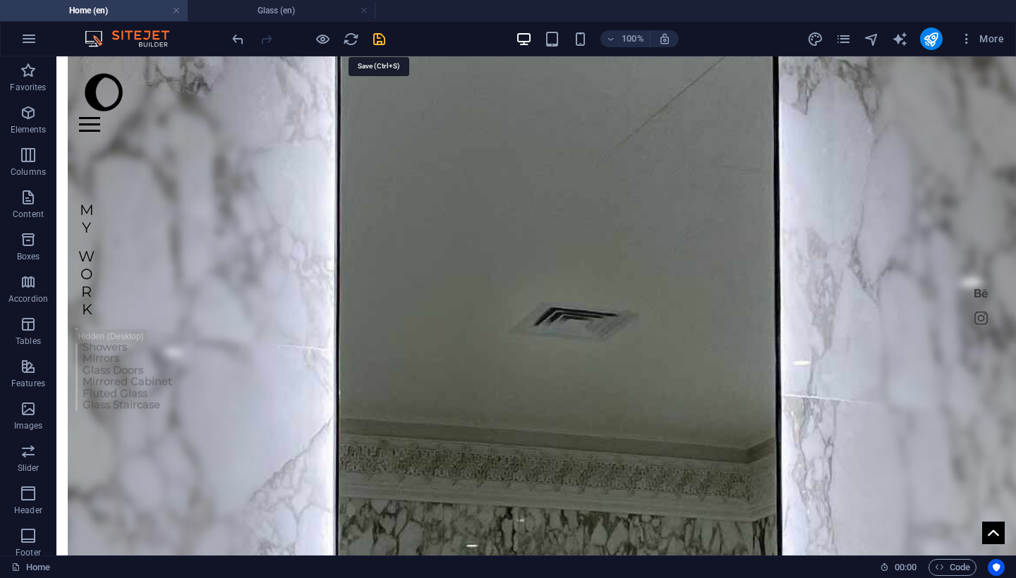
drag, startPoint x: 382, startPoint y: 35, endPoint x: 430, endPoint y: 183, distance: 155.7
click at [382, 35] on icon "save" at bounding box center [379, 39] width 16 height 16
drag, startPoint x: 364, startPoint y: 11, endPoint x: 443, endPoint y: 193, distance: 197.8
click at [364, 11] on link at bounding box center [364, 10] width 8 height 13
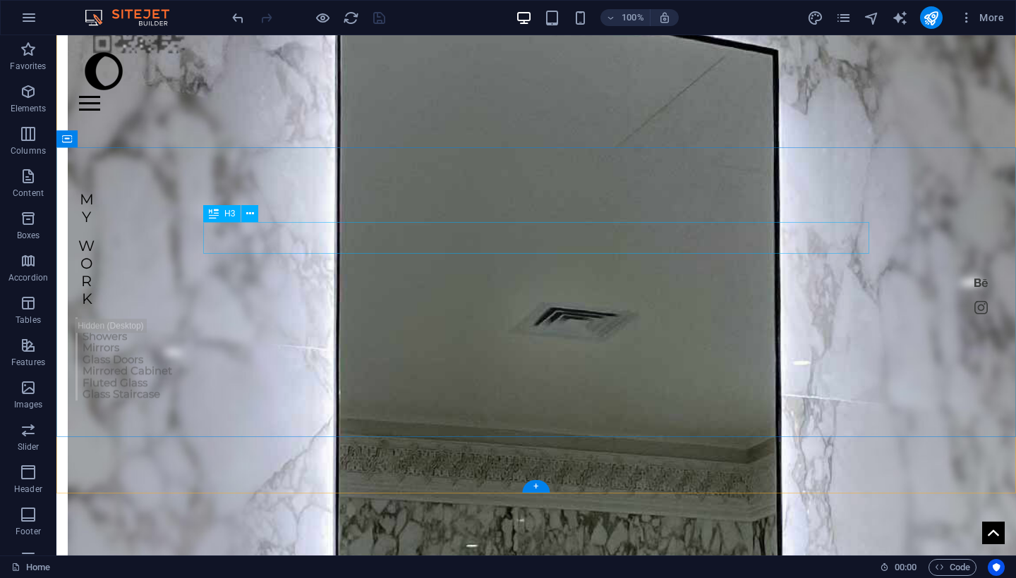
scroll to position [1517, 0]
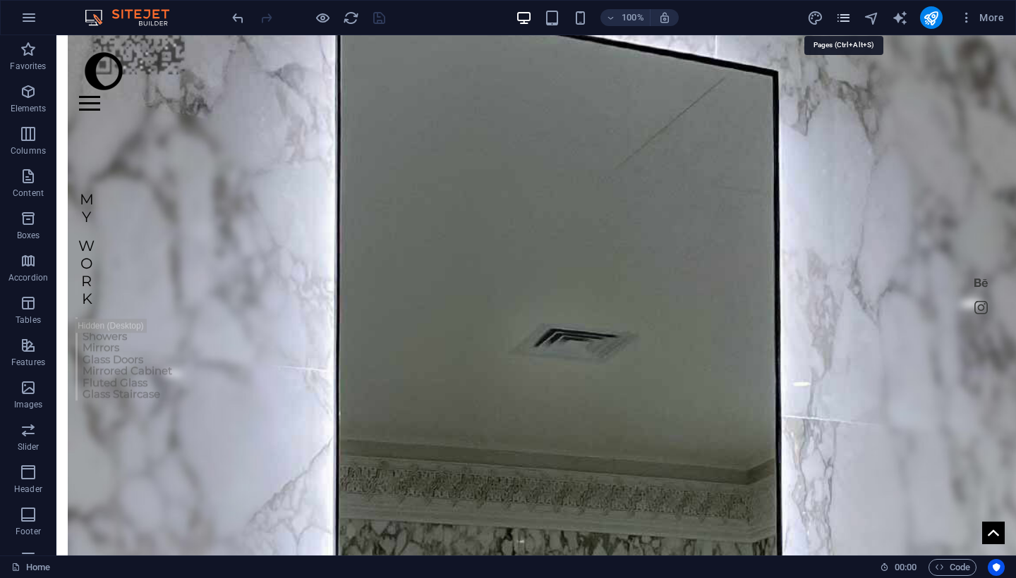
click at [845, 19] on icon "pages" at bounding box center [843, 18] width 16 height 16
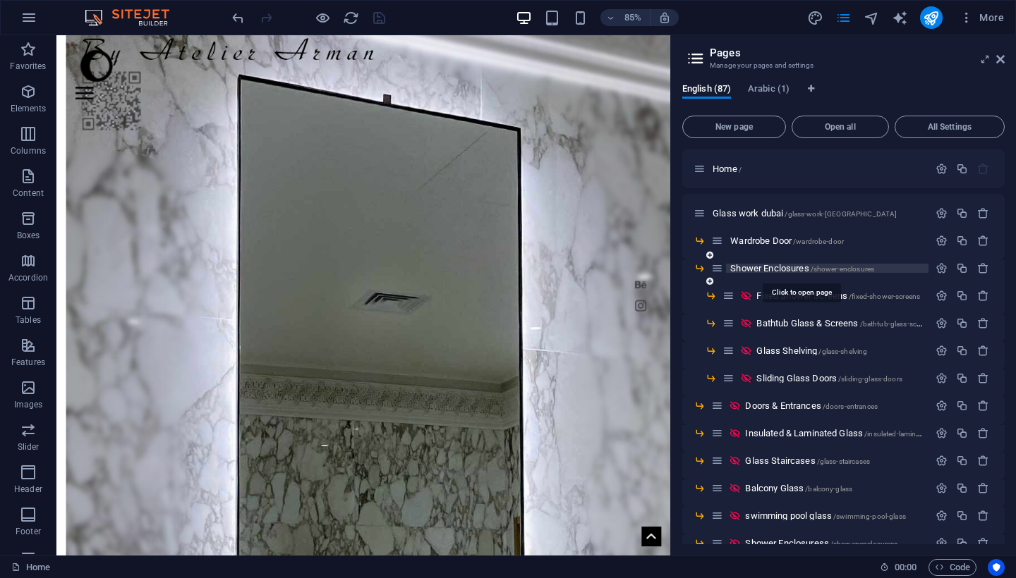
click at [772, 269] on span "Shower Enclosures /shower-enclosures" at bounding box center [802, 268] width 144 height 11
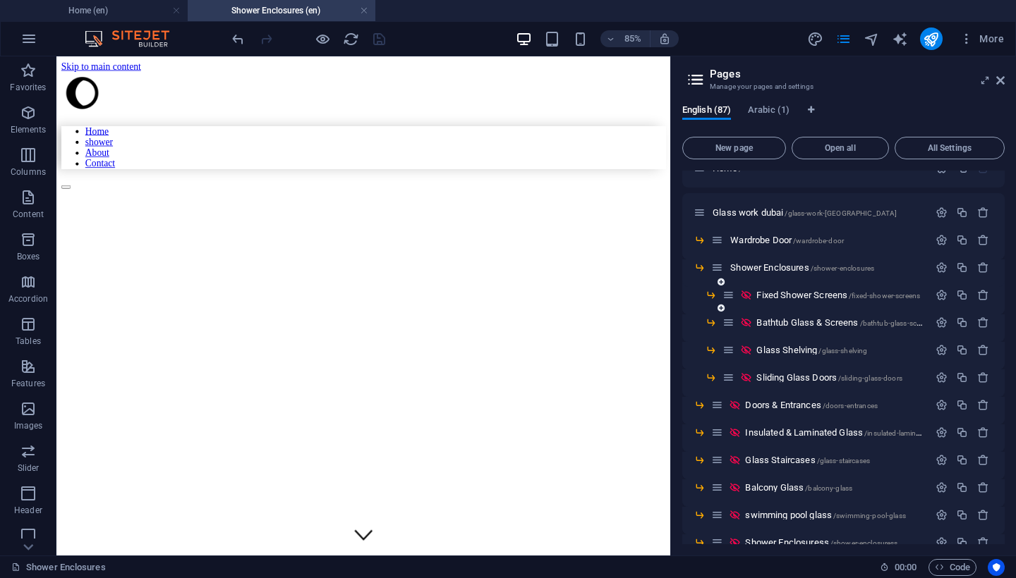
scroll to position [35, 0]
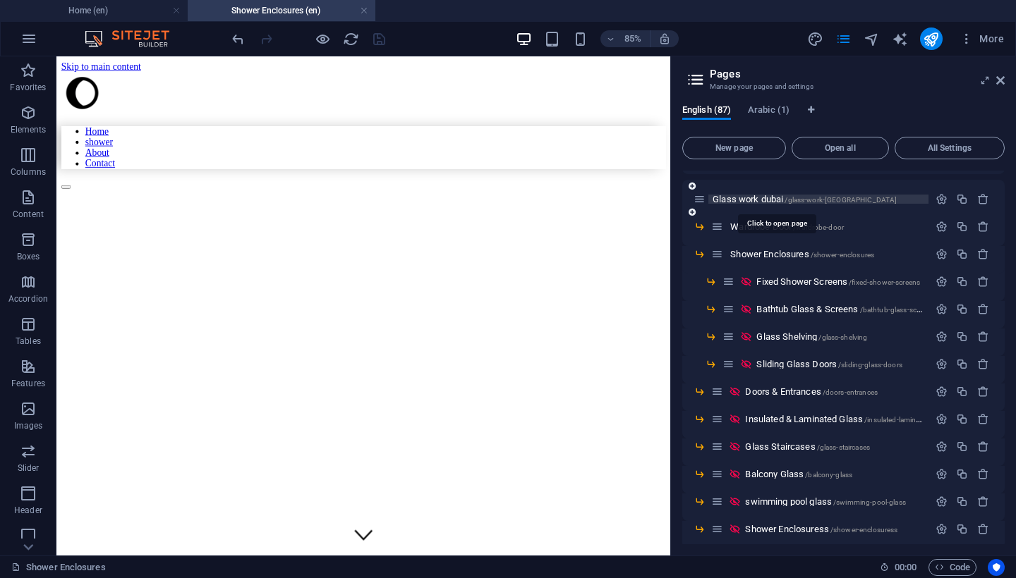
click at [743, 199] on span "Glass work dubai /glass-work-[GEOGRAPHIC_DATA]" at bounding box center [804, 199] width 184 height 11
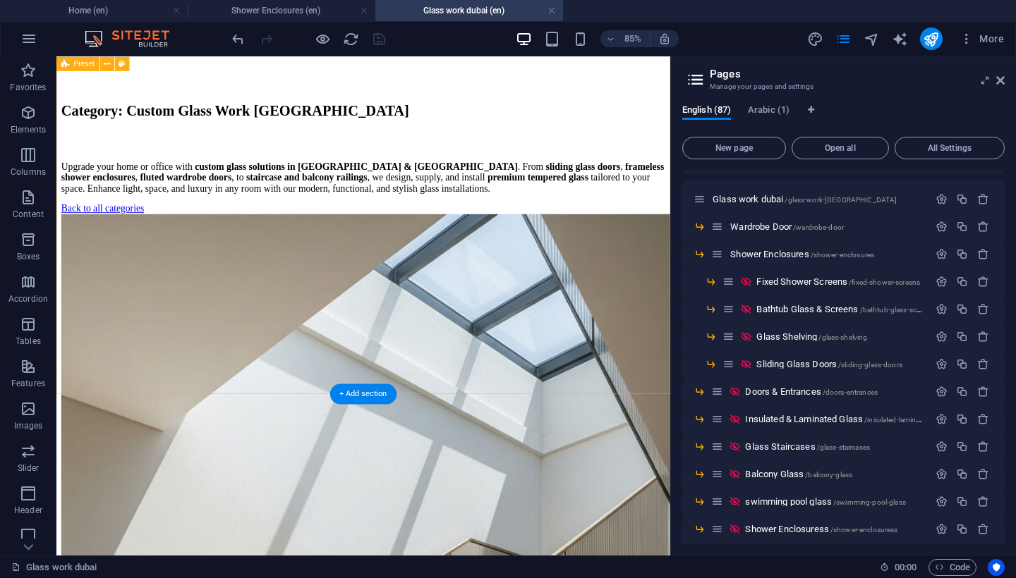
scroll to position [777, 0]
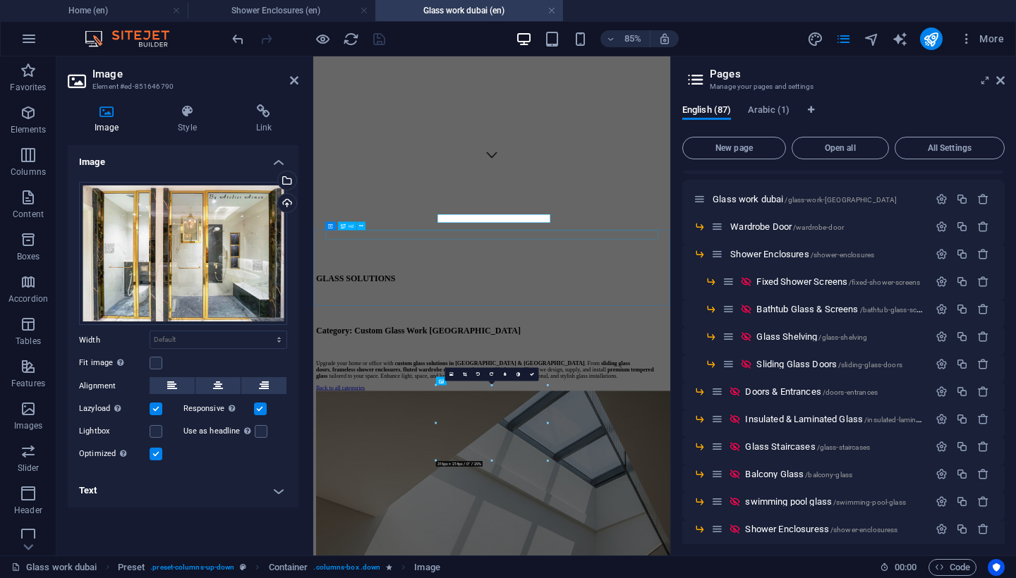
scroll to position [668, 0]
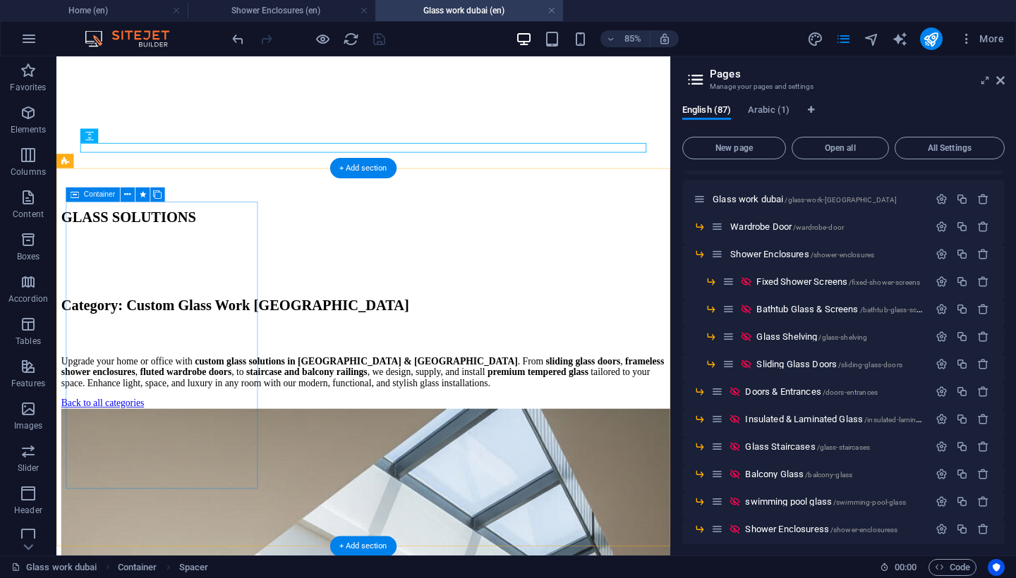
scroll to position [624, 0]
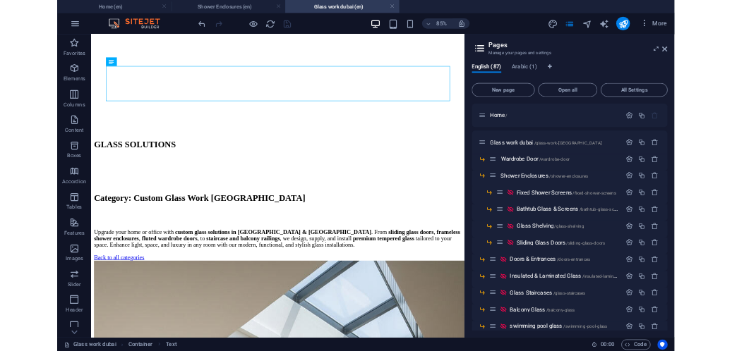
scroll to position [0, 0]
